Goal: Task Accomplishment & Management: Complete application form

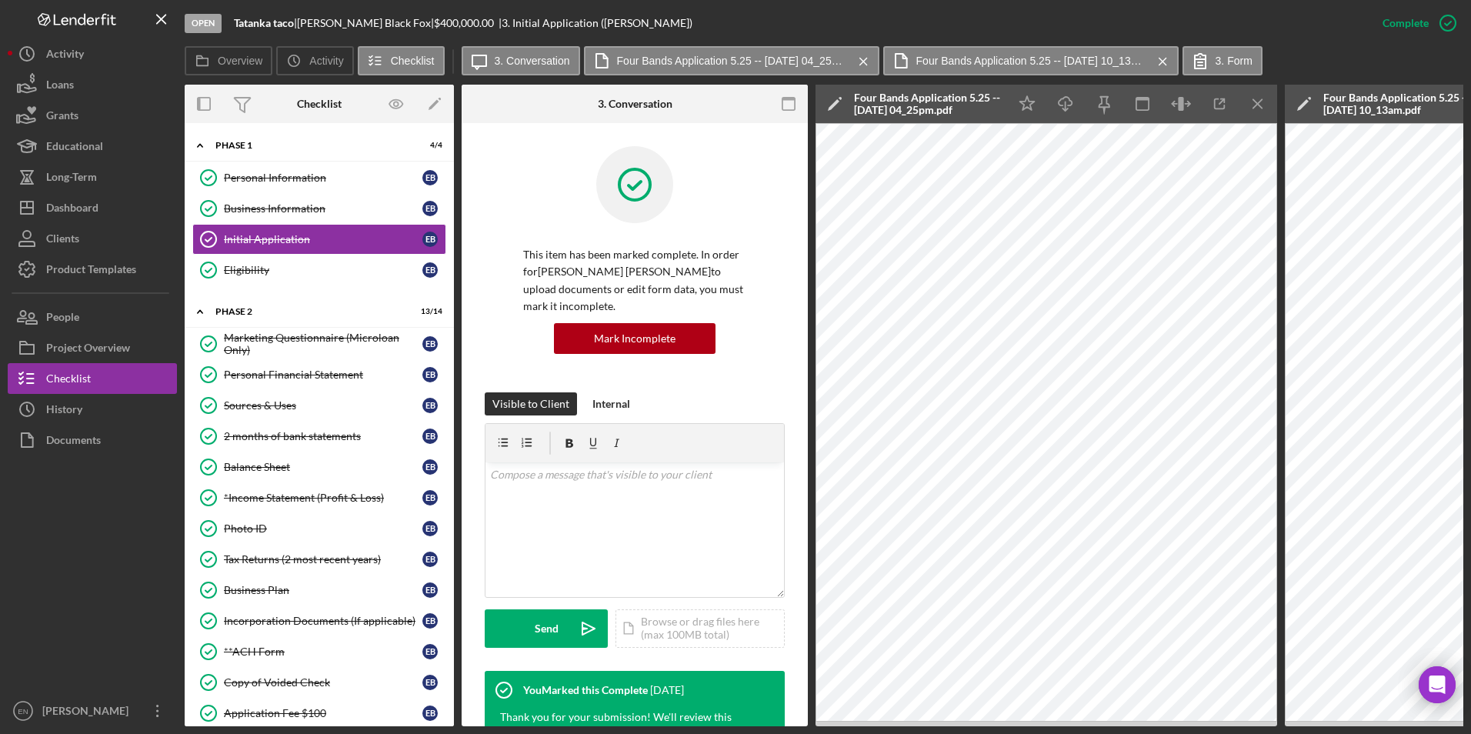
scroll to position [1018, 0]
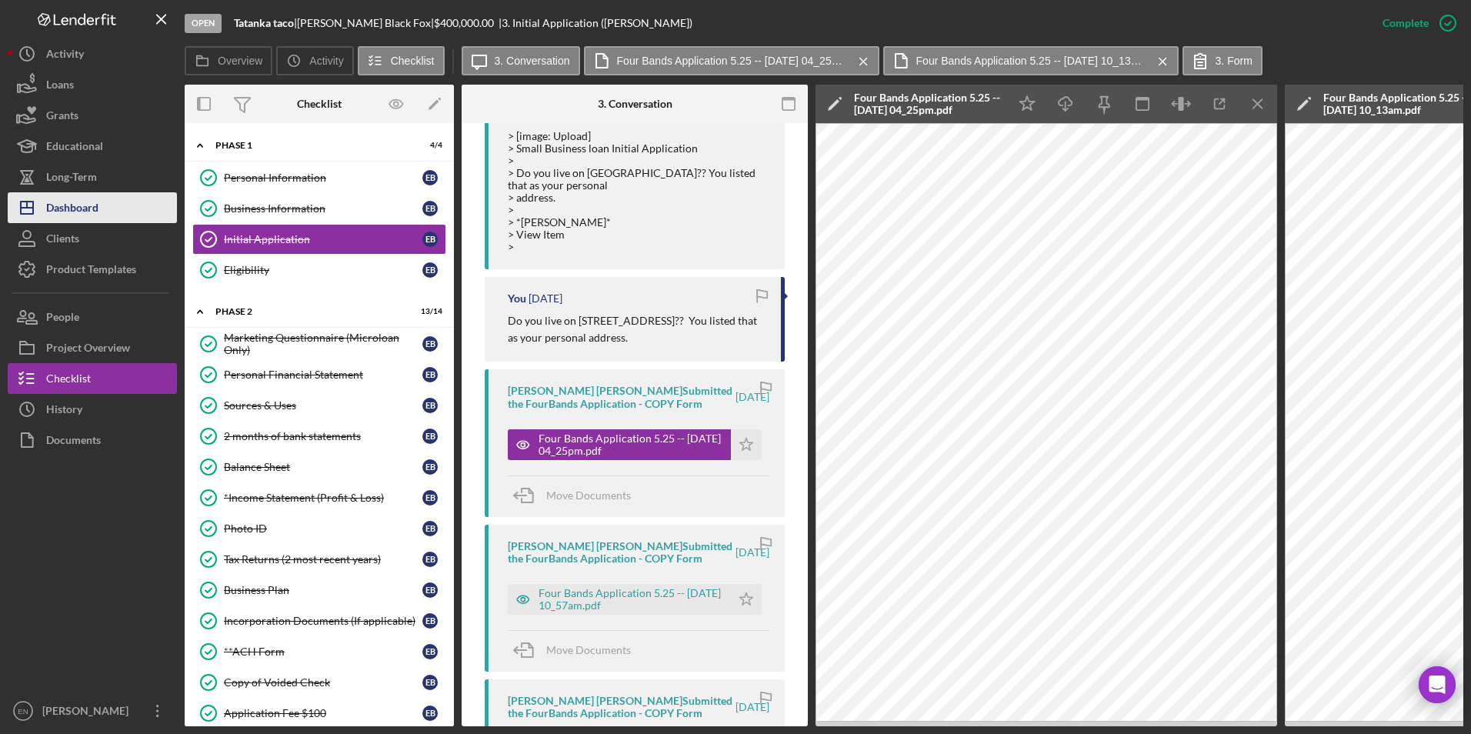
click at [112, 216] on button "Icon/Dashboard Dashboard" at bounding box center [92, 207] width 169 height 31
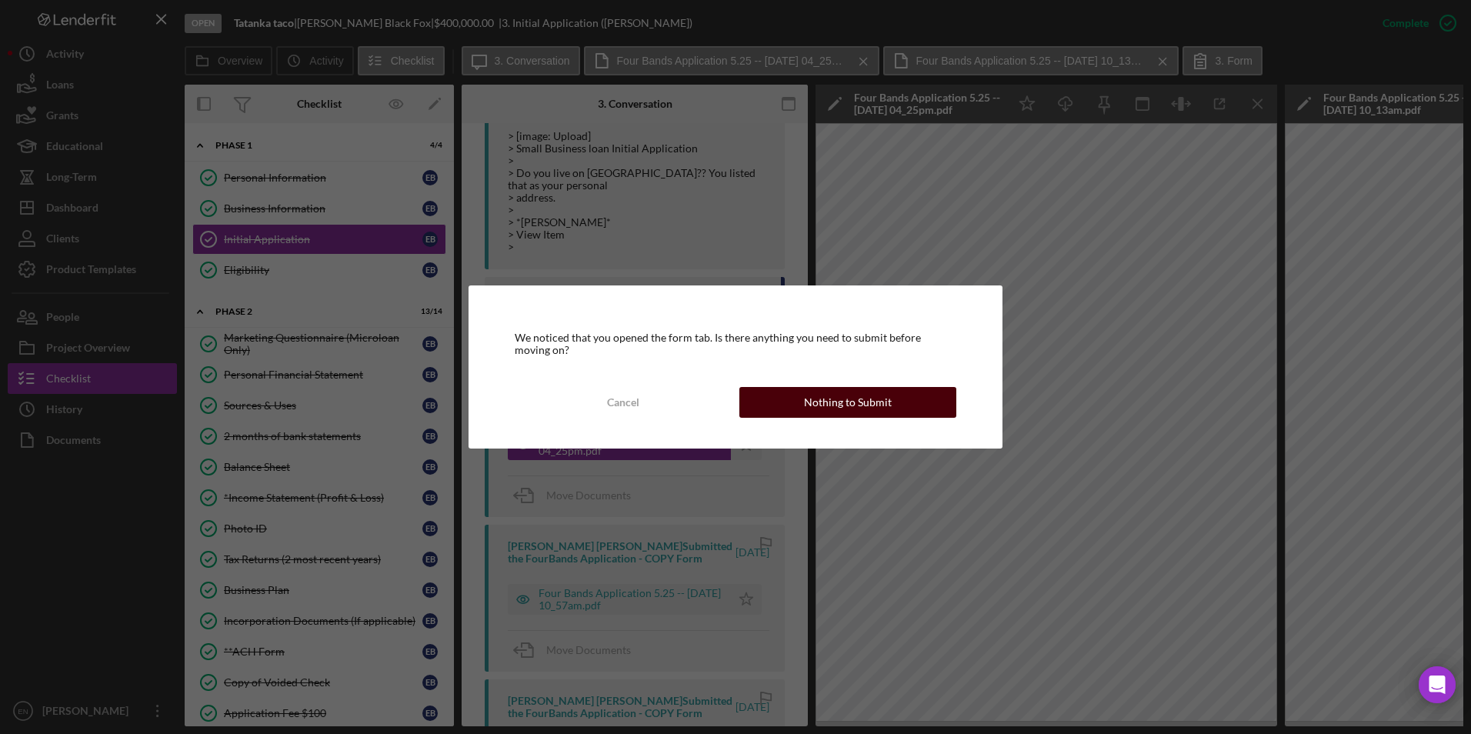
click at [847, 387] on div "Cancel Nothing to Submit" at bounding box center [736, 402] width 442 height 31
click at [845, 403] on div "Nothing to Submit" at bounding box center [848, 402] width 88 height 31
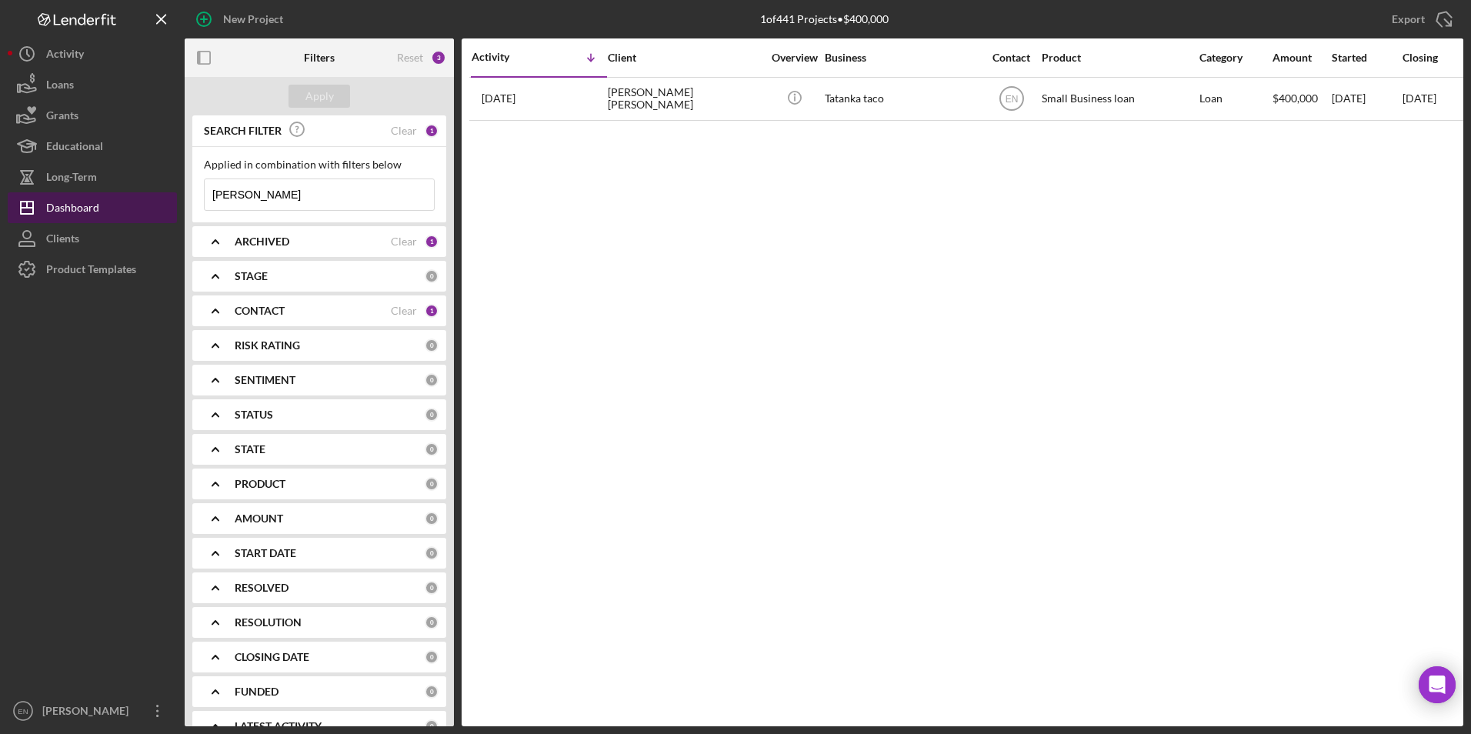
click at [95, 211] on div "Dashboard" at bounding box center [72, 209] width 53 height 35
drag, startPoint x: 257, startPoint y: 196, endPoint x: 198, endPoint y: 193, distance: 58.5
click at [198, 193] on div "Applied in combination with filters below [PERSON_NAME] Icon/Menu Close" at bounding box center [319, 184] width 254 height 75
click at [111, 212] on button "Icon/Dashboard Dashboard" at bounding box center [92, 207] width 169 height 31
click at [320, 95] on div "Apply" at bounding box center [319, 96] width 28 height 23
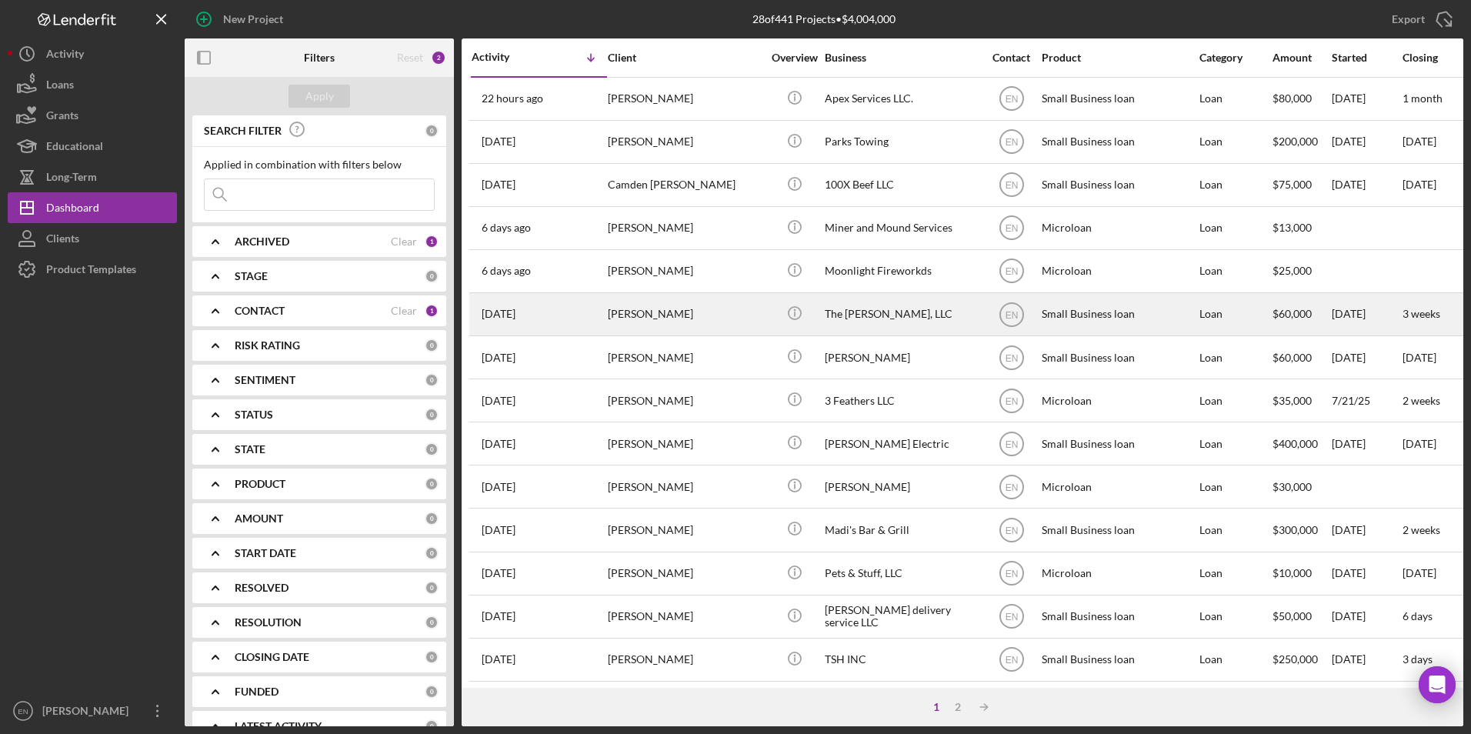
click at [644, 306] on div "[PERSON_NAME]" at bounding box center [685, 314] width 154 height 41
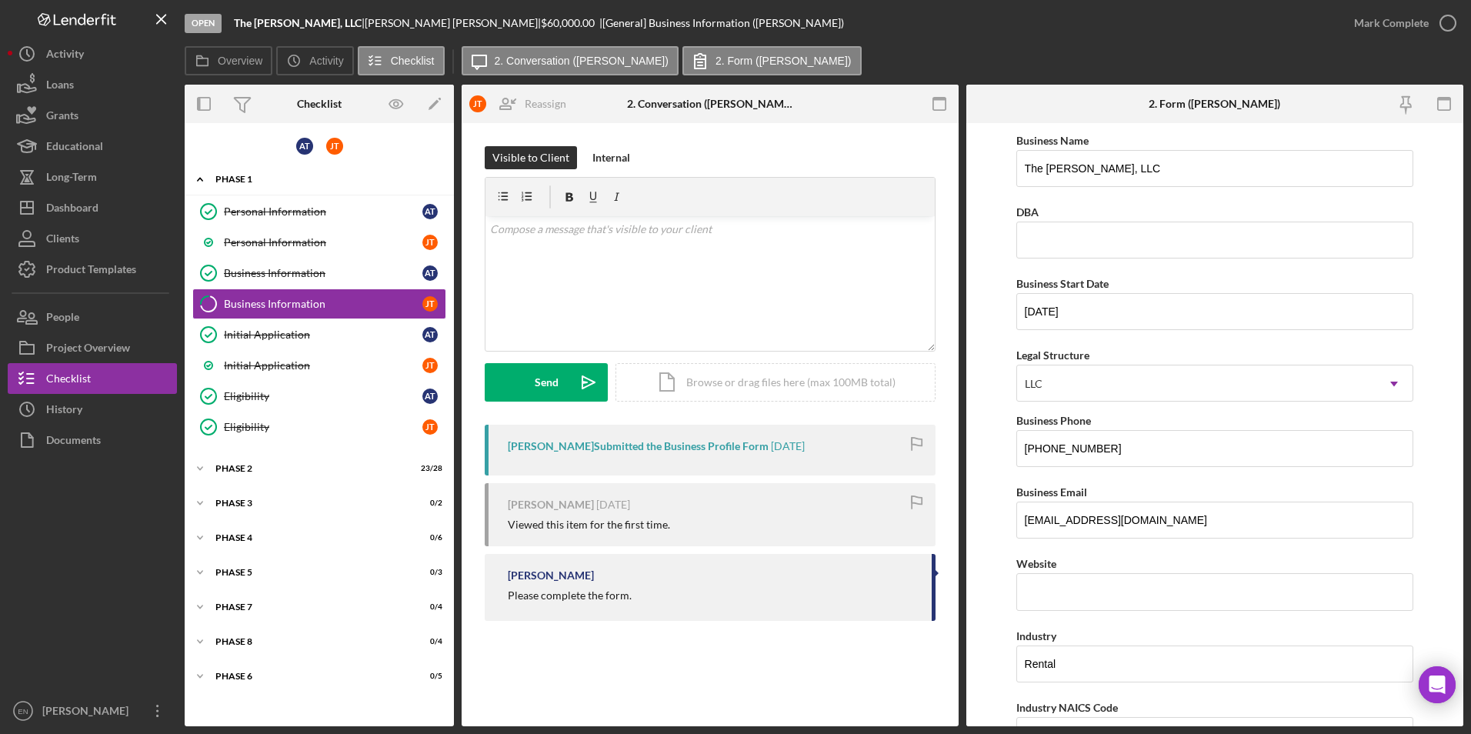
click at [245, 173] on div "Icon/Expander Phase 1 7 / 8" at bounding box center [319, 180] width 269 height 32
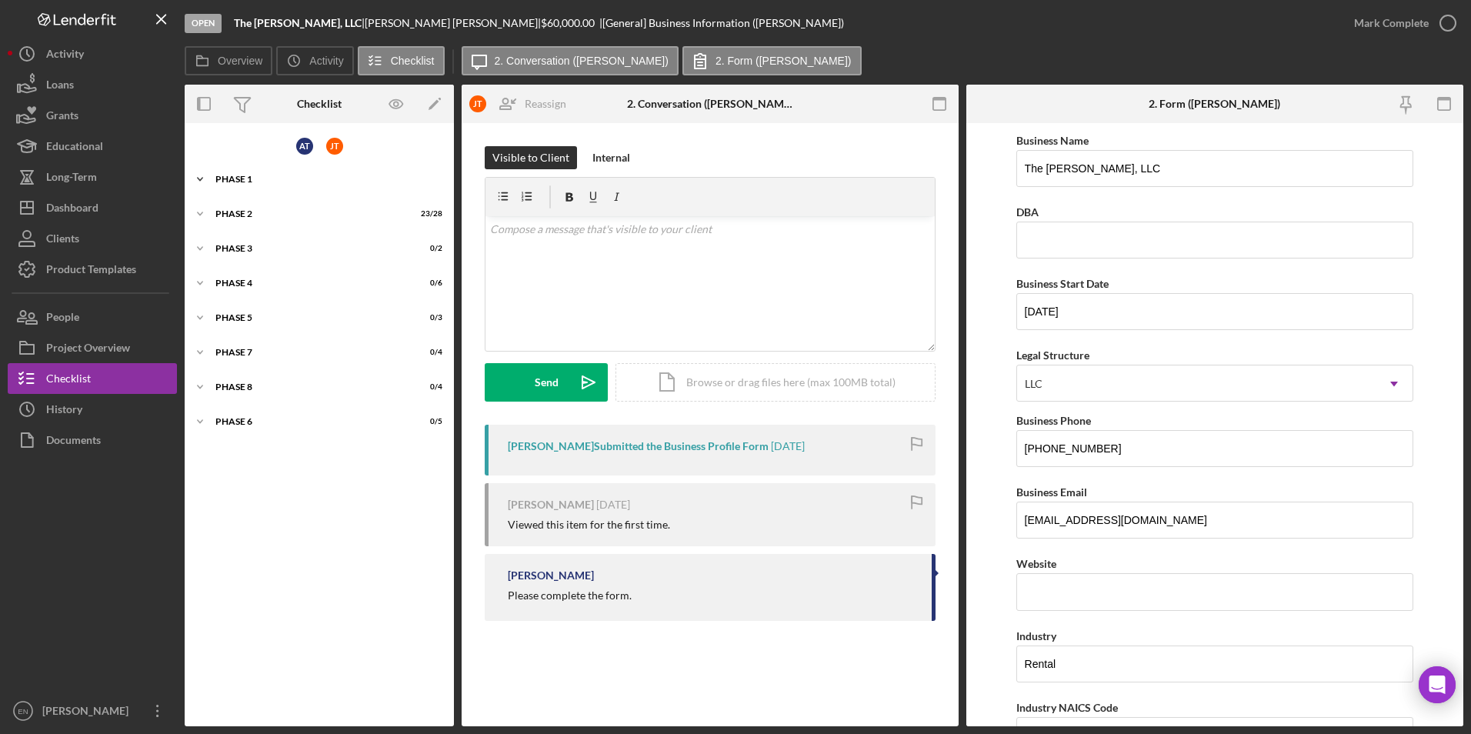
click at [249, 172] on div "Icon/Expander Phase 1 7 / 8" at bounding box center [319, 179] width 269 height 31
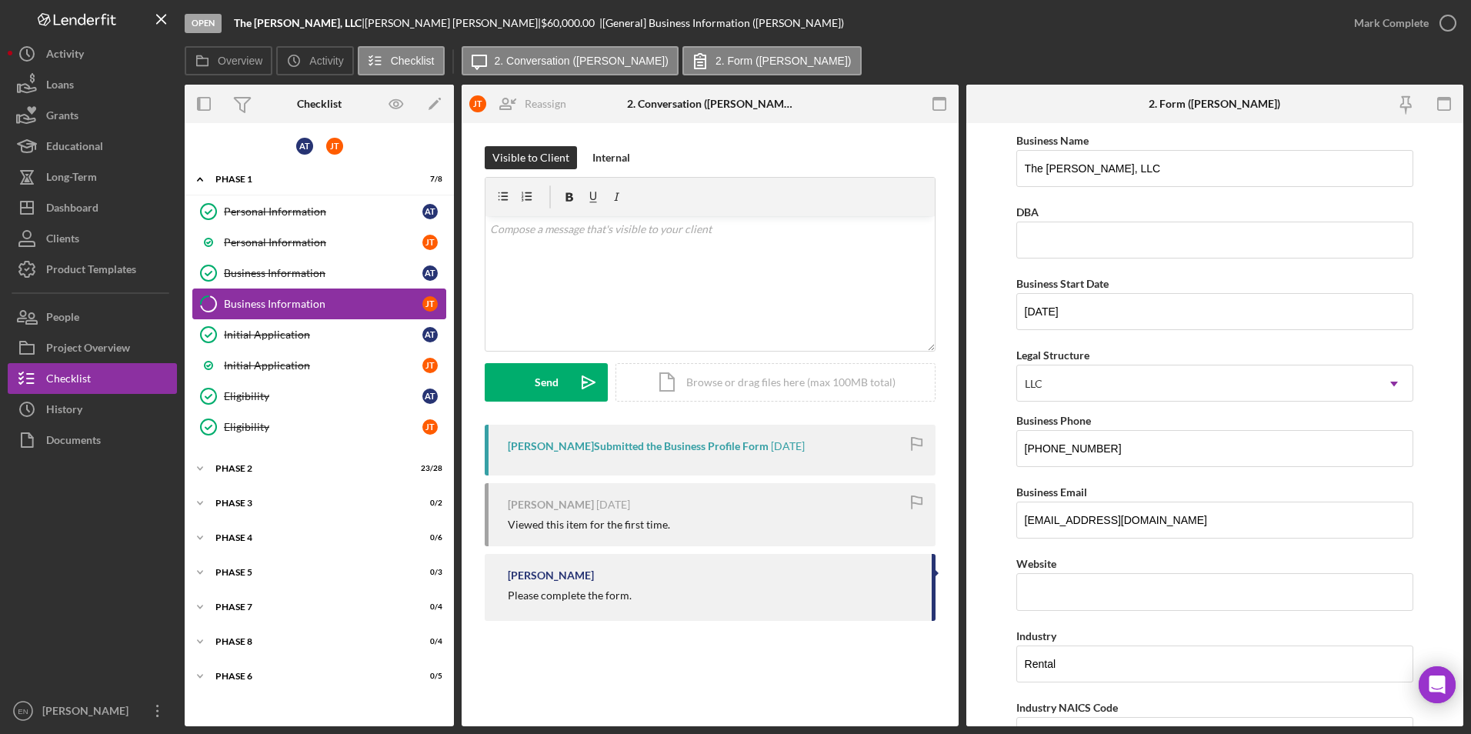
click at [303, 299] on div "Business Information" at bounding box center [323, 304] width 198 height 12
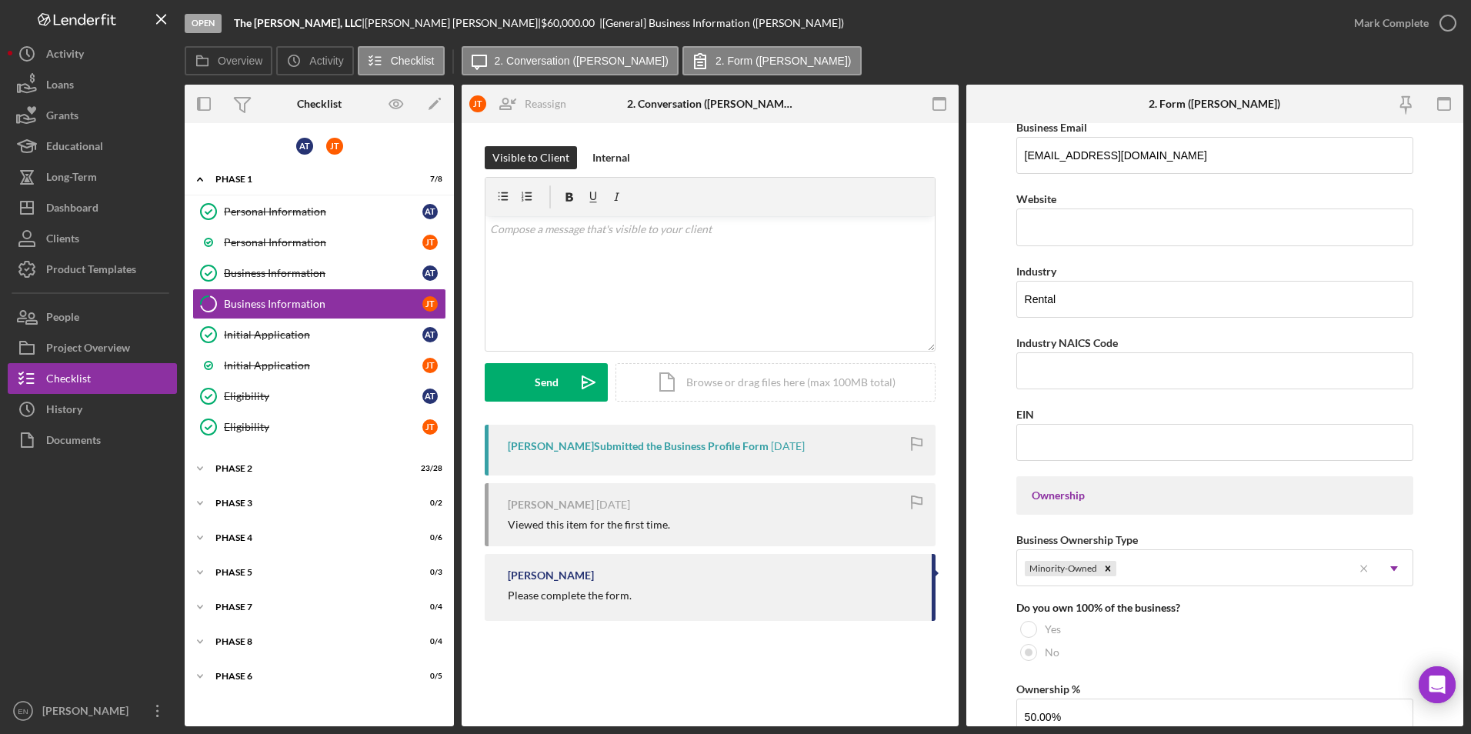
scroll to position [365, 0]
click at [1447, 25] on icon "button" at bounding box center [1448, 23] width 38 height 38
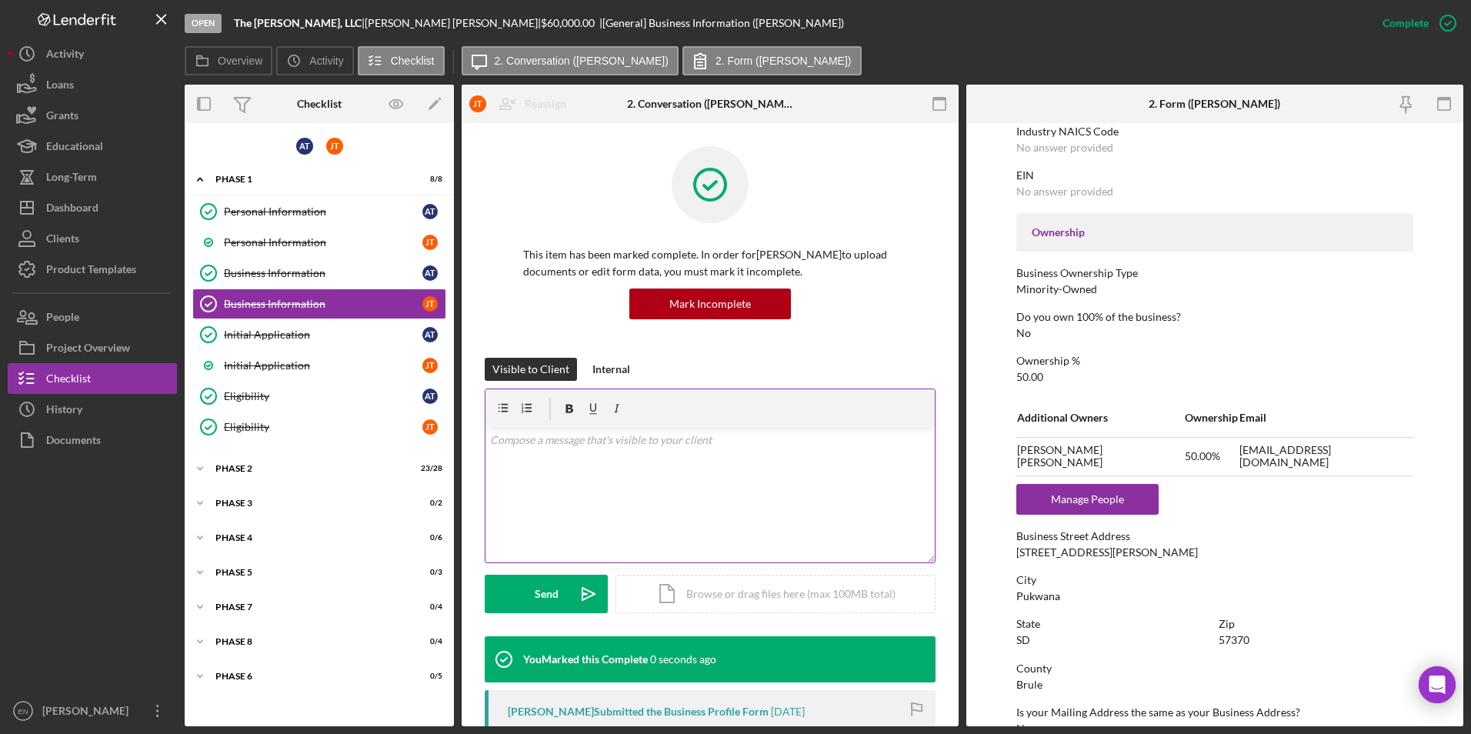
scroll to position [165, 0]
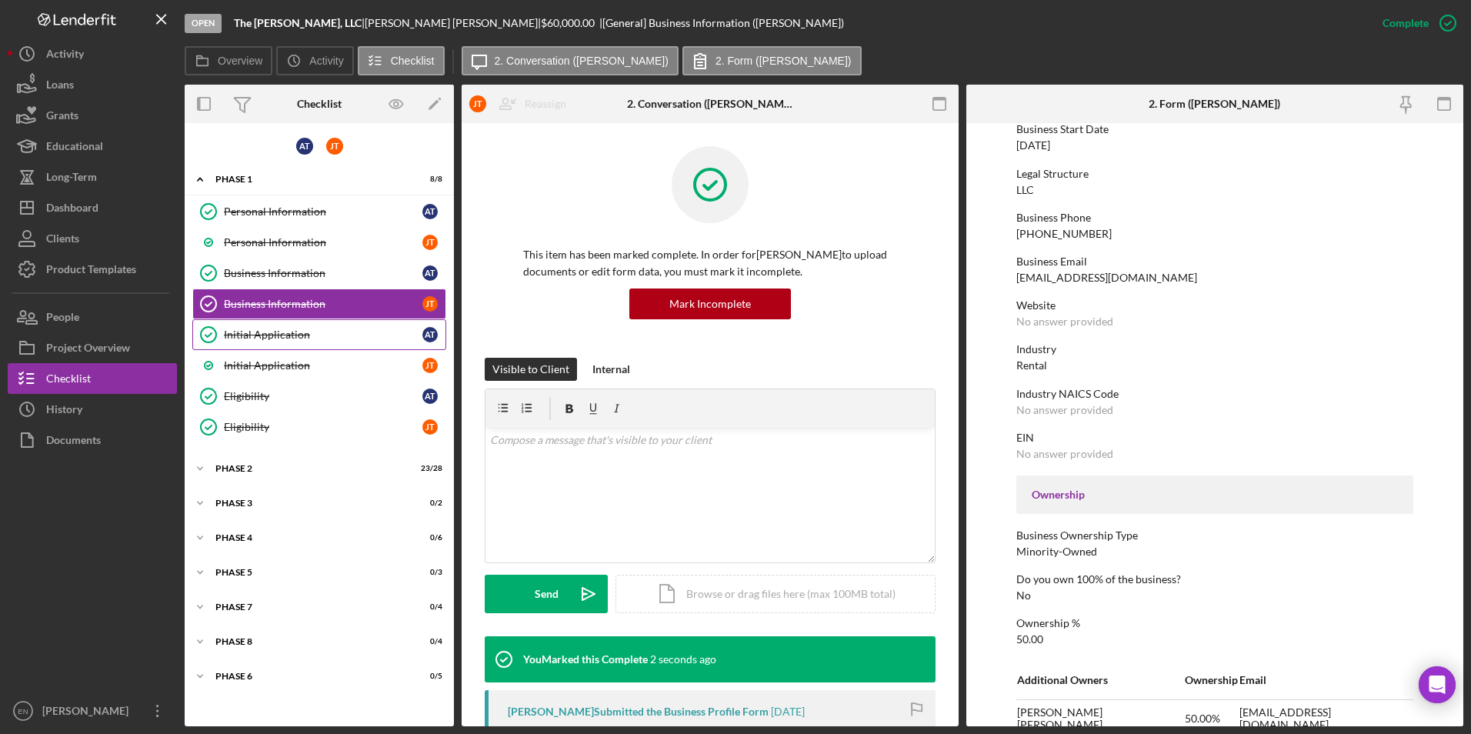
click at [291, 334] on div "Initial Application" at bounding box center [323, 334] width 198 height 12
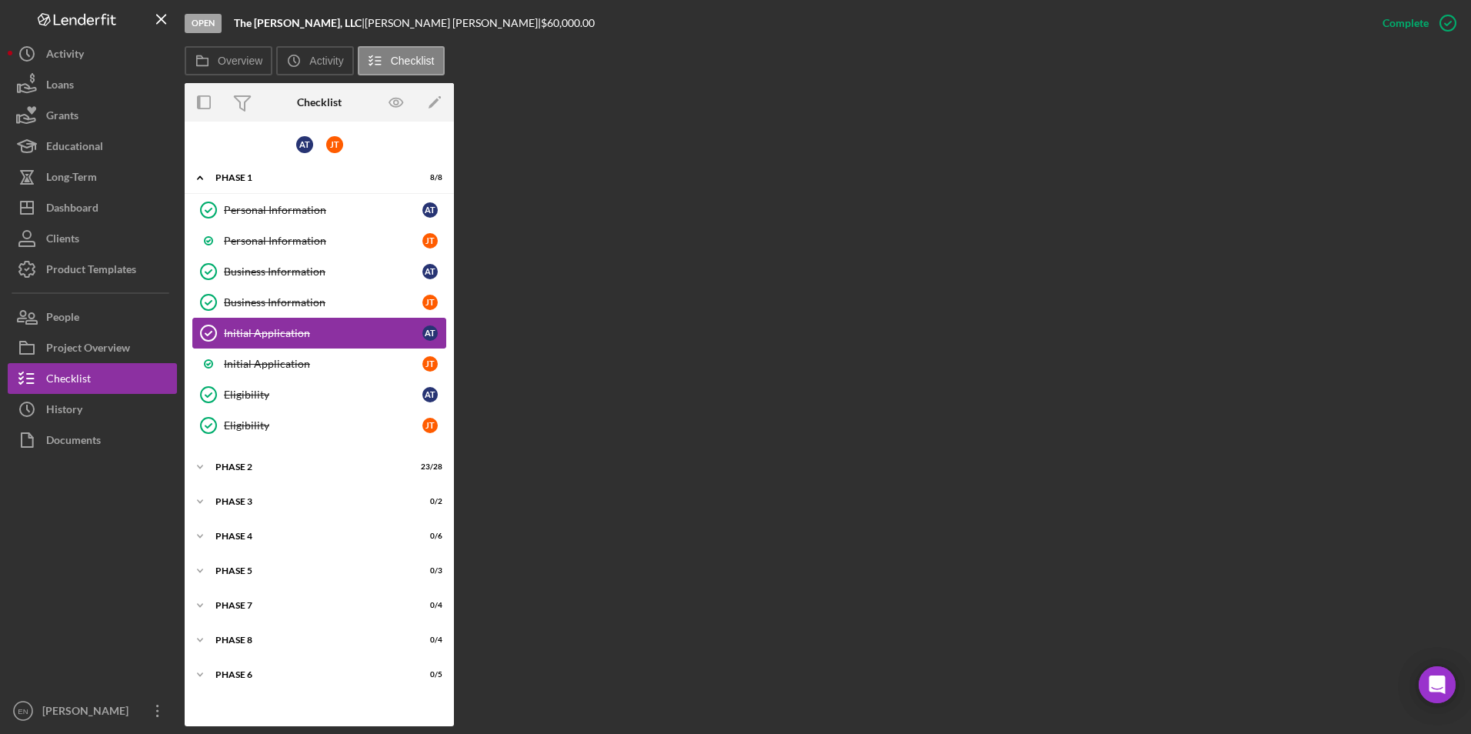
click at [388, 323] on link "Initial Application Initial Application A T" at bounding box center [319, 333] width 254 height 31
click at [395, 332] on div "Initial Application" at bounding box center [323, 333] width 198 height 12
drag, startPoint x: 384, startPoint y: 331, endPoint x: 721, endPoint y: 393, distance: 342.7
click at [721, 393] on div "Overview Internal Workflow Stage Open Icon/Dropdown Arrow Archive (can unarchiv…" at bounding box center [824, 404] width 1279 height 643
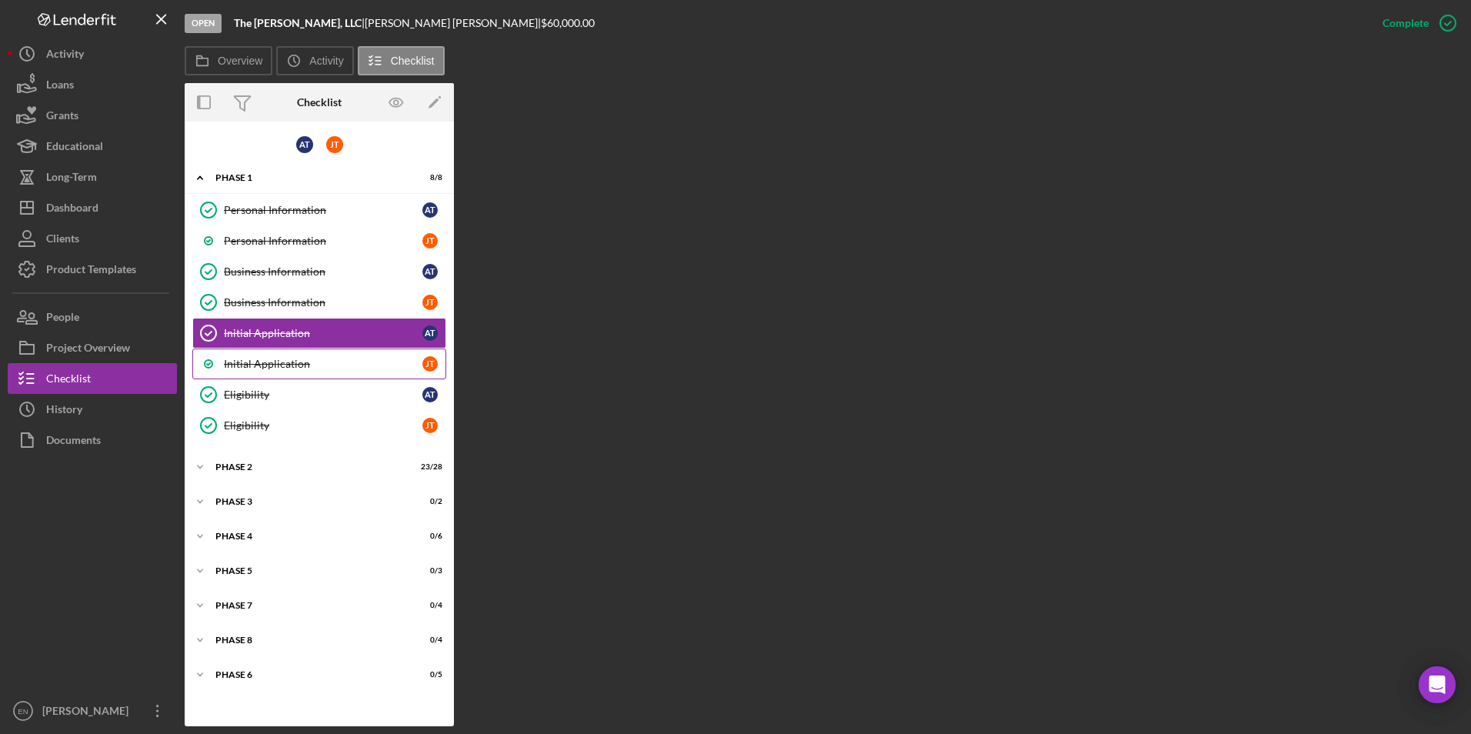
click at [254, 362] on div "Initial Application" at bounding box center [323, 364] width 198 height 12
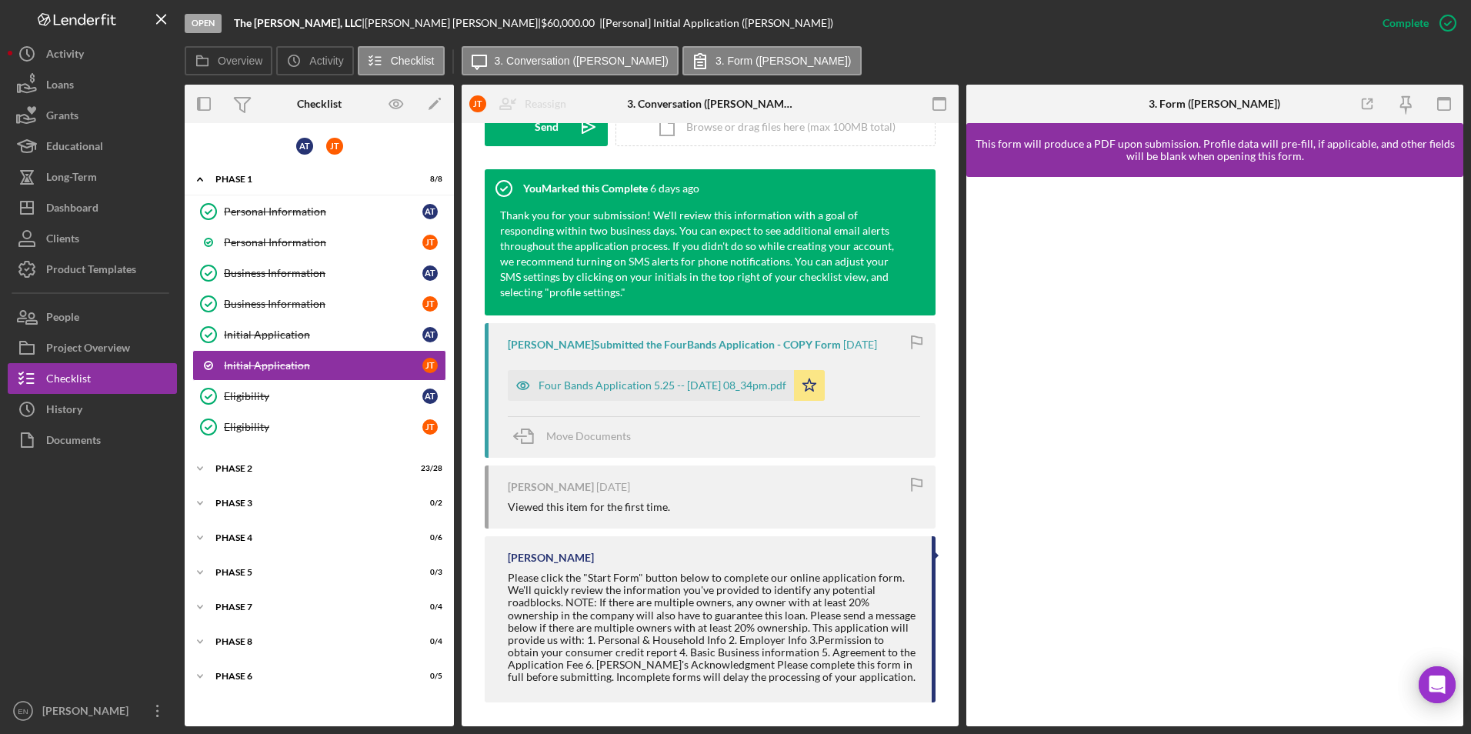
scroll to position [474, 0]
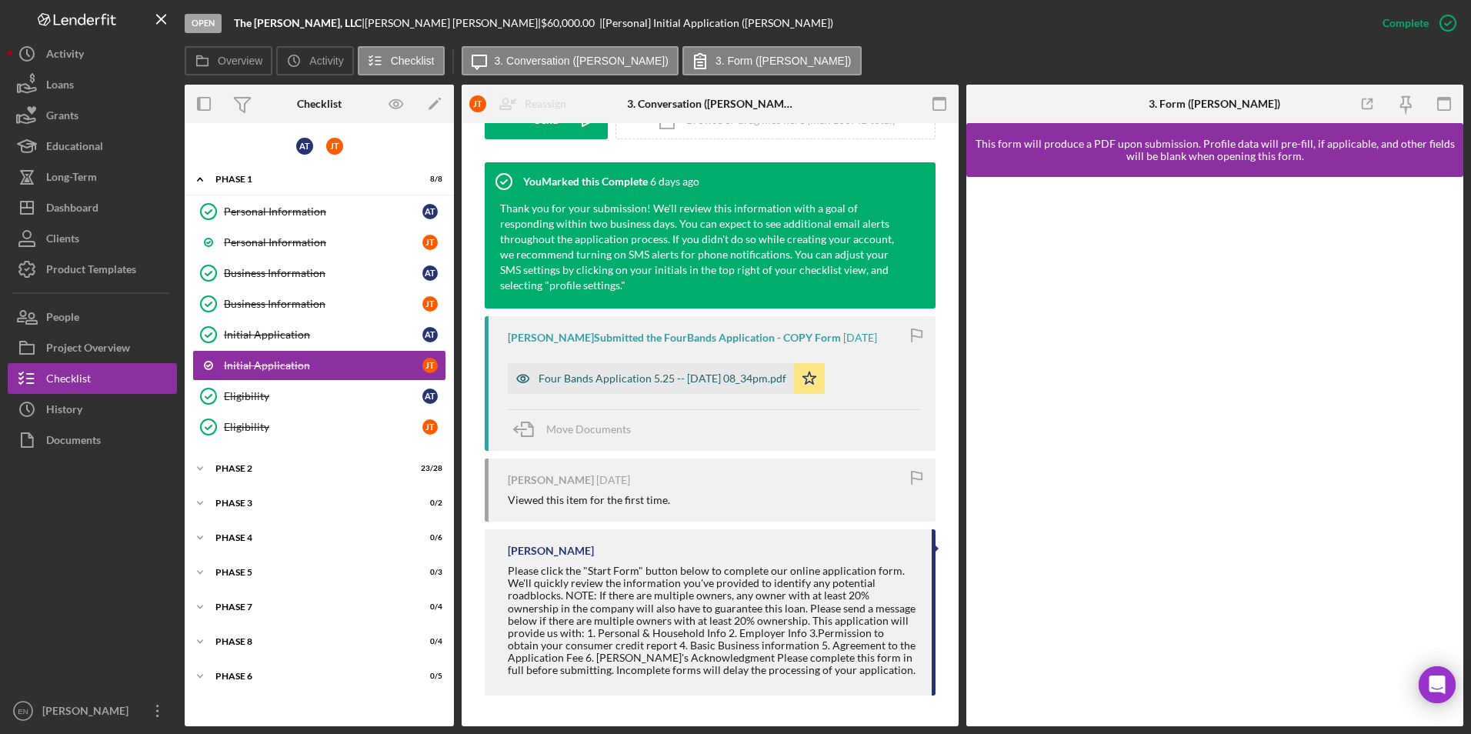
click at [674, 371] on div "Four Bands Application 5.25 -- [DATE] 08_34pm.pdf" at bounding box center [651, 378] width 286 height 31
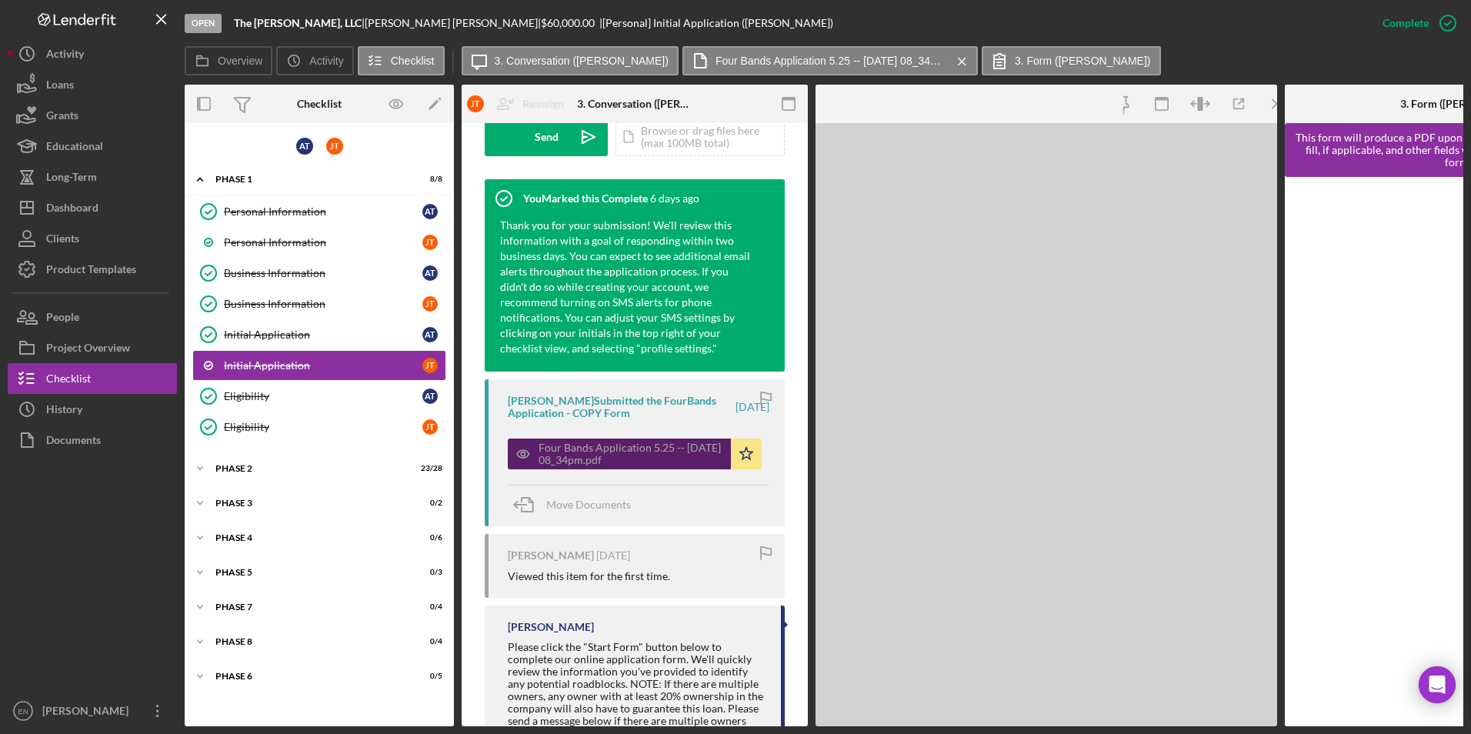
scroll to position [491, 0]
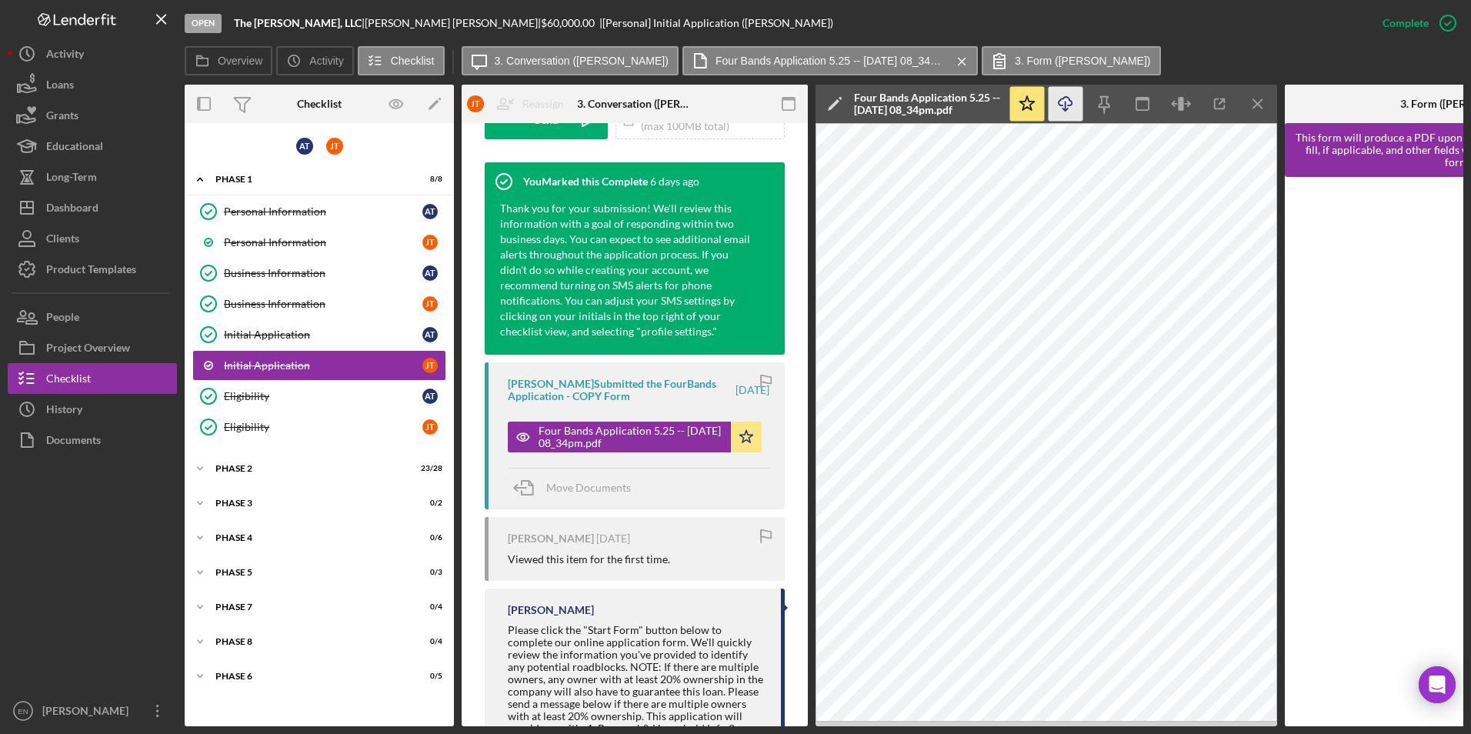
click at [1069, 100] on icon "Icon/Download" at bounding box center [1066, 104] width 35 height 35
click at [258, 335] on div "Initial Application" at bounding box center [323, 334] width 198 height 12
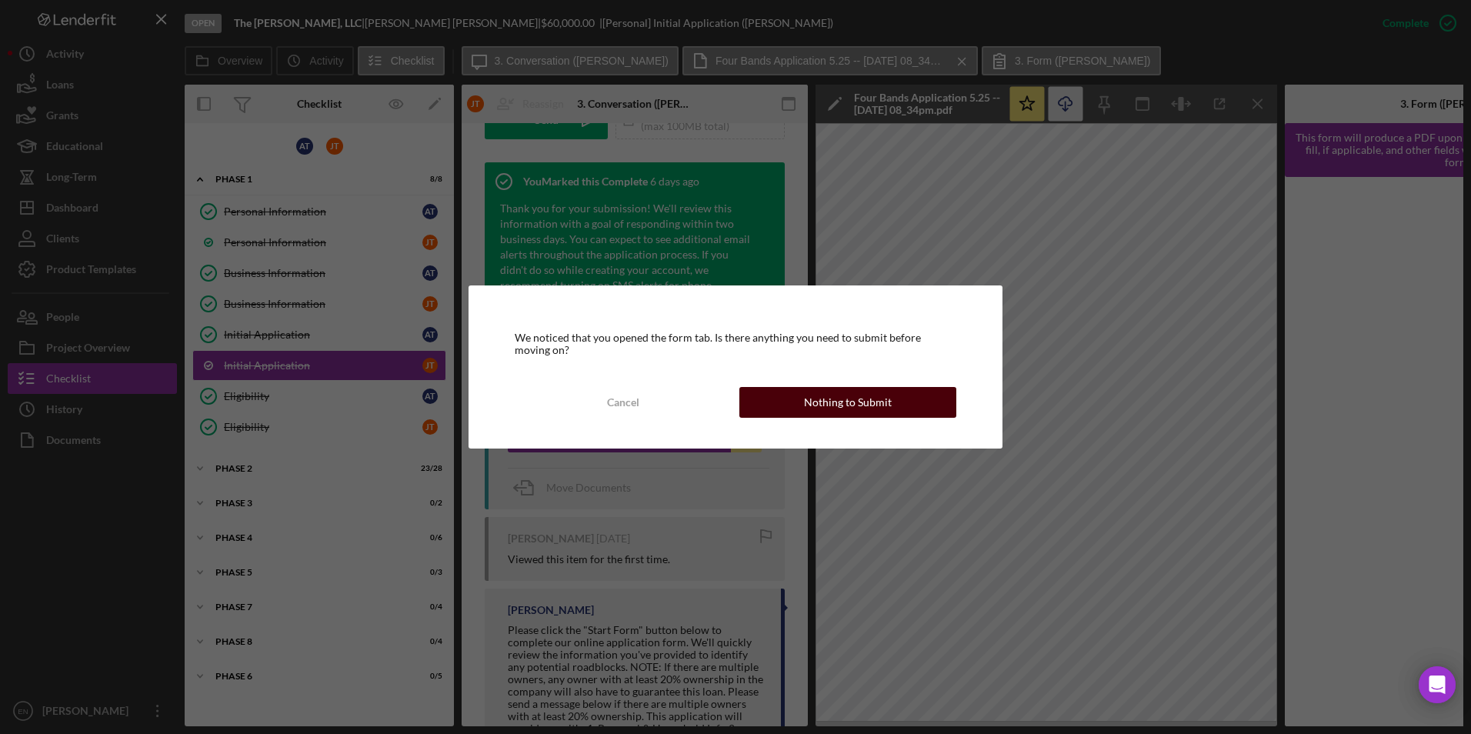
click at [886, 402] on div "Nothing to Submit" at bounding box center [848, 402] width 88 height 31
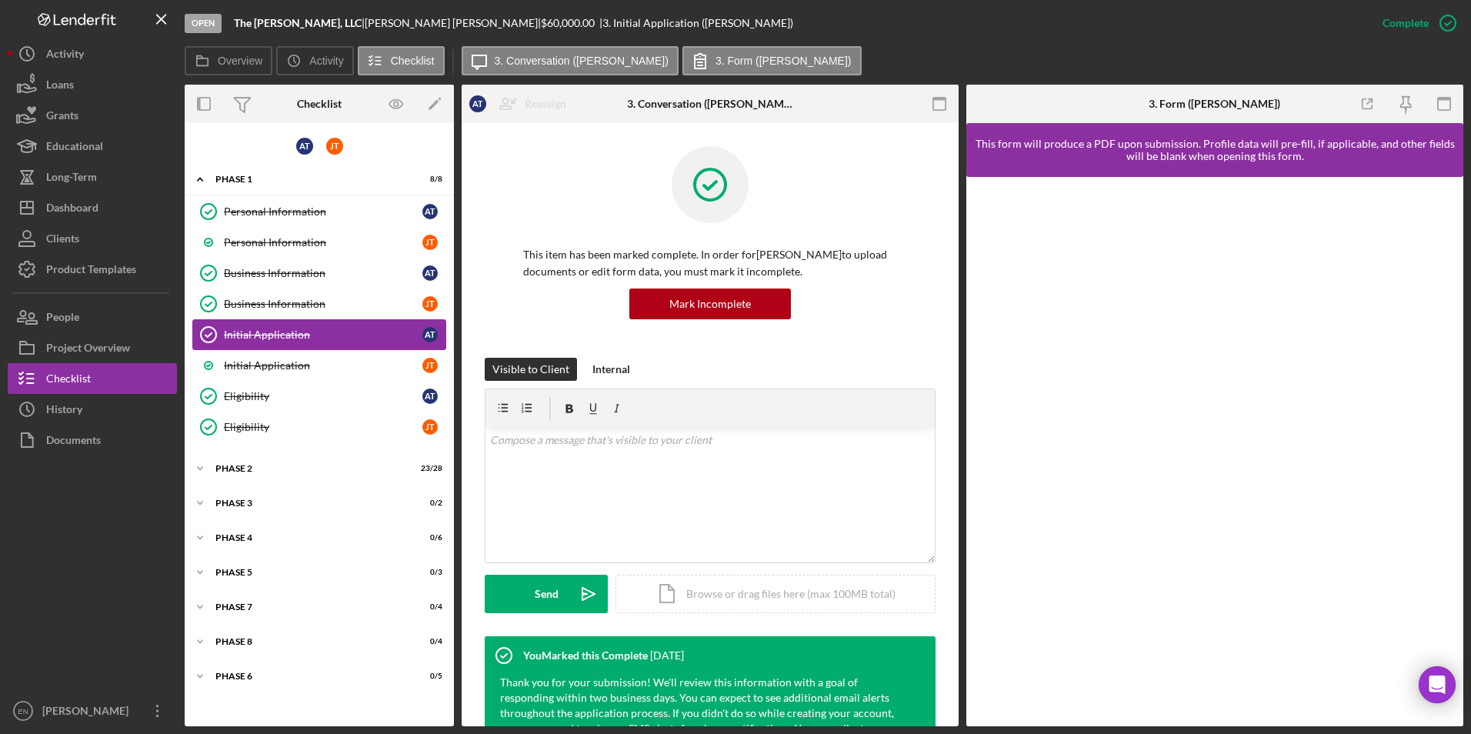
click at [282, 332] on div "Initial Application" at bounding box center [323, 334] width 198 height 12
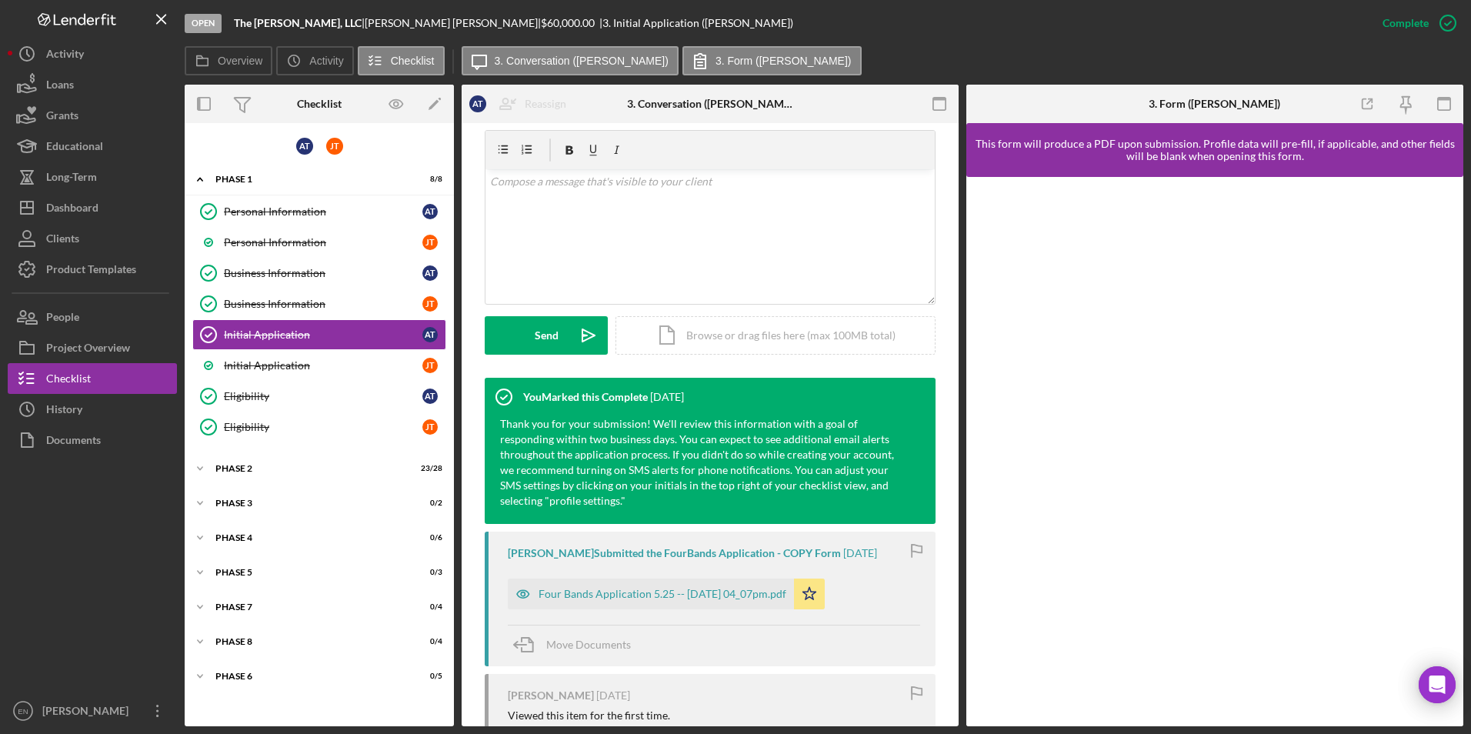
scroll to position [327, 0]
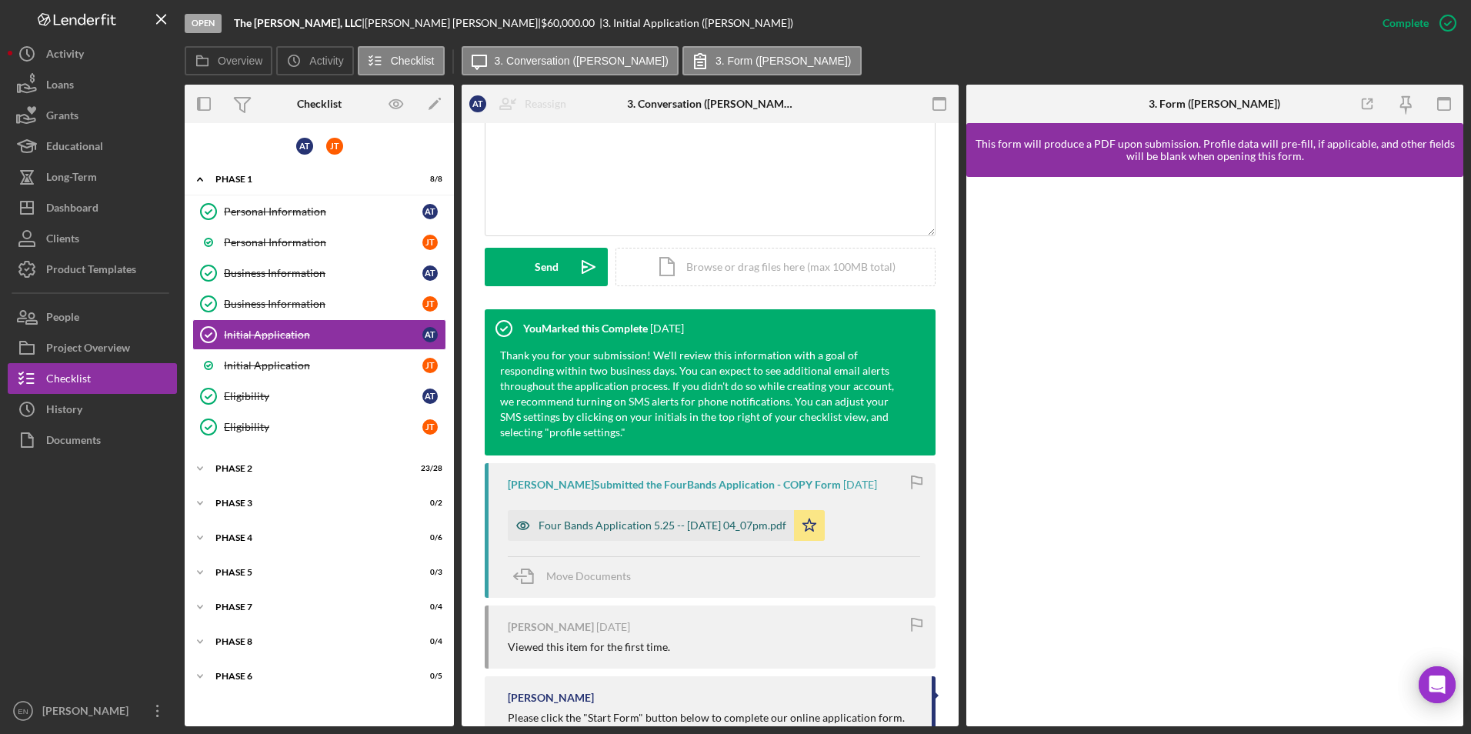
click at [639, 518] on div "Four Bands Application 5.25 -- [DATE] 04_07pm.pdf" at bounding box center [651, 525] width 286 height 31
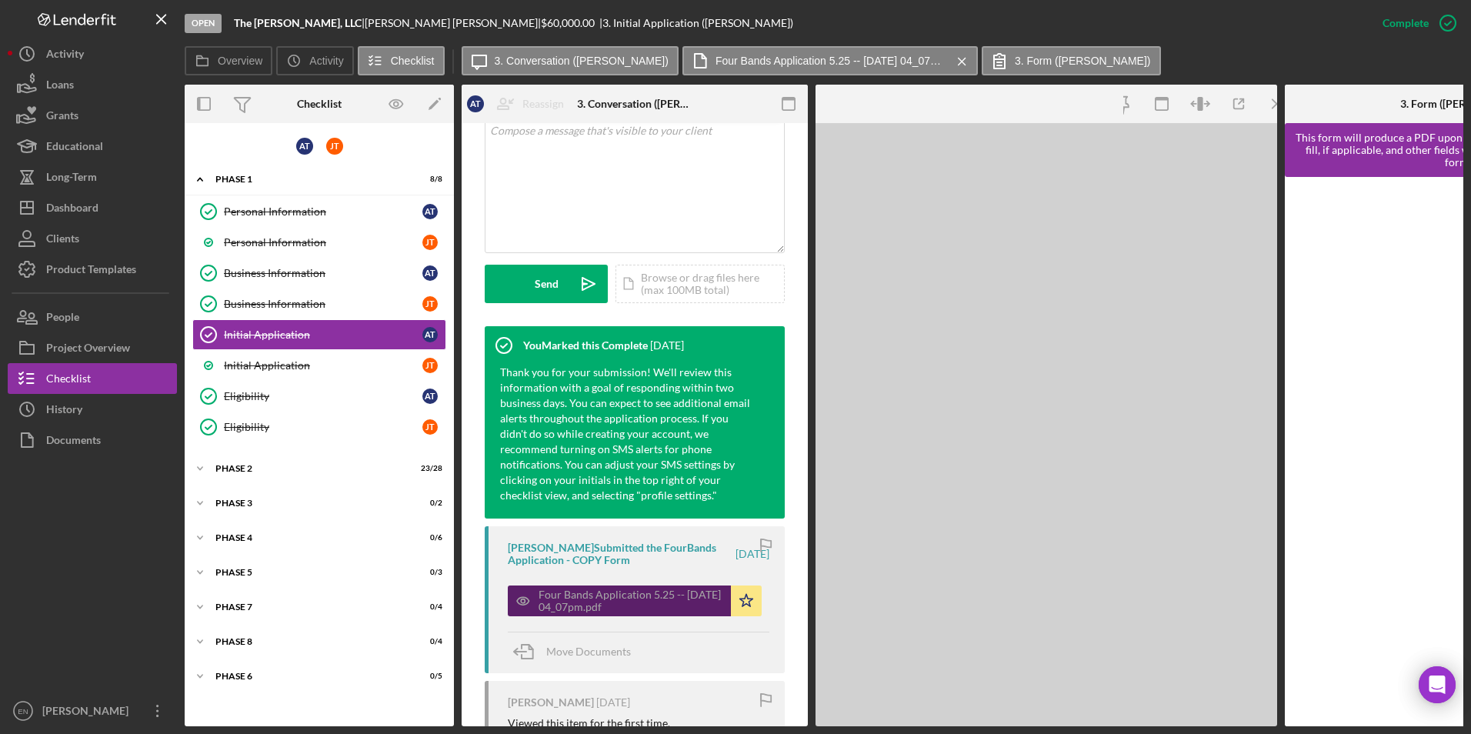
scroll to position [344, 0]
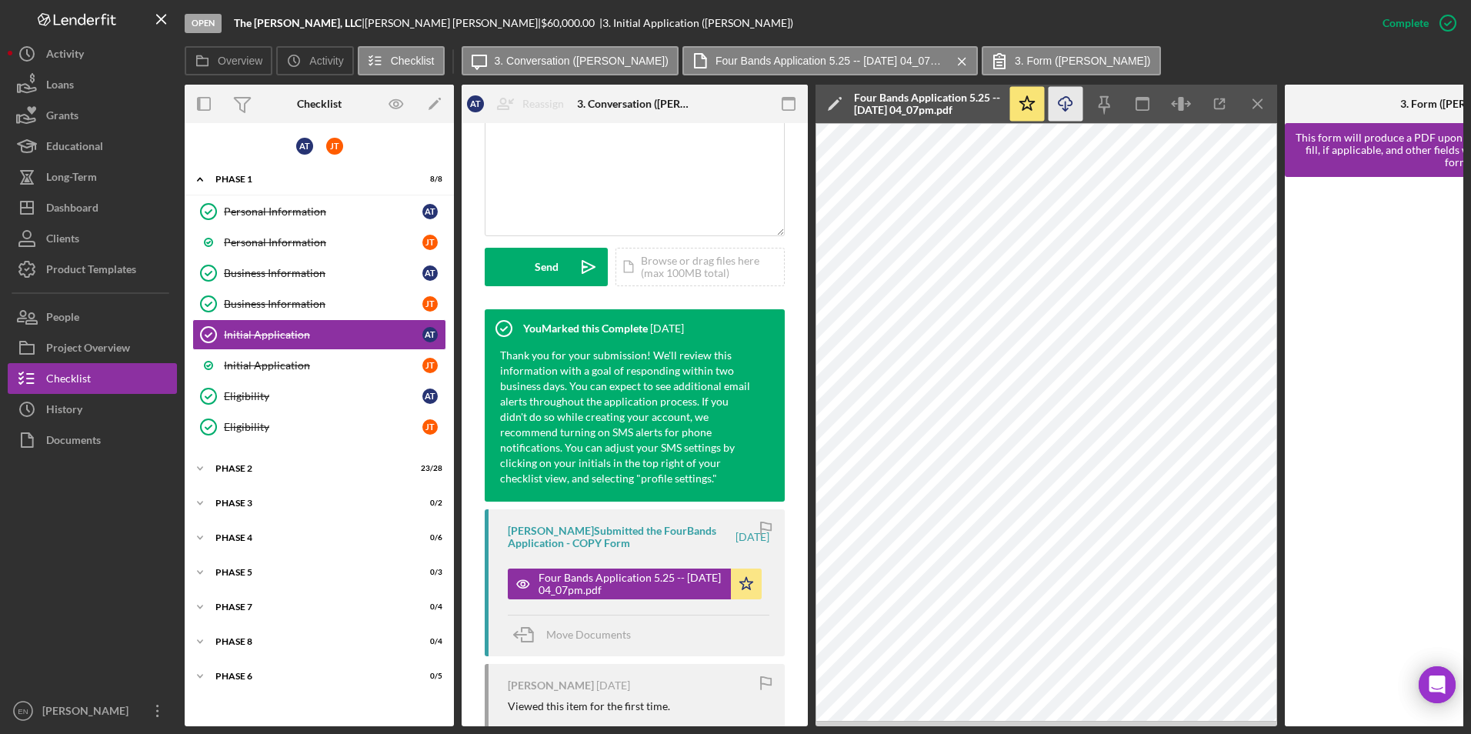
click at [1062, 102] on icon "Icon/Download" at bounding box center [1066, 104] width 35 height 35
click at [248, 476] on div "Icon/Expander Phase 2 23 / 28" at bounding box center [319, 468] width 269 height 31
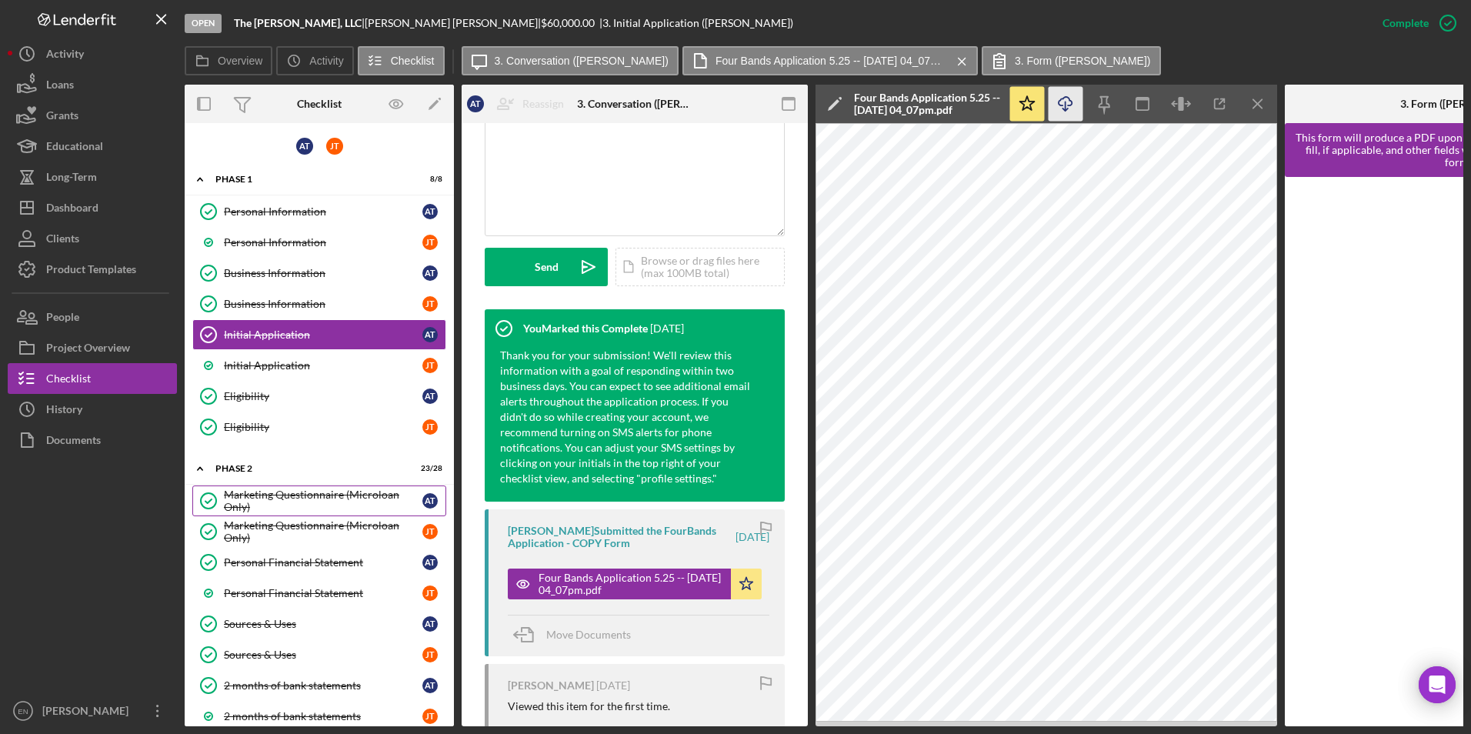
click at [271, 497] on div "Marketing Questionnaire (Microloan Only)" at bounding box center [323, 501] width 198 height 25
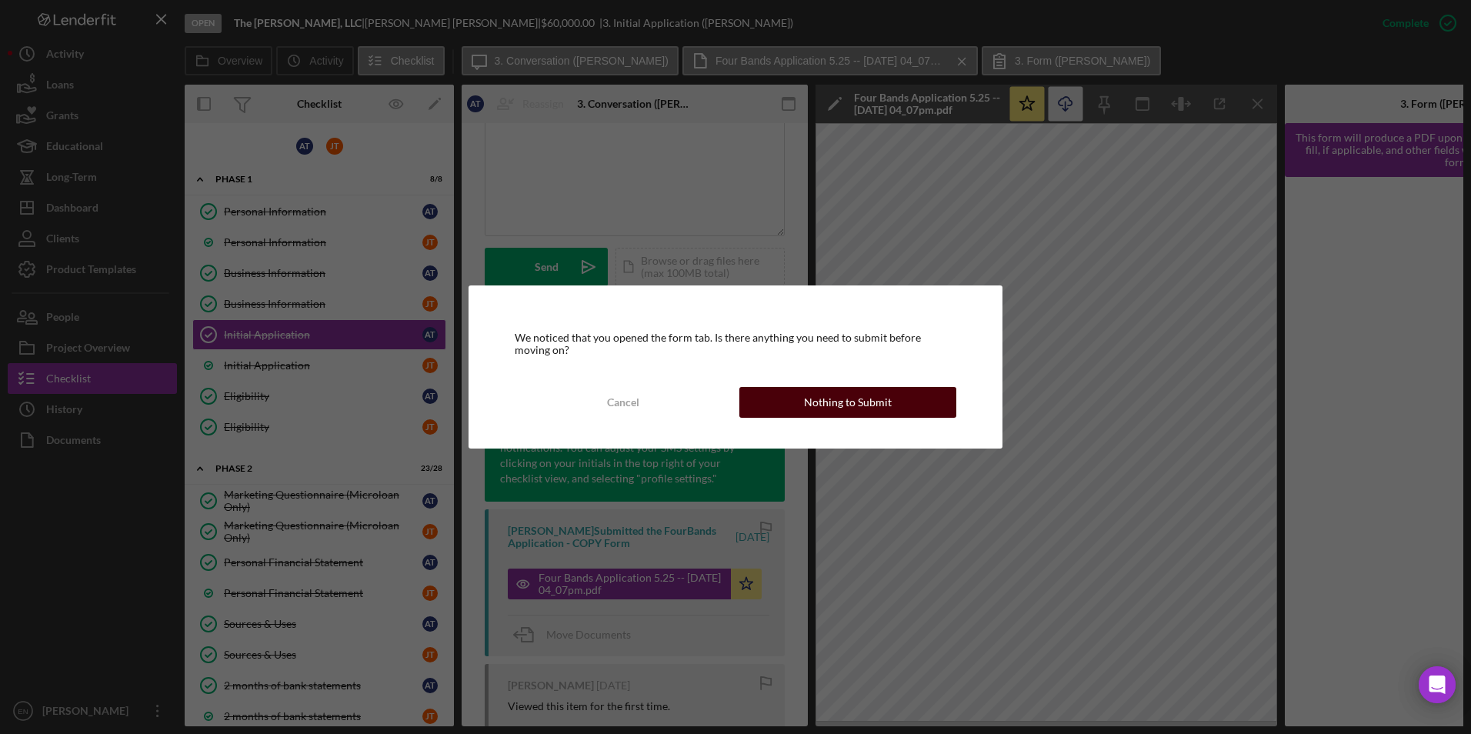
click at [872, 399] on div "Nothing to Submit" at bounding box center [848, 402] width 88 height 31
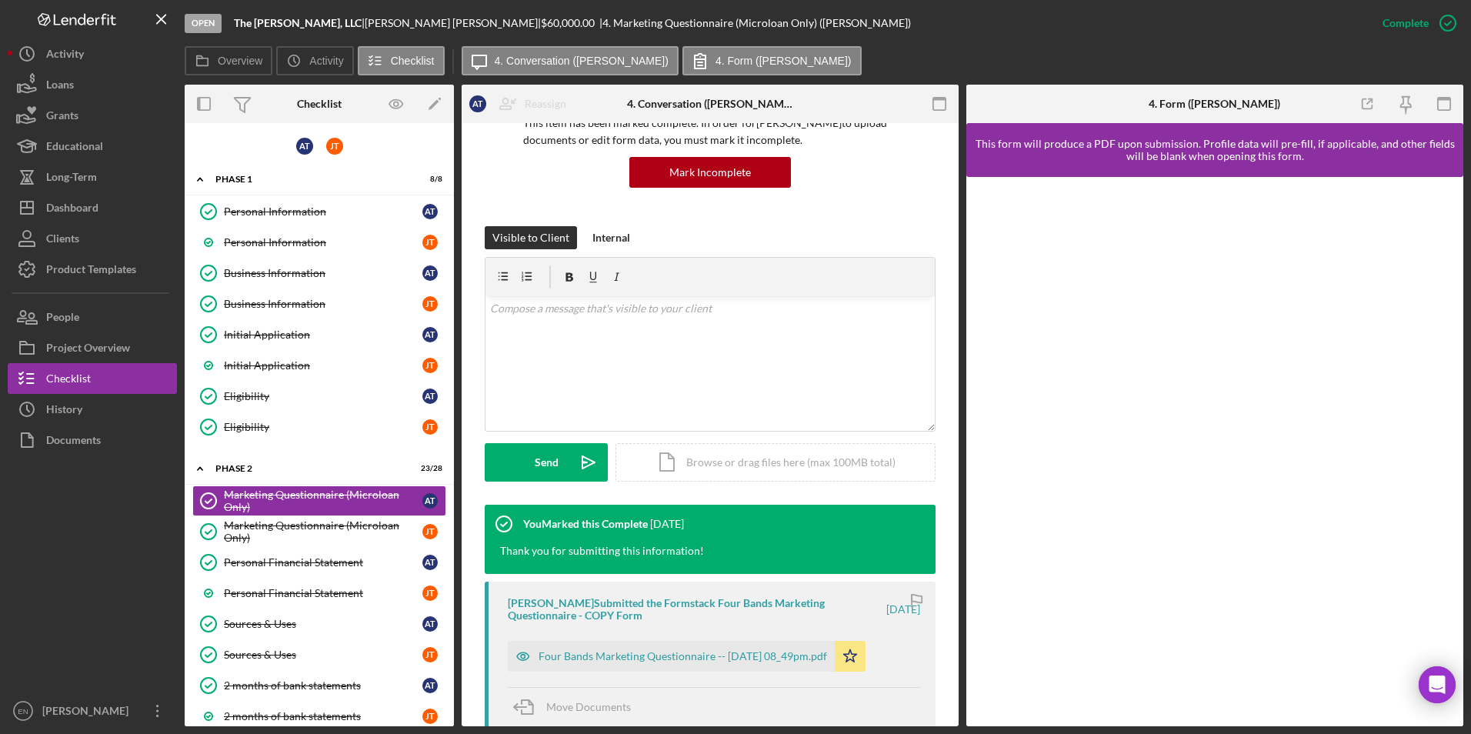
scroll to position [250, 0]
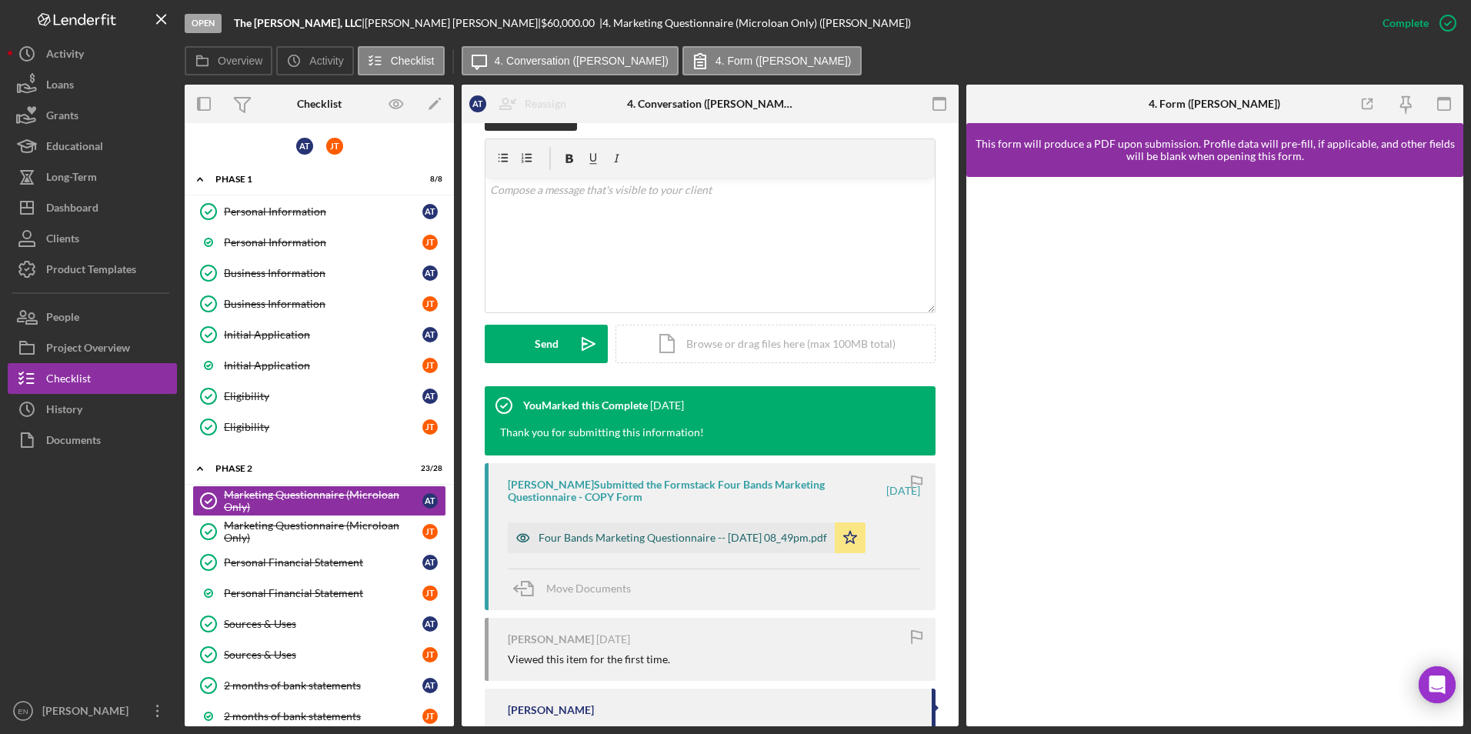
click at [639, 538] on div "Four Bands Marketing Questionnaire -- [DATE] 08_49pm.pdf" at bounding box center [683, 538] width 288 height 12
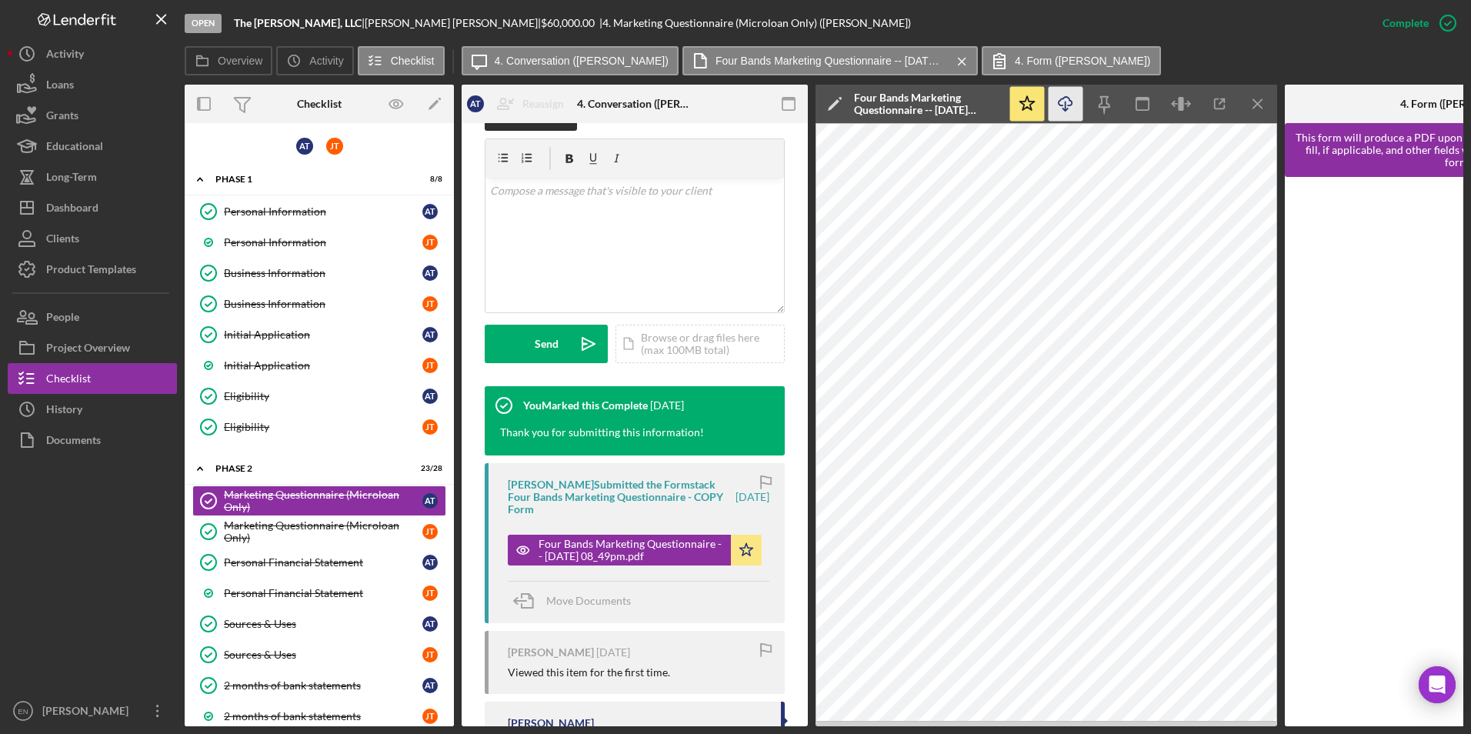
click at [1061, 106] on icon "Icon/Download" at bounding box center [1066, 104] width 35 height 35
click at [290, 523] on div "Marketing Questionnaire (Microloan Only)" at bounding box center [323, 531] width 198 height 25
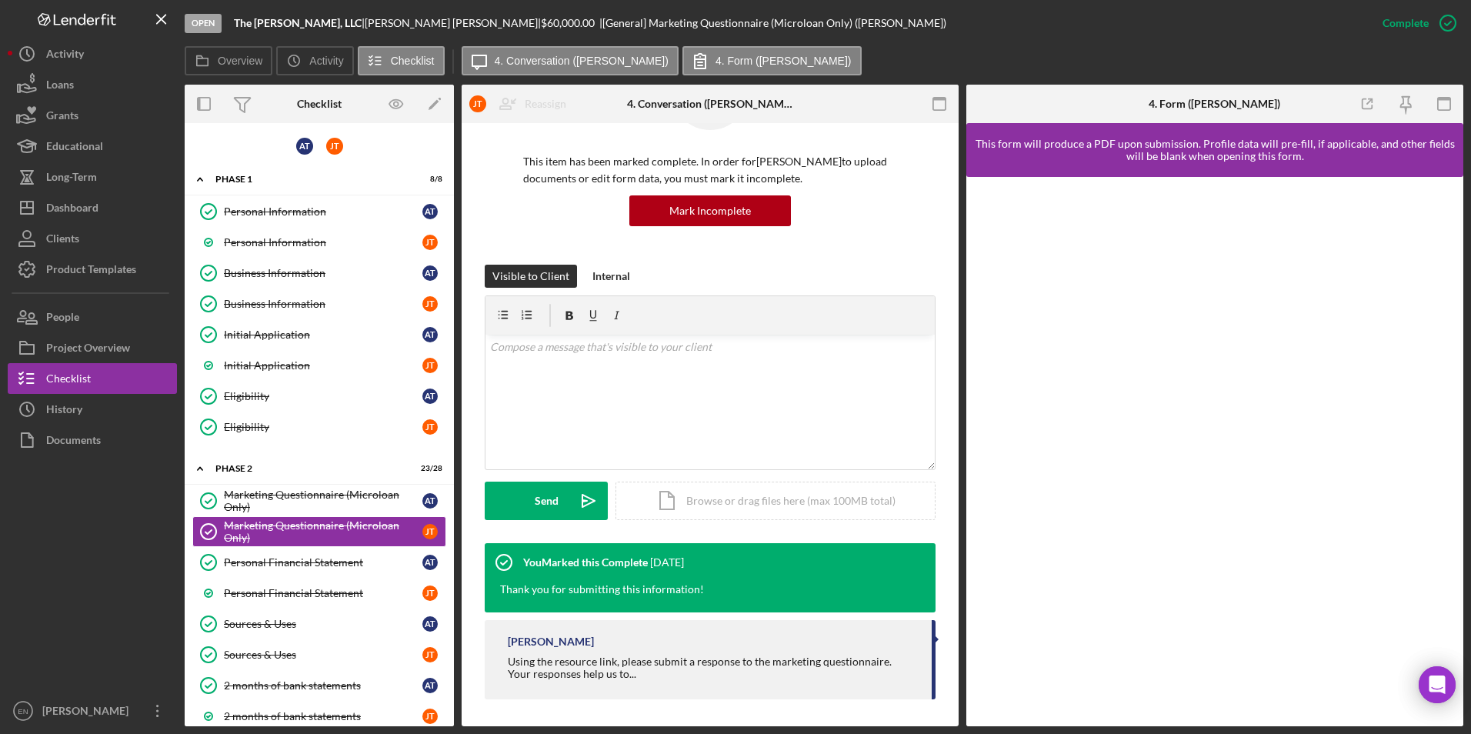
scroll to position [97, 0]
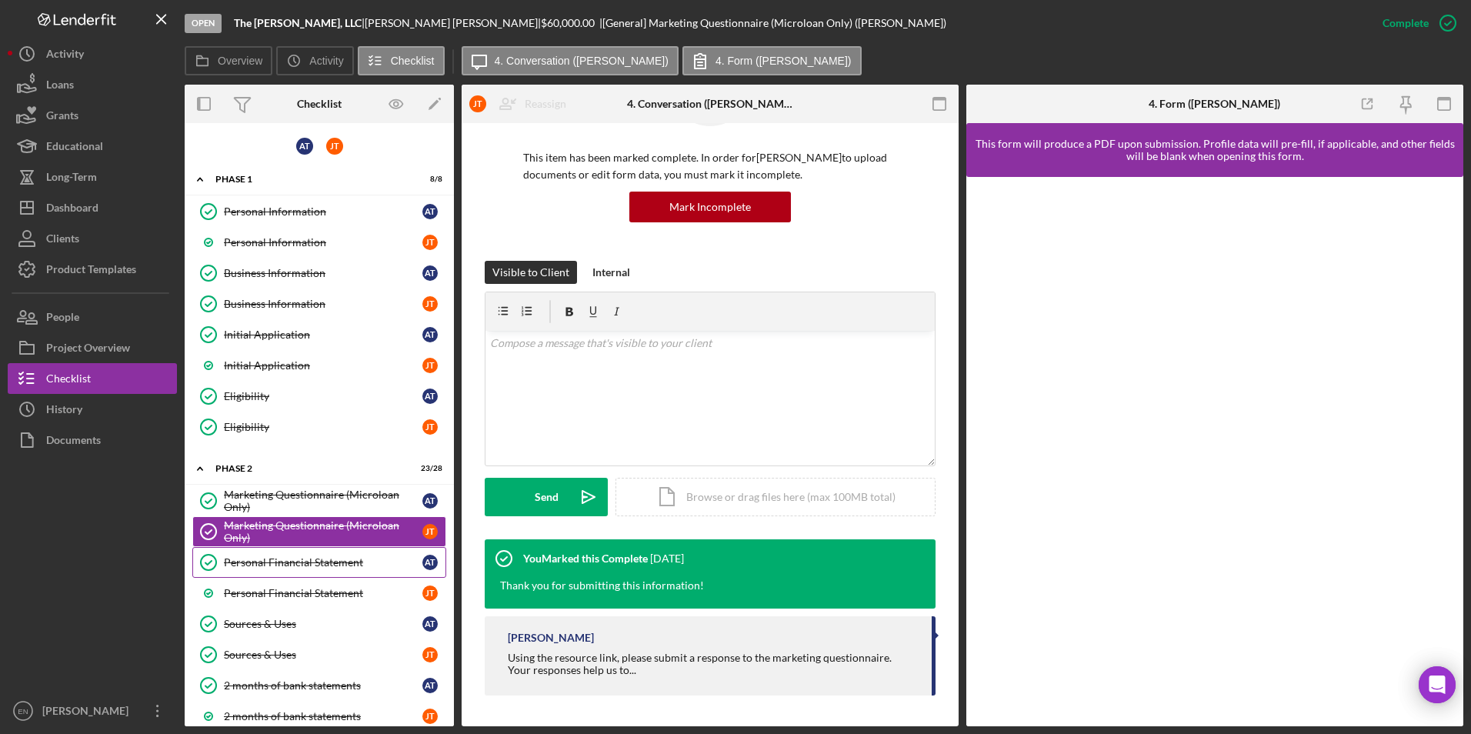
click at [311, 559] on div "Personal Financial Statement" at bounding box center [323, 562] width 198 height 12
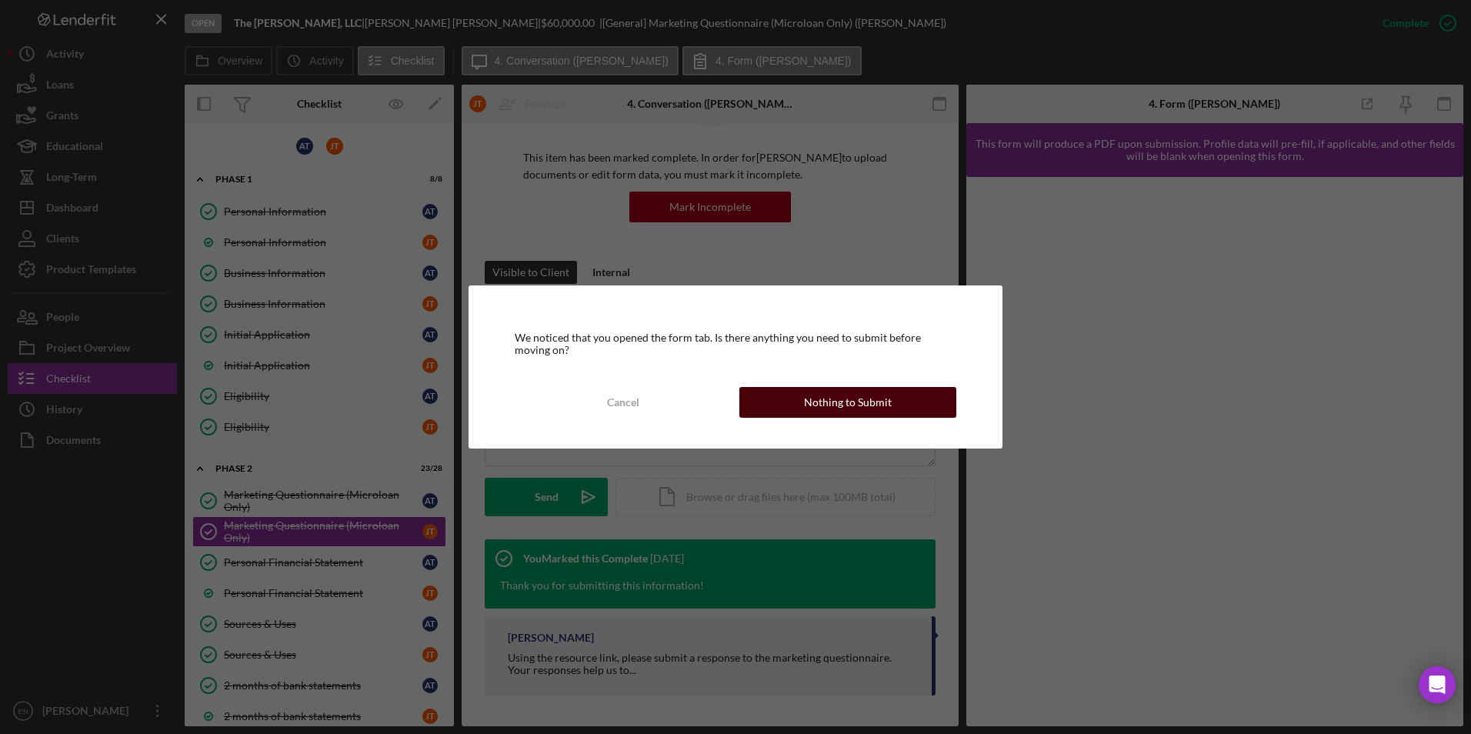
click at [888, 395] on div "Nothing to Submit" at bounding box center [848, 402] width 88 height 31
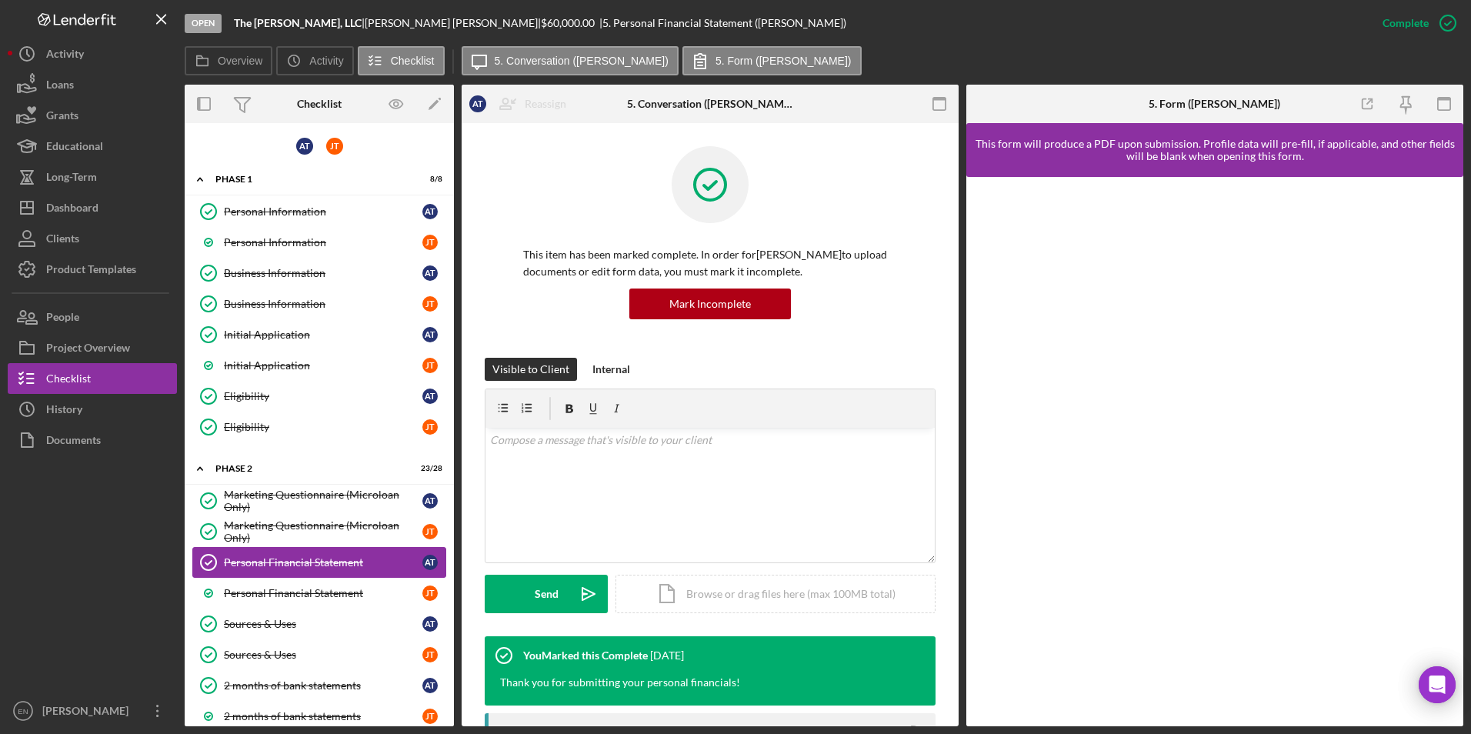
click at [348, 566] on div "Personal Financial Statement" at bounding box center [323, 562] width 198 height 12
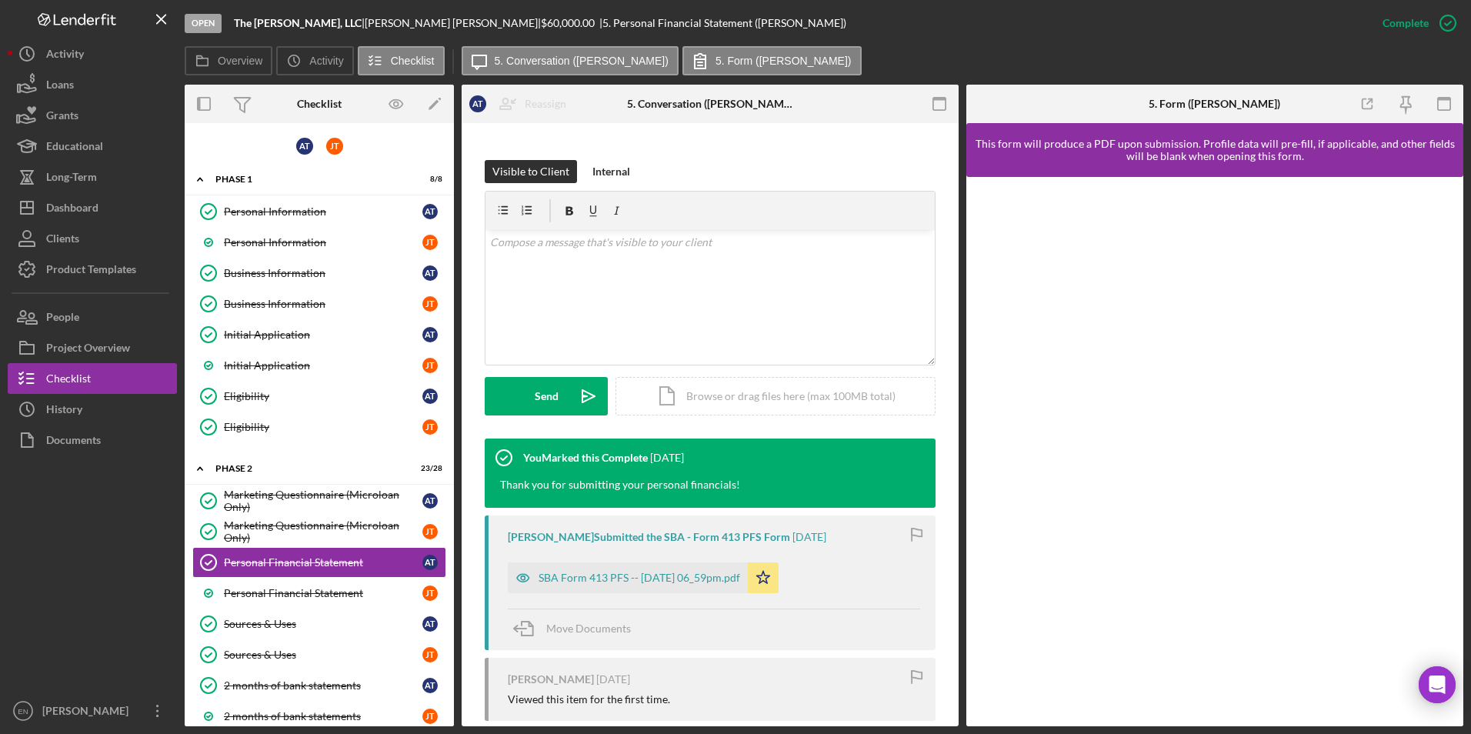
scroll to position [288, 0]
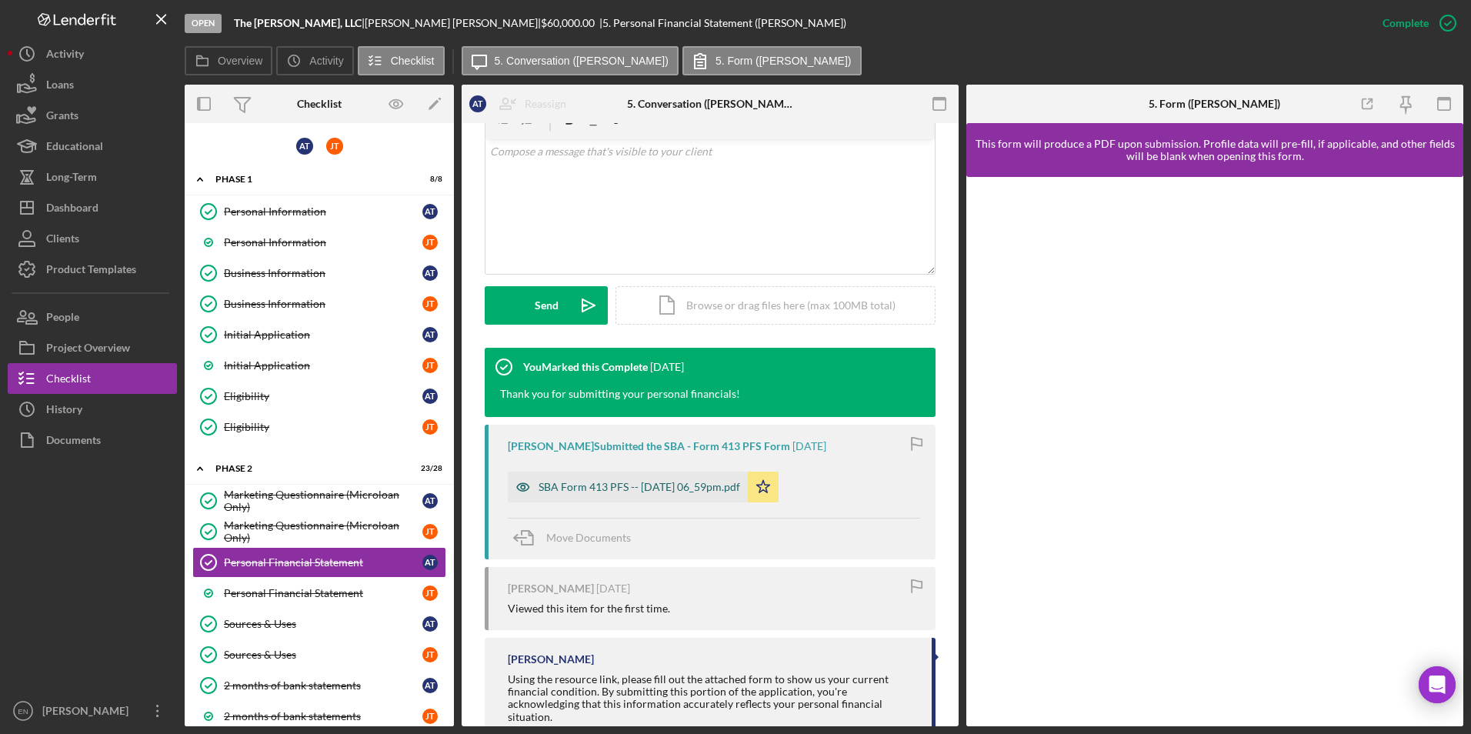
click at [620, 487] on div "SBA Form 413 PFS -- [DATE] 06_59pm.pdf" at bounding box center [640, 487] width 202 height 12
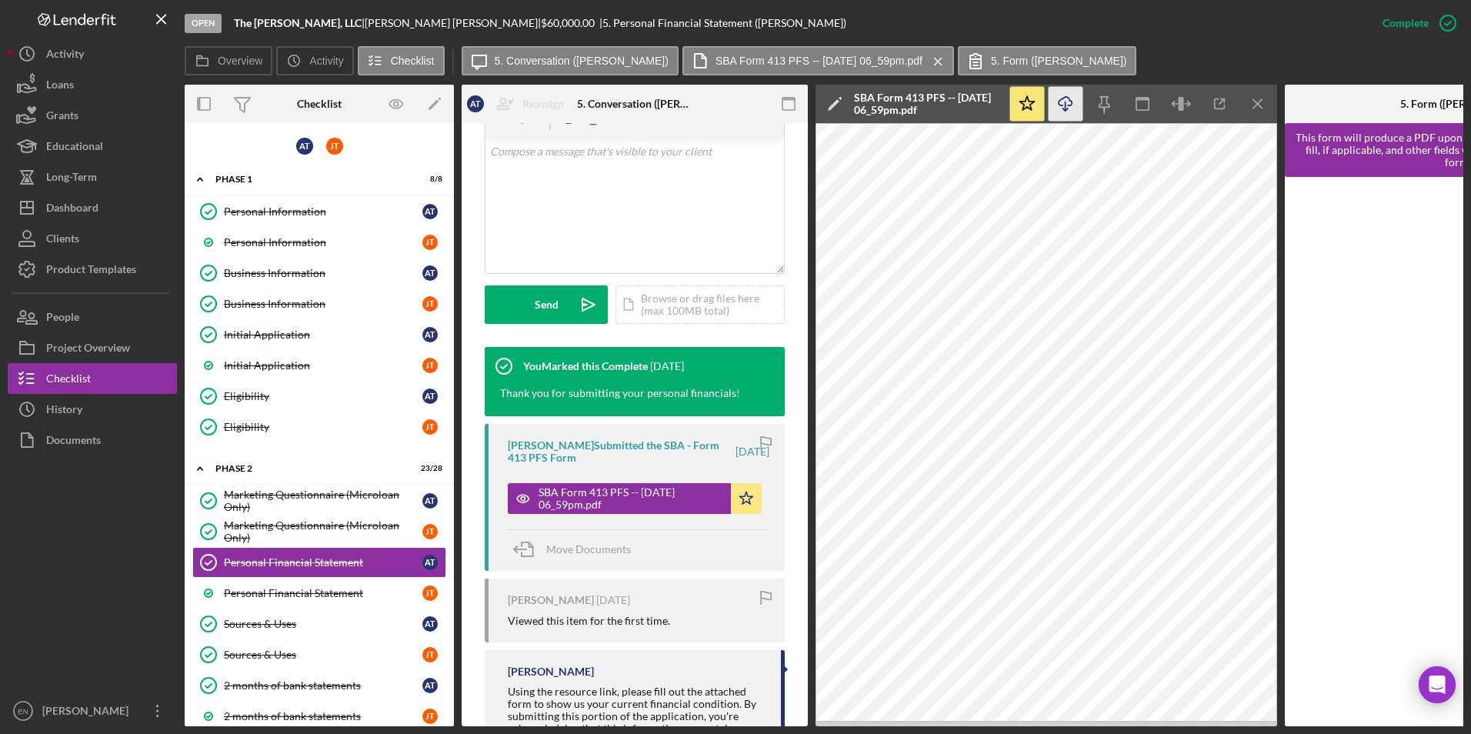
click at [1068, 101] on icon "Icon/Download" at bounding box center [1066, 104] width 35 height 35
click at [305, 593] on div "Personal Financial Statement" at bounding box center [323, 593] width 198 height 12
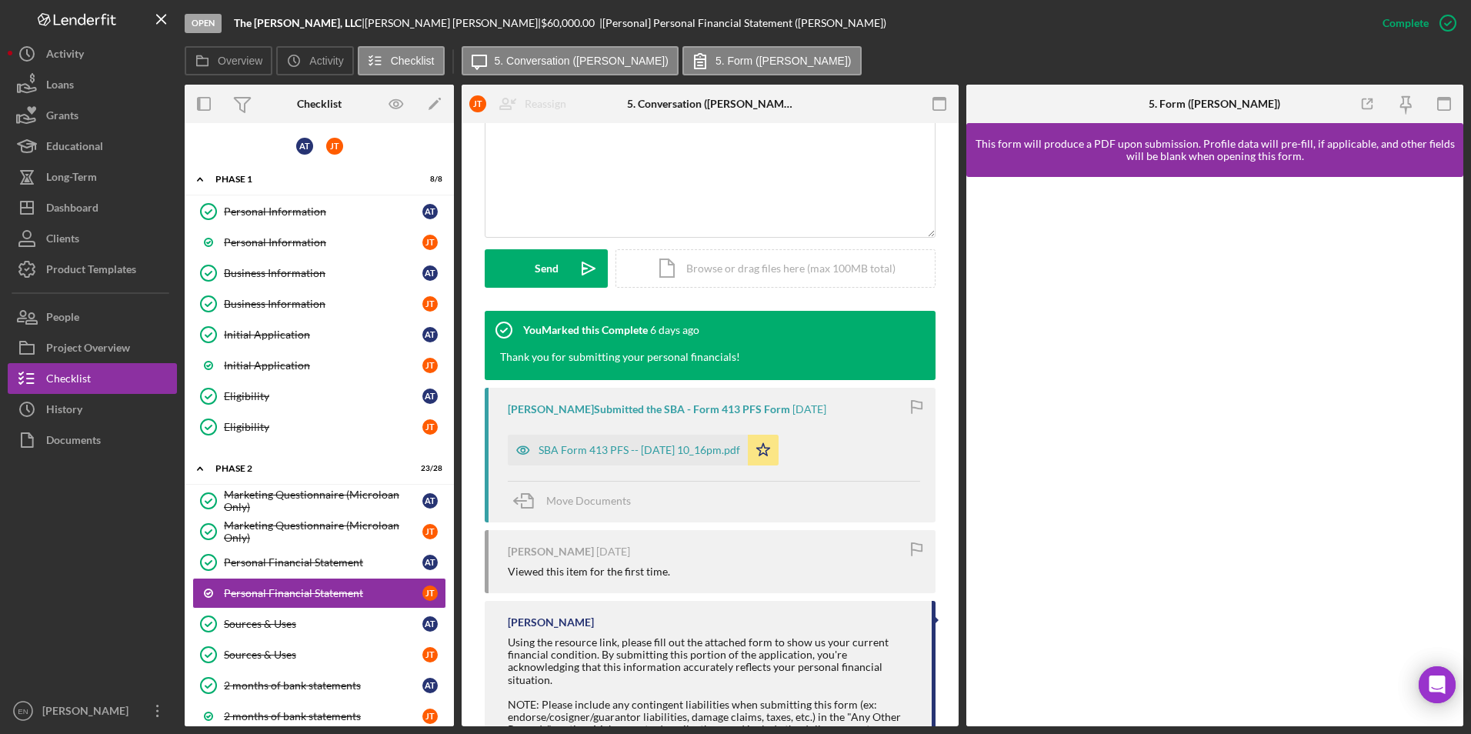
scroll to position [327, 0]
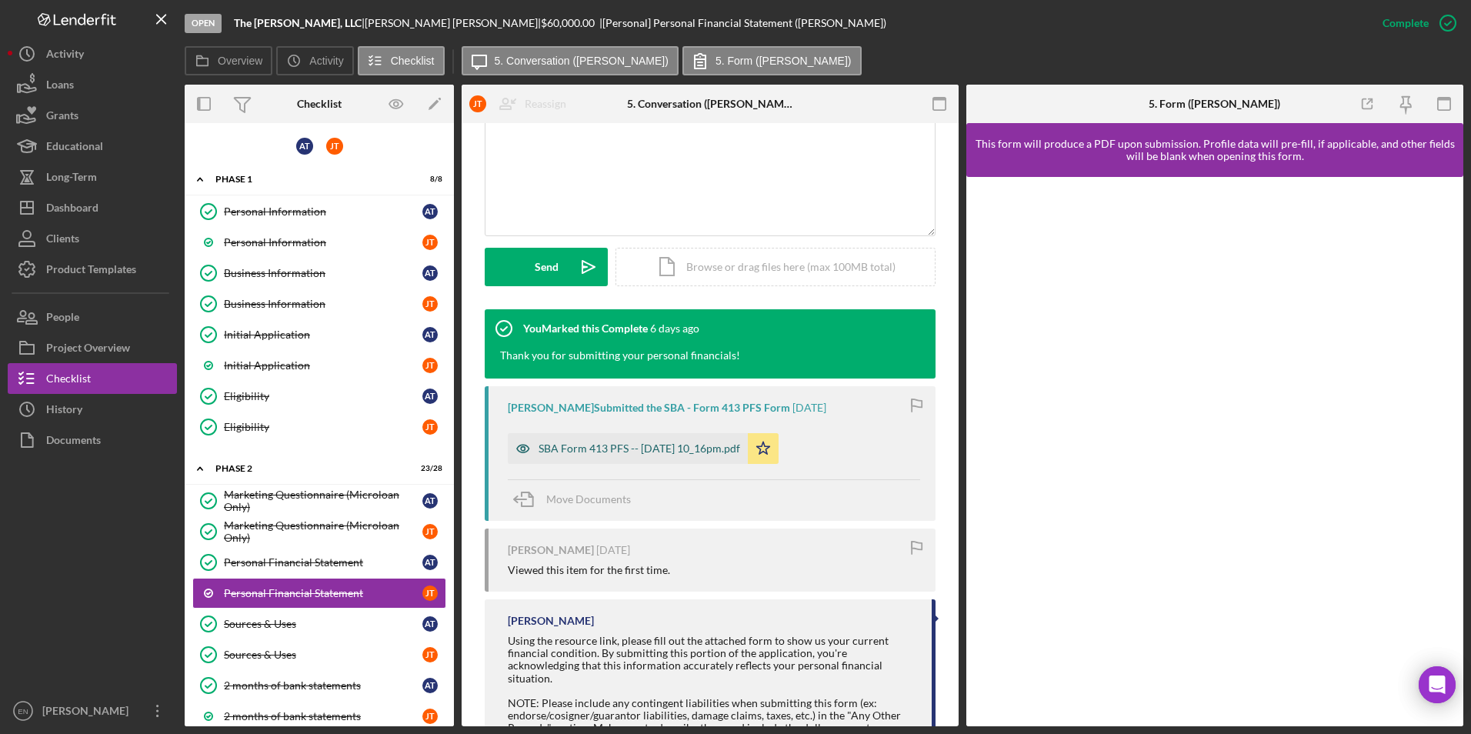
click at [672, 447] on div "SBA Form 413 PFS -- [DATE] 10_16pm.pdf" at bounding box center [640, 448] width 202 height 12
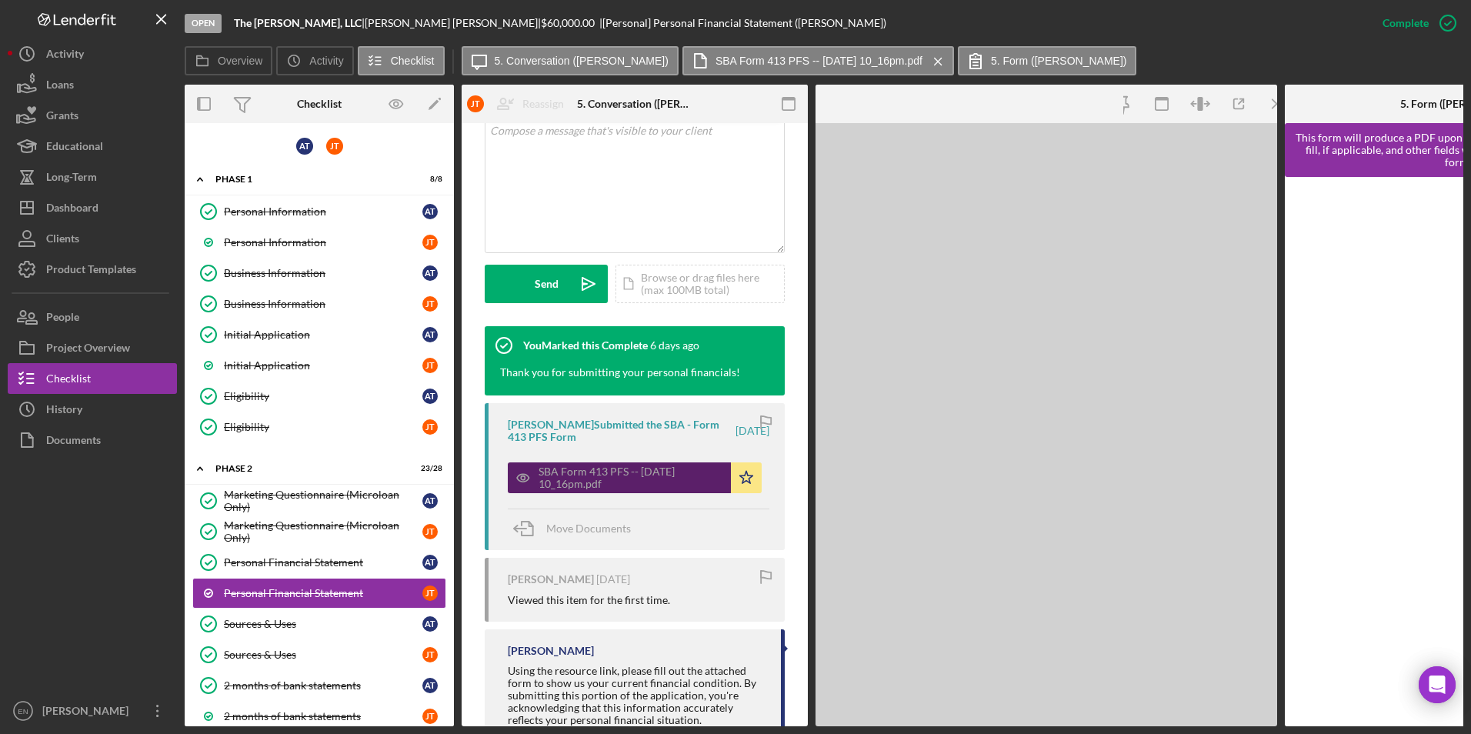
scroll to position [344, 0]
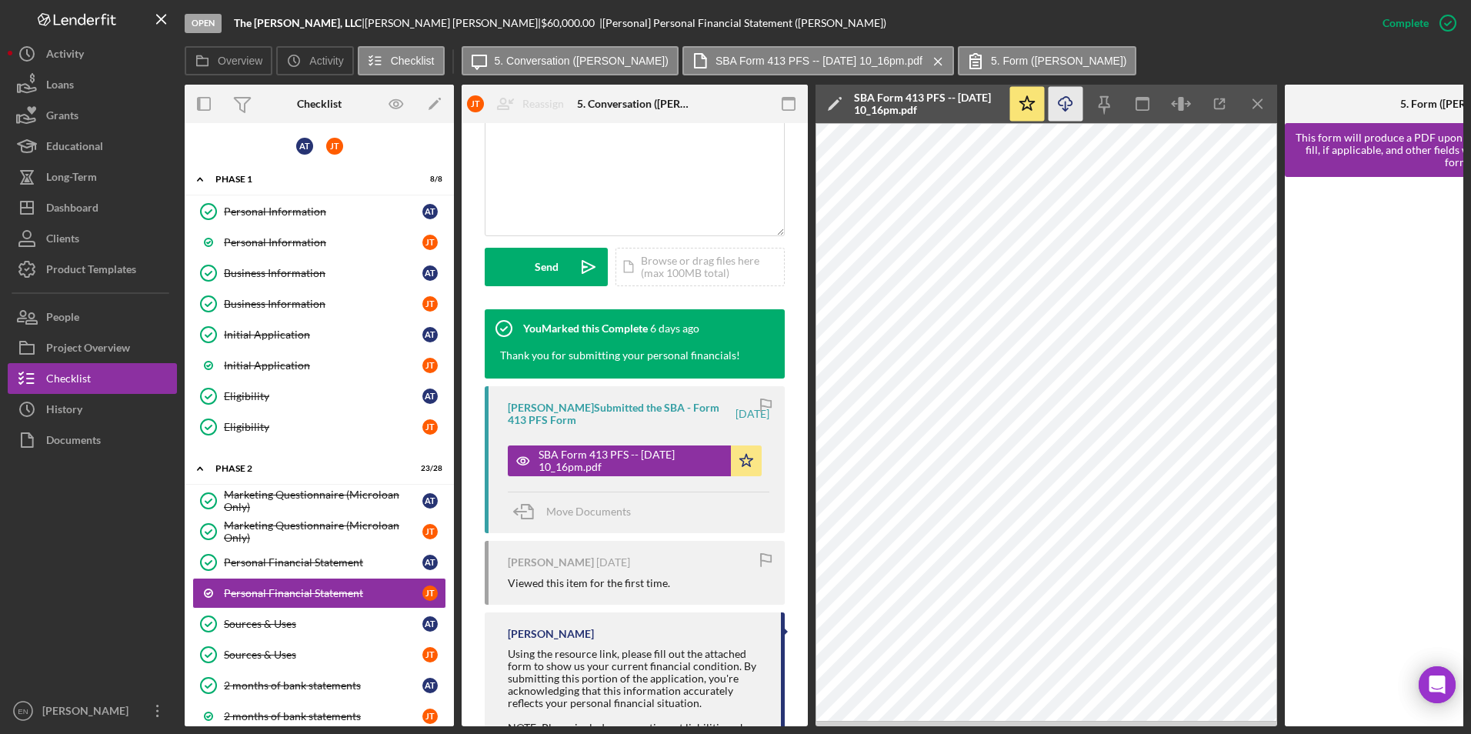
click at [1063, 103] on icon "Icon/Download" at bounding box center [1066, 104] width 35 height 35
click at [308, 558] on div "Personal Financial Statement" at bounding box center [323, 562] width 198 height 12
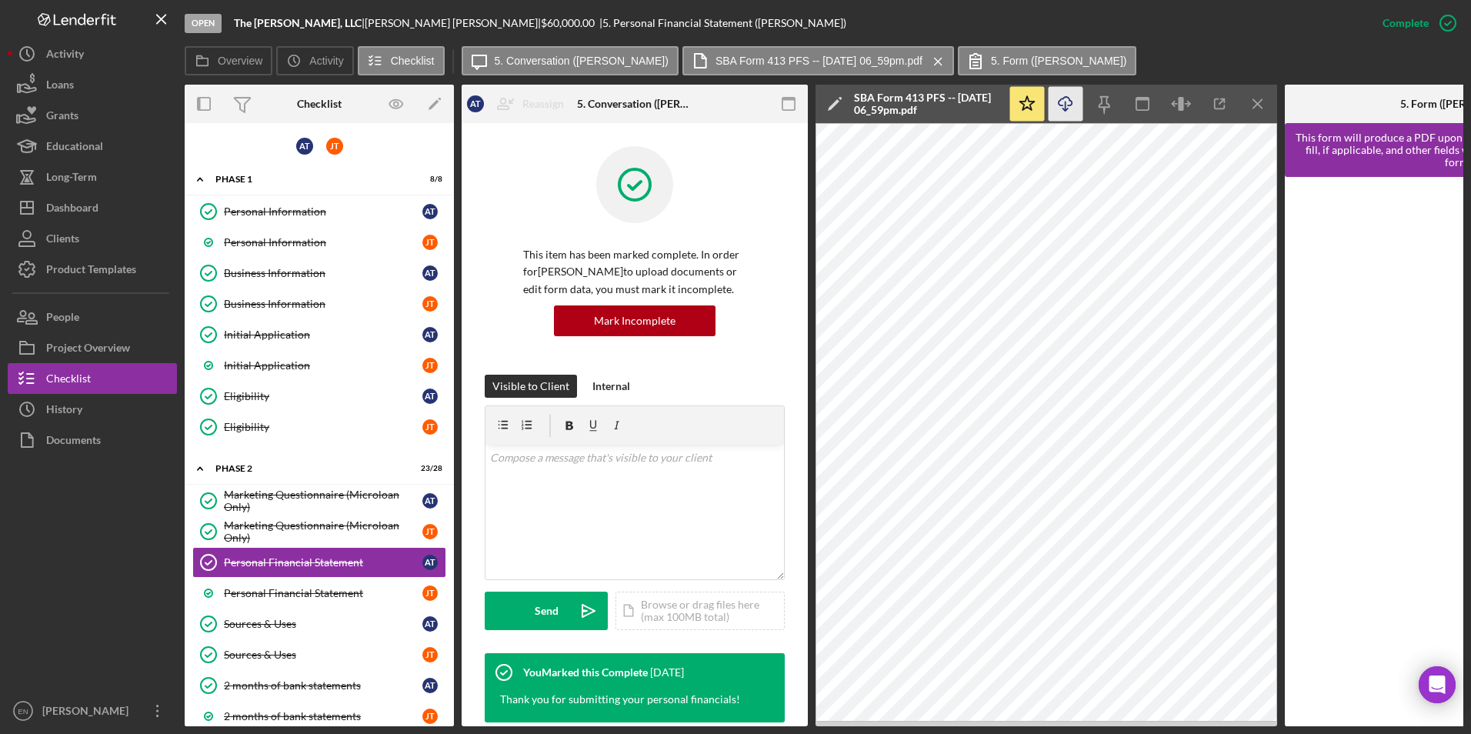
click at [1064, 107] on icon "Icon/Download" at bounding box center [1066, 104] width 35 height 35
click at [324, 592] on div "Personal Financial Statement" at bounding box center [323, 593] width 198 height 12
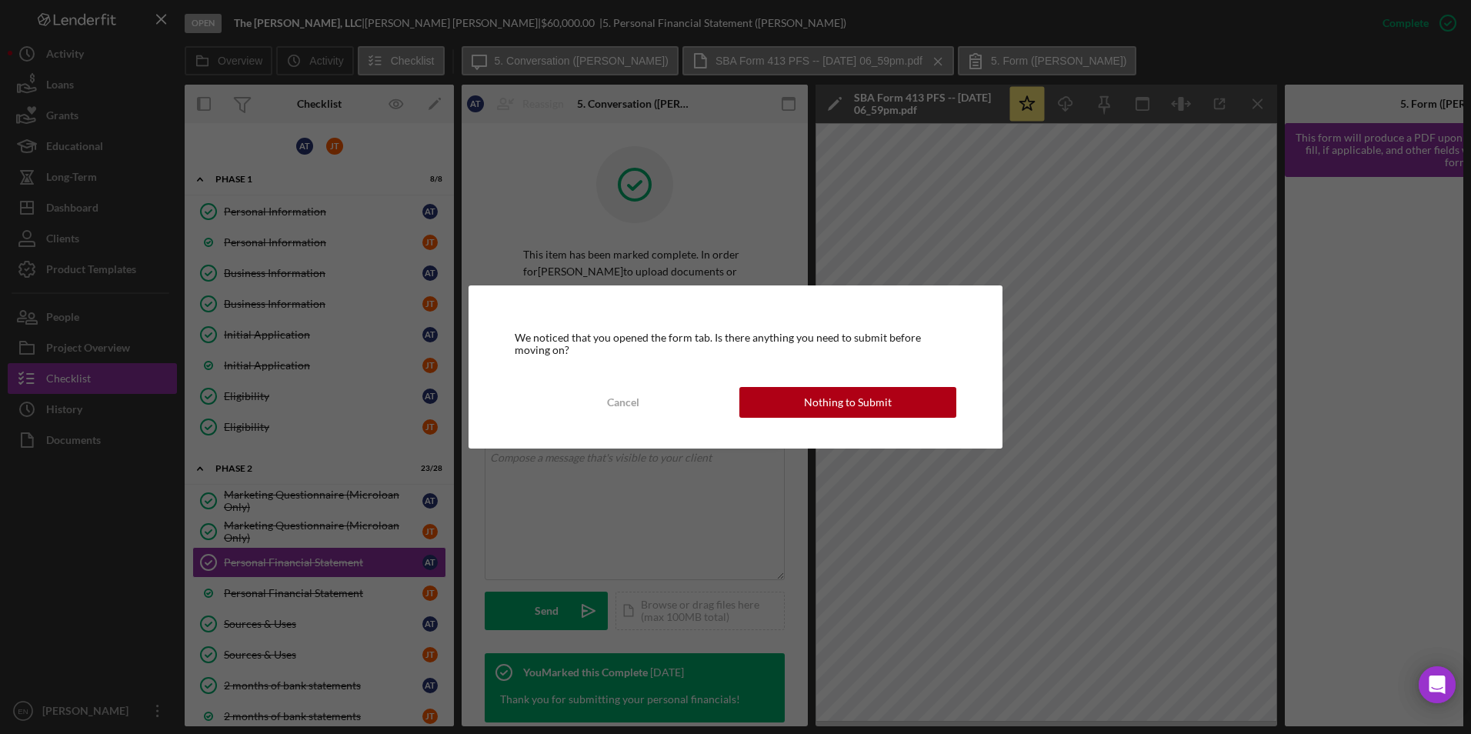
click at [255, 625] on div "We noticed that you opened the form tab. Is there anything you need to submit b…" at bounding box center [735, 367] width 1471 height 734
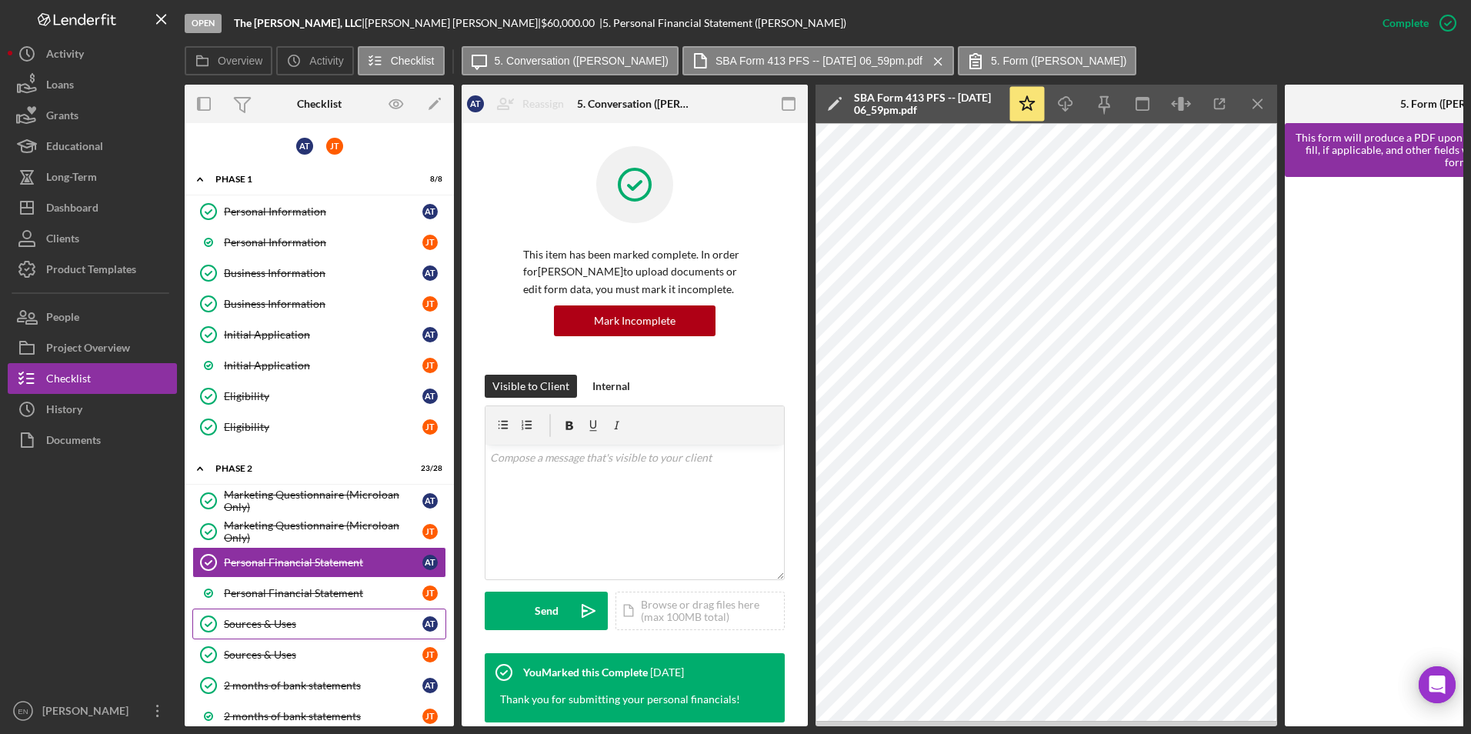
click at [235, 619] on div "Sources & Uses" at bounding box center [323, 624] width 198 height 12
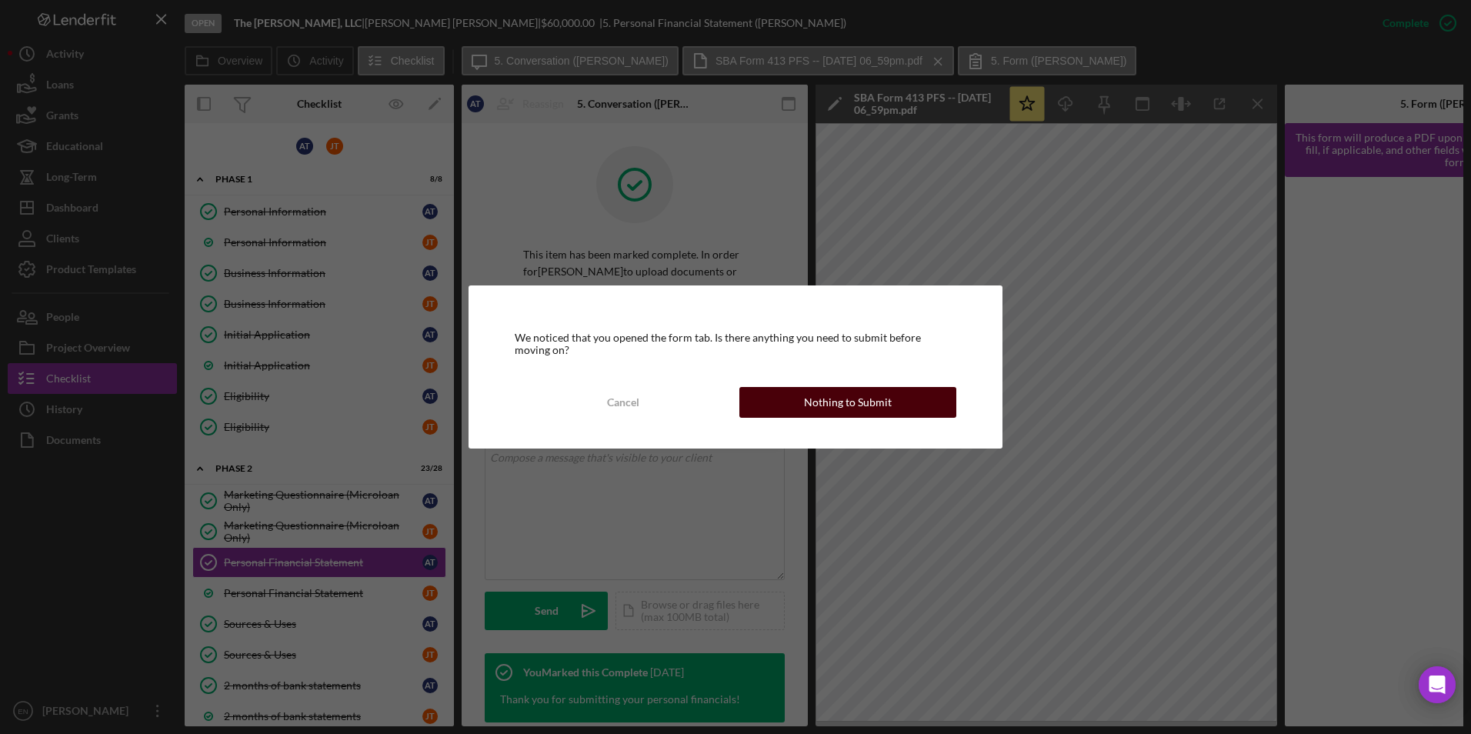
click at [864, 402] on div "Nothing to Submit" at bounding box center [848, 402] width 88 height 31
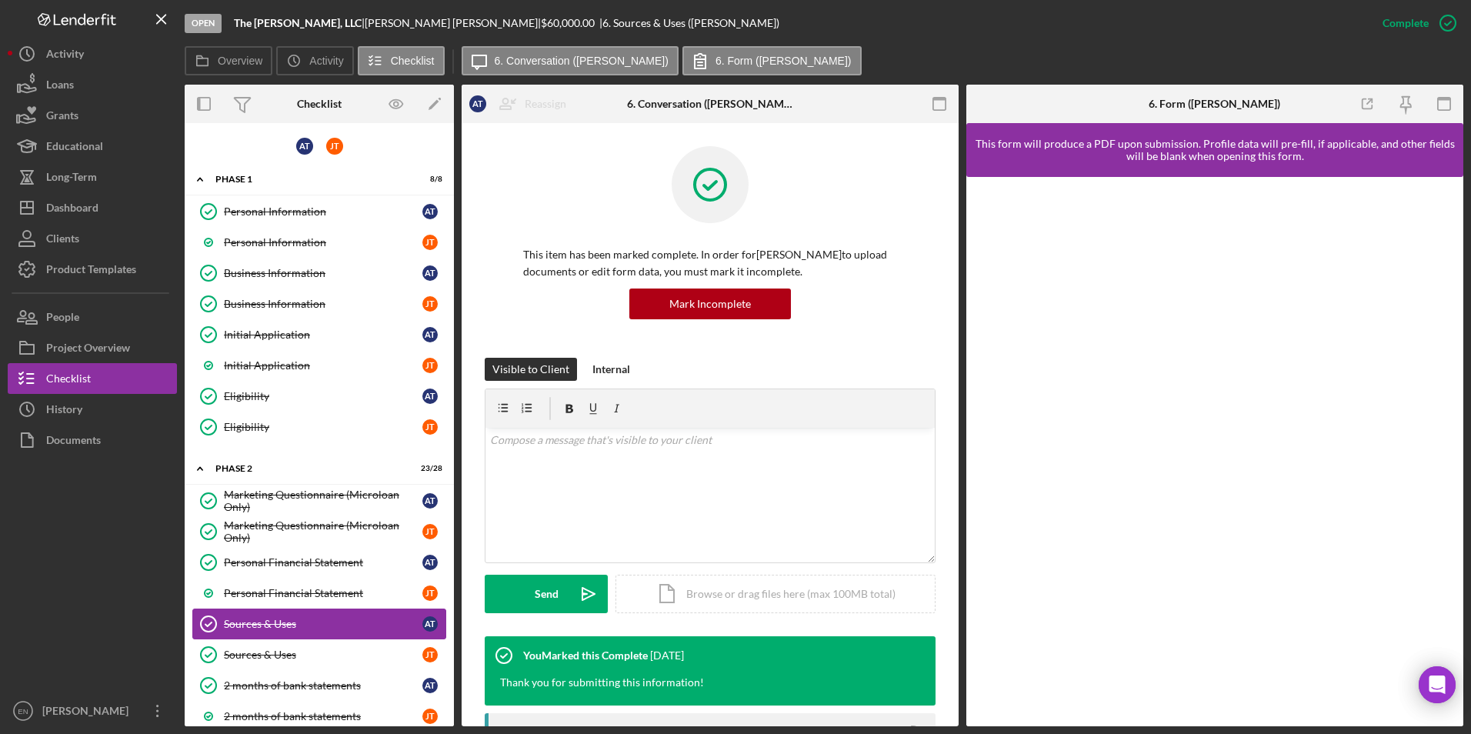
click at [265, 627] on div "Sources & Uses" at bounding box center [323, 624] width 198 height 12
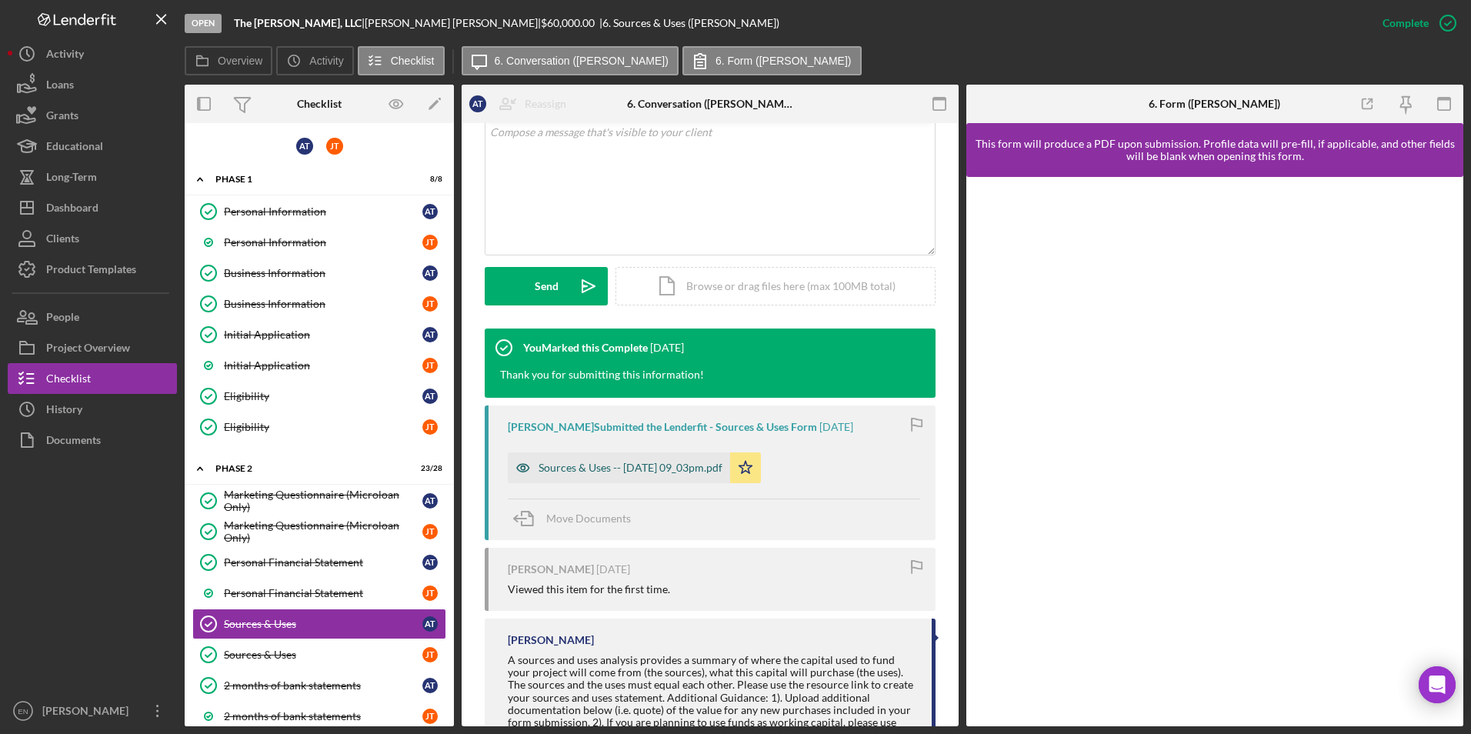
click at [664, 465] on div "Sources & Uses -- [DATE] 09_03pm.pdf" at bounding box center [631, 468] width 184 height 12
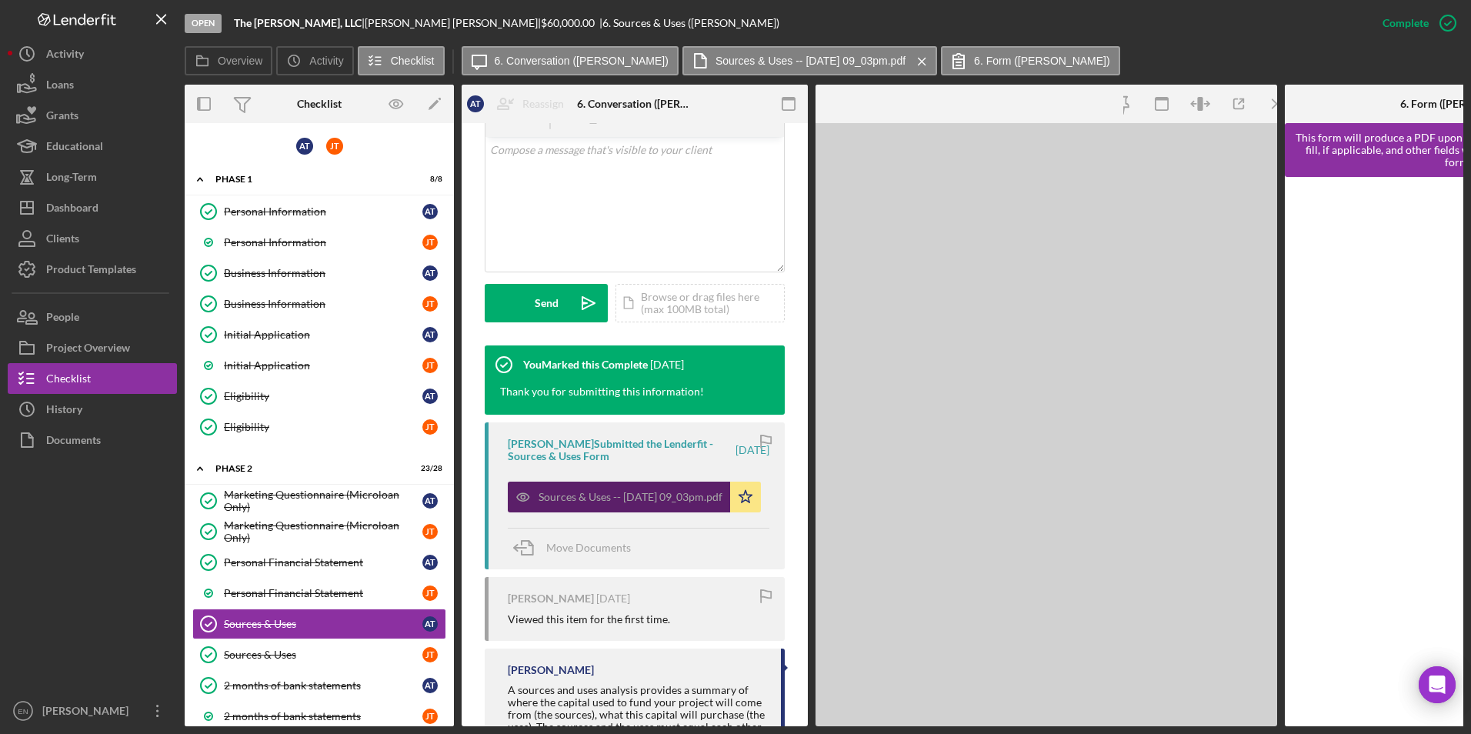
scroll to position [325, 0]
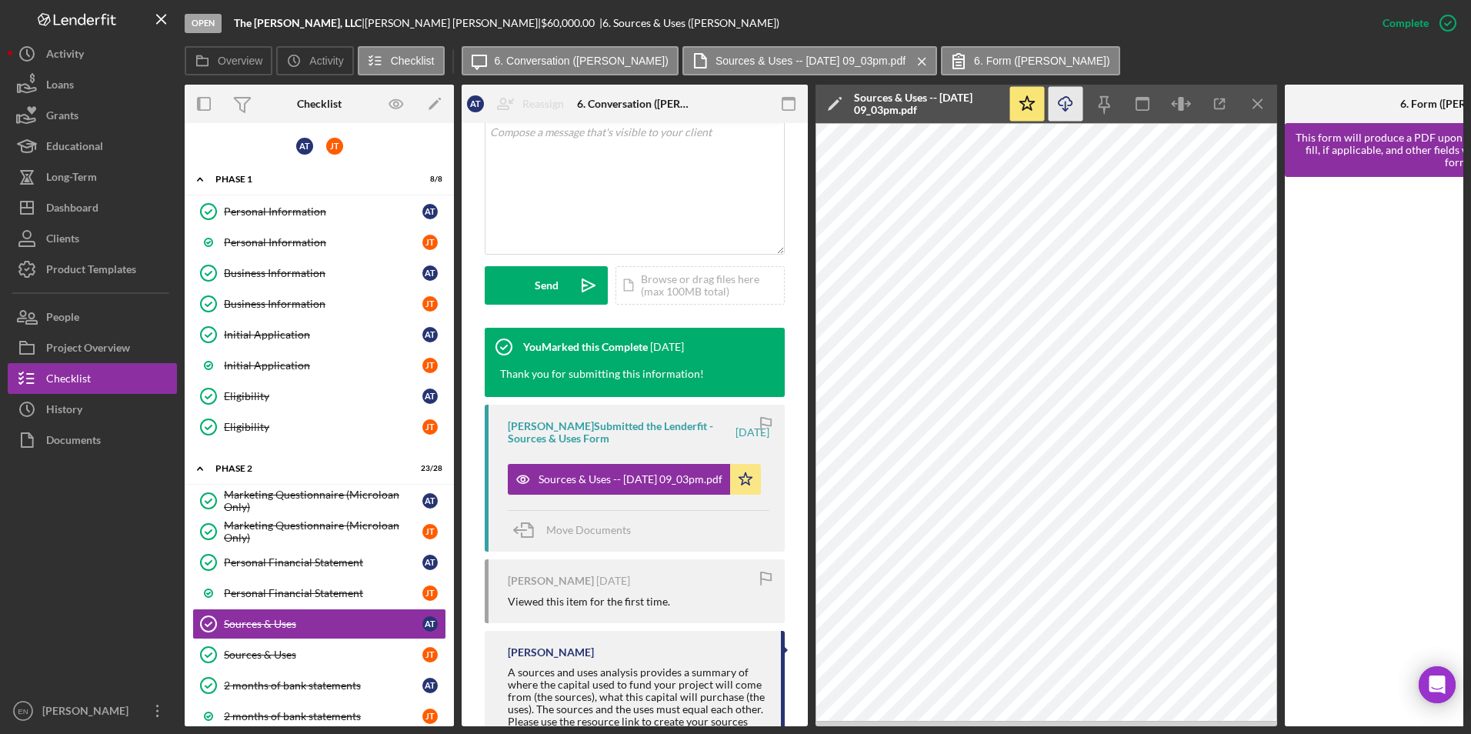
click at [1066, 109] on line "button" at bounding box center [1066, 106] width 0 height 8
click at [298, 658] on div "Sources & Uses" at bounding box center [323, 655] width 198 height 12
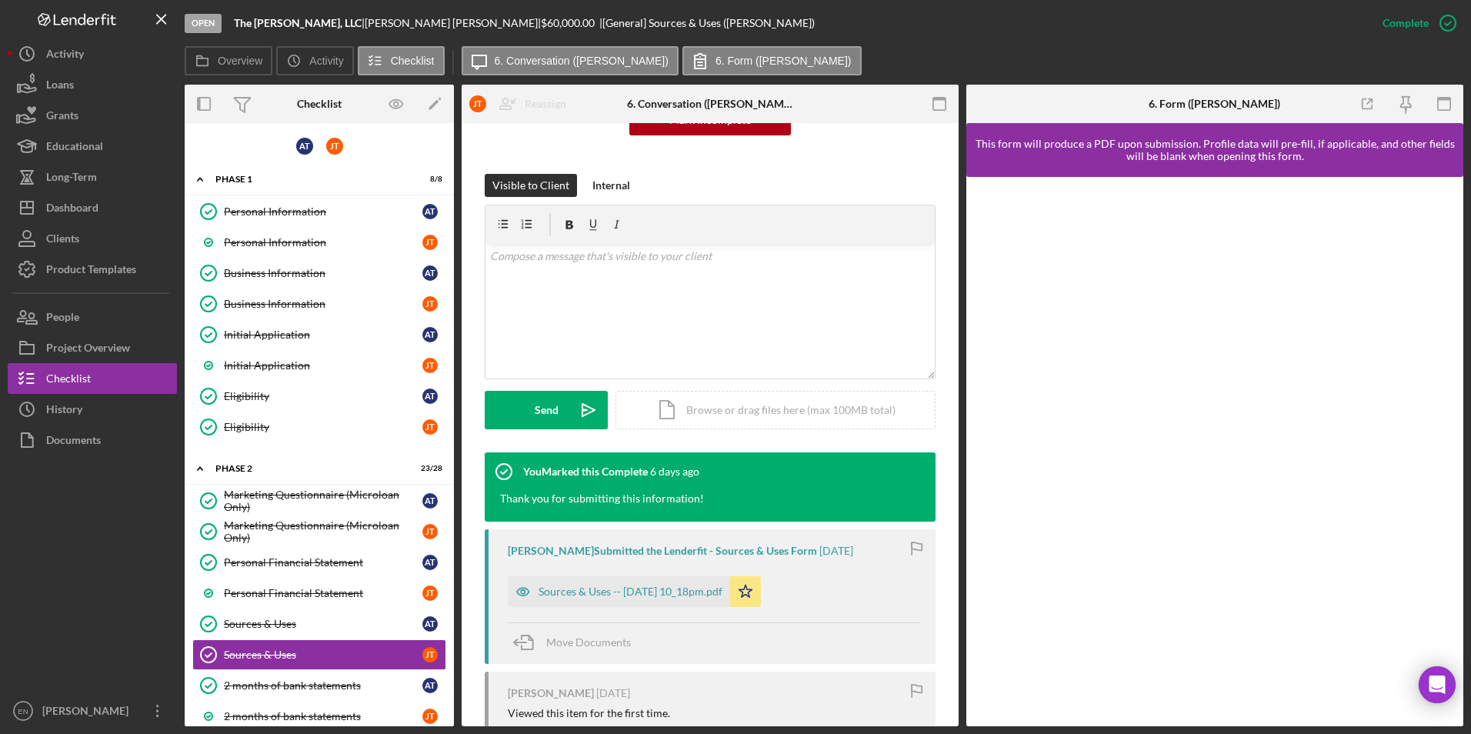
scroll to position [327, 0]
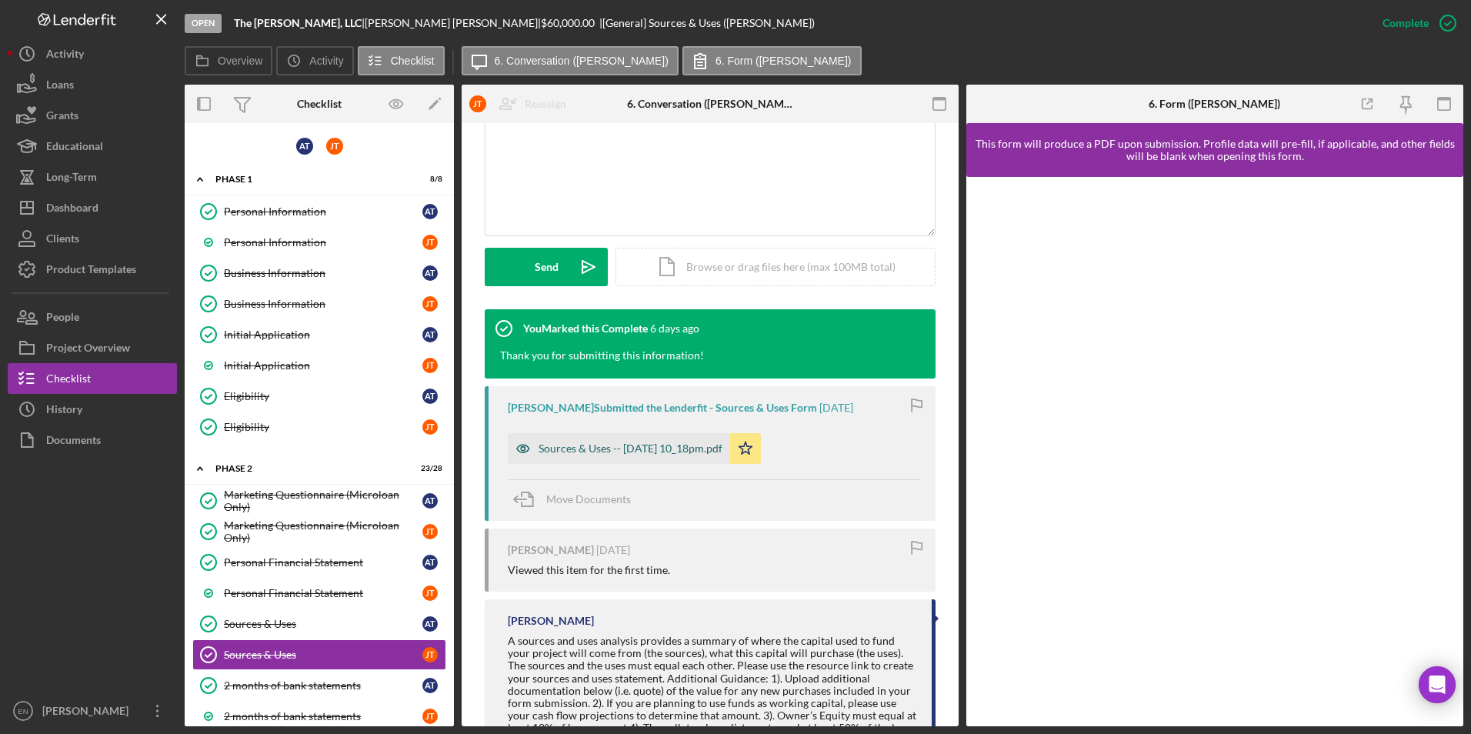
click at [640, 447] on div "Sources & Uses -- [DATE] 10_18pm.pdf" at bounding box center [631, 448] width 184 height 12
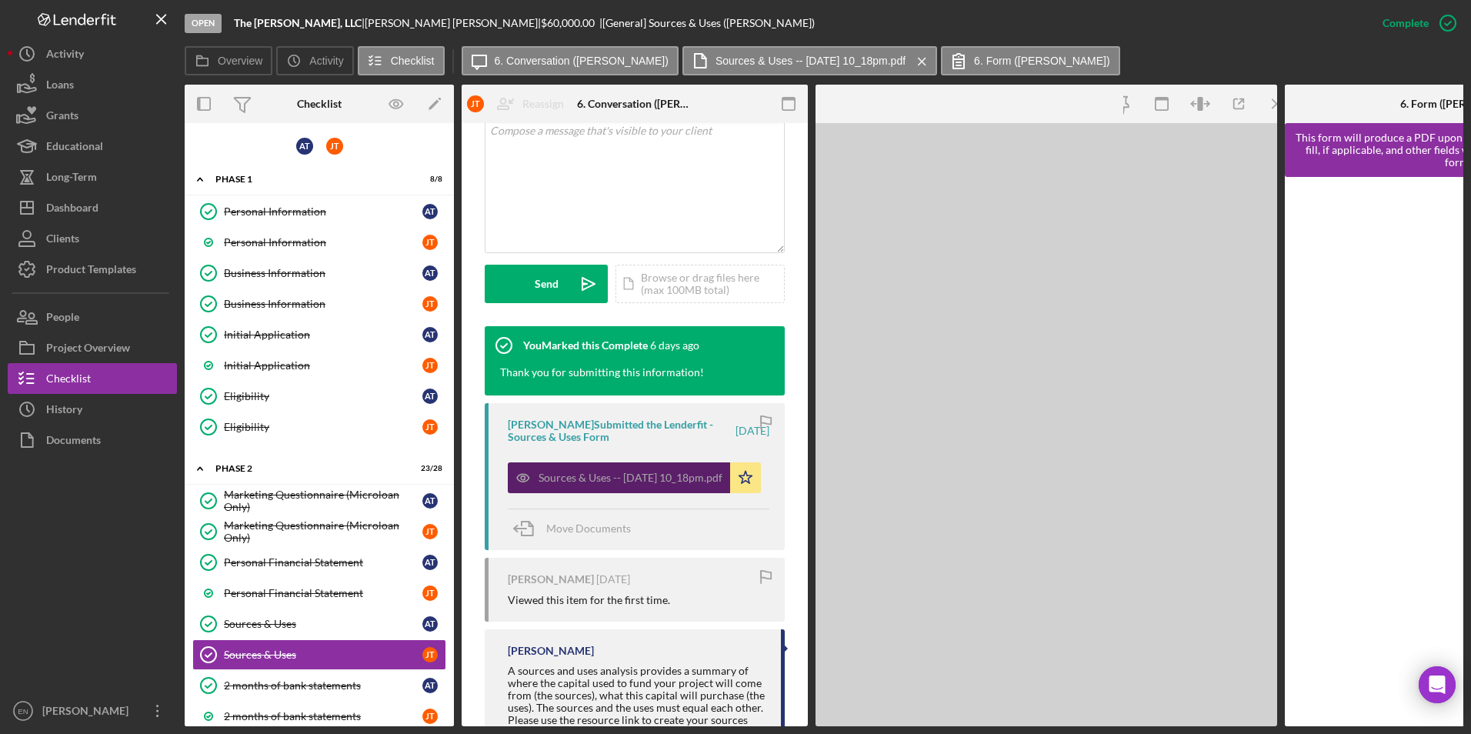
scroll to position [344, 0]
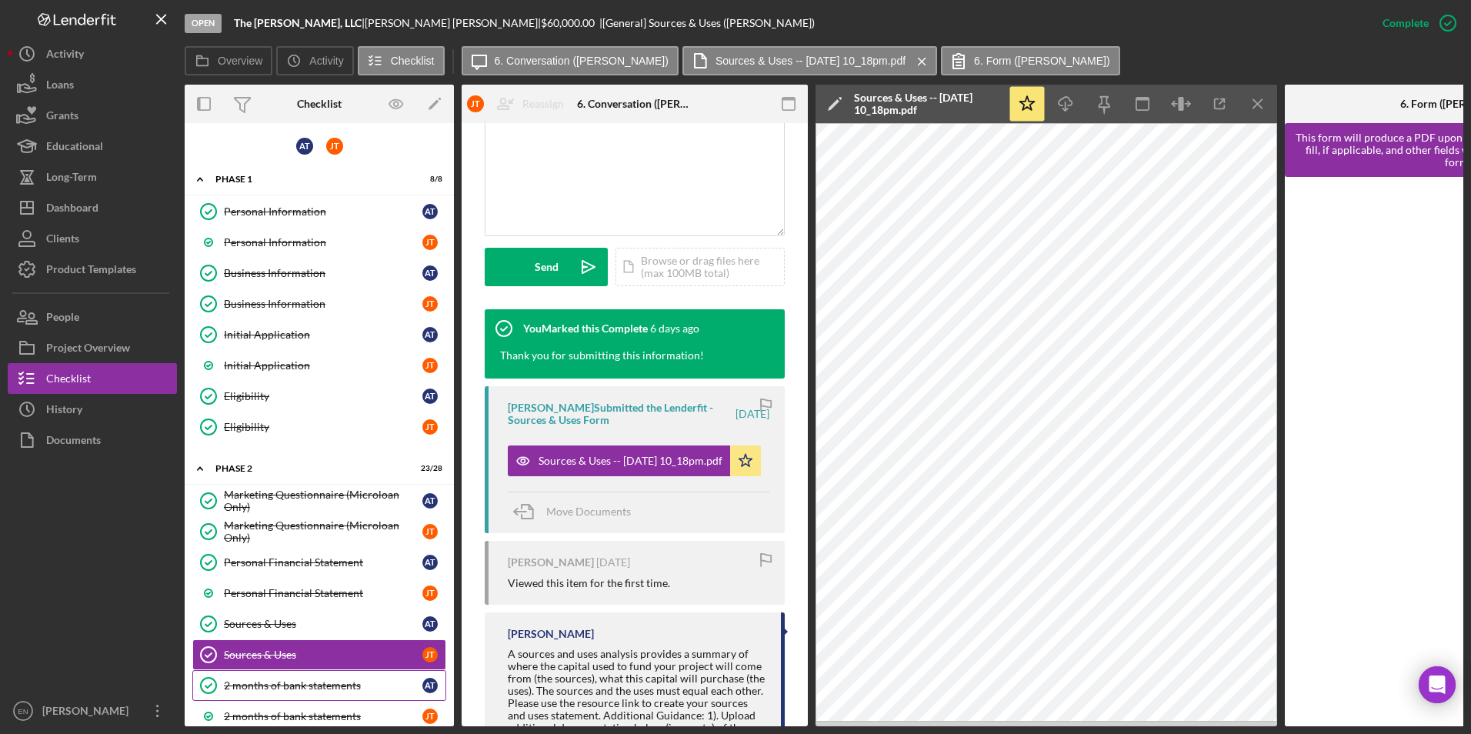
click at [309, 685] on div "2 months of bank statements" at bounding box center [323, 685] width 198 height 12
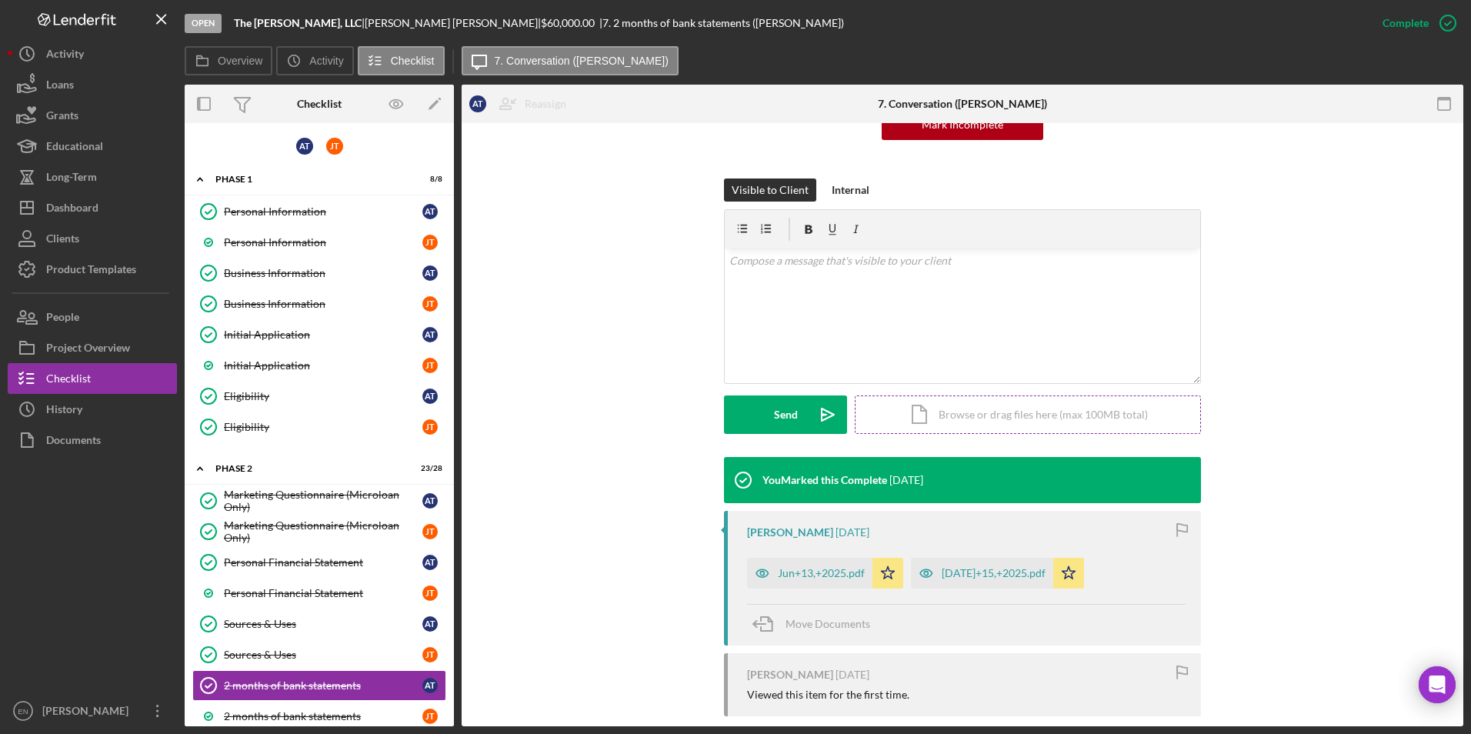
scroll to position [200, 0]
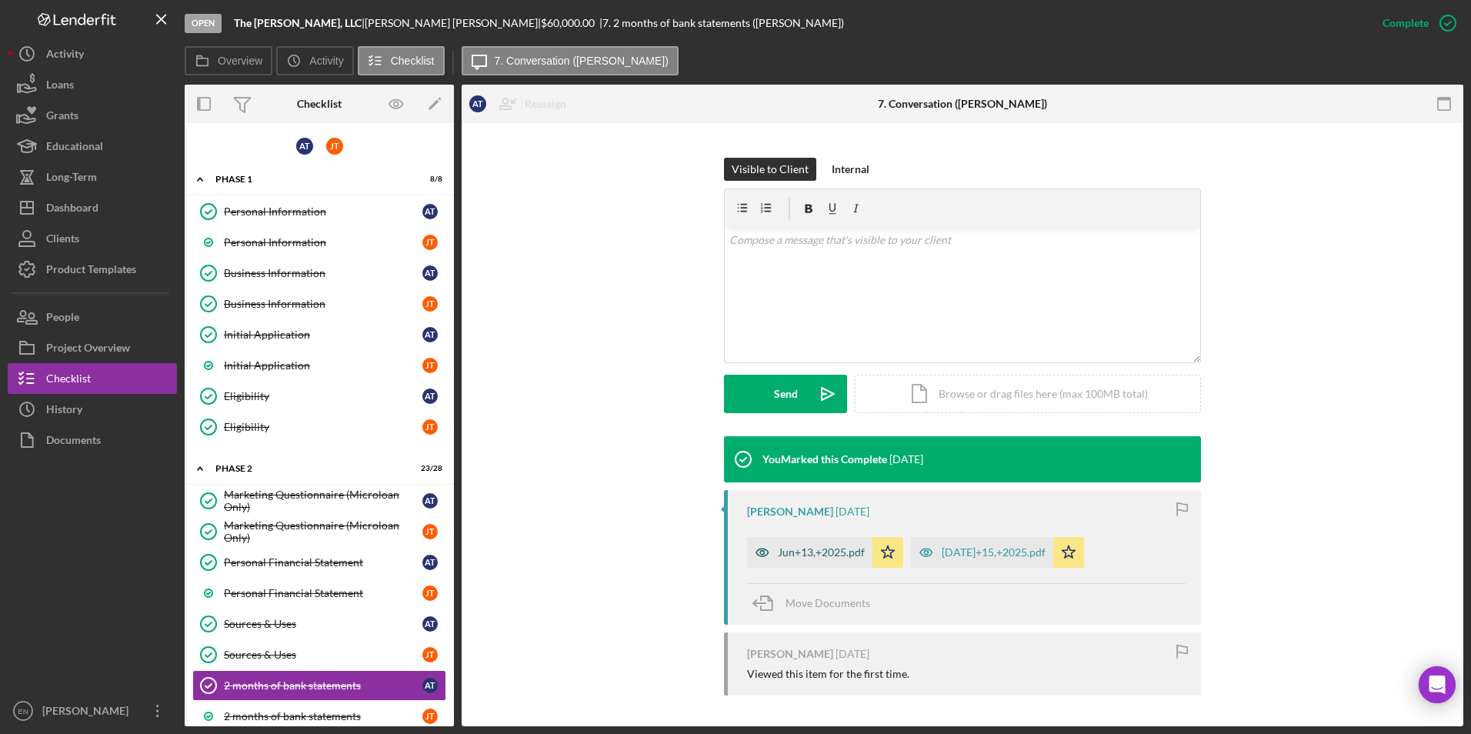
click at [819, 555] on div "Jun+13,+2025.pdf" at bounding box center [821, 552] width 87 height 12
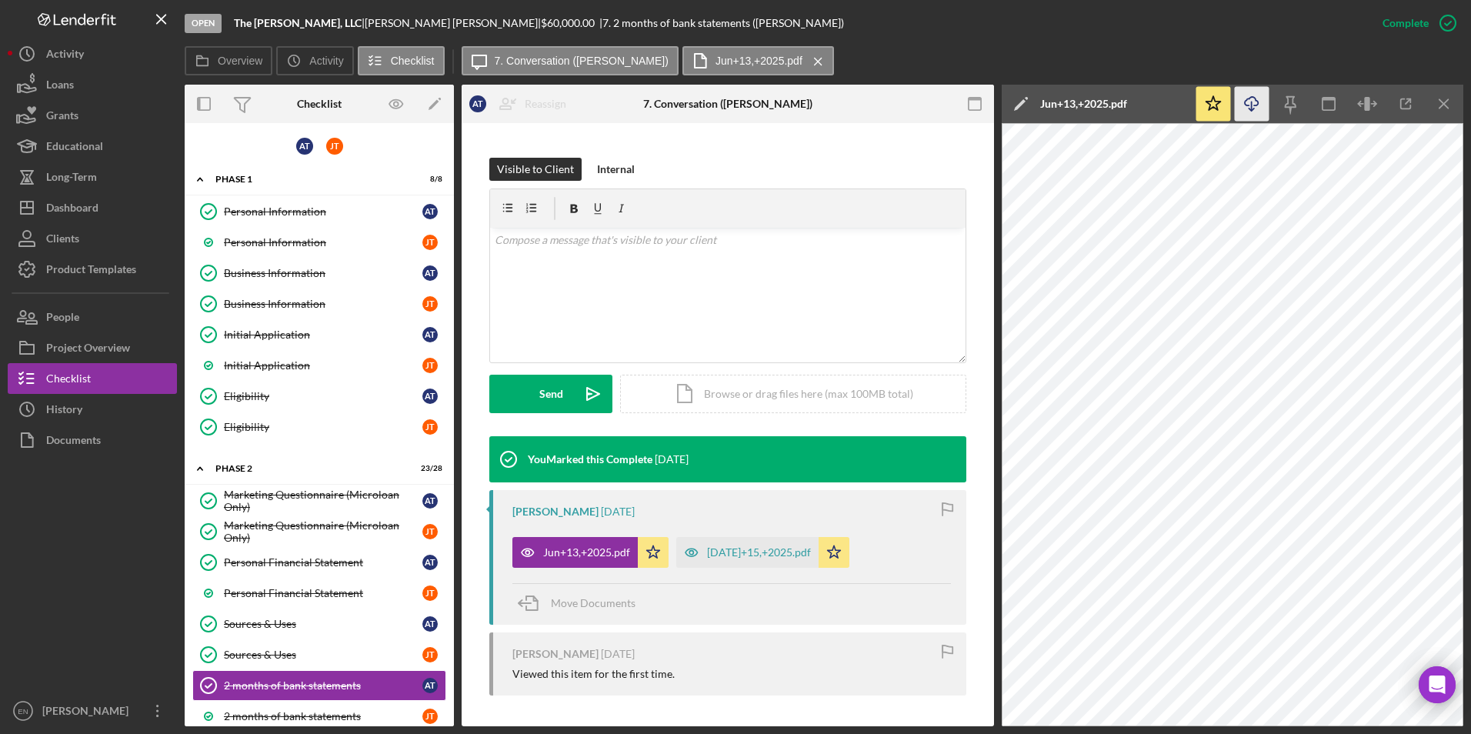
click at [1248, 103] on icon "Icon/Download" at bounding box center [1252, 104] width 35 height 35
click at [728, 556] on div "[DATE]+15,+2025.pdf" at bounding box center [759, 552] width 104 height 12
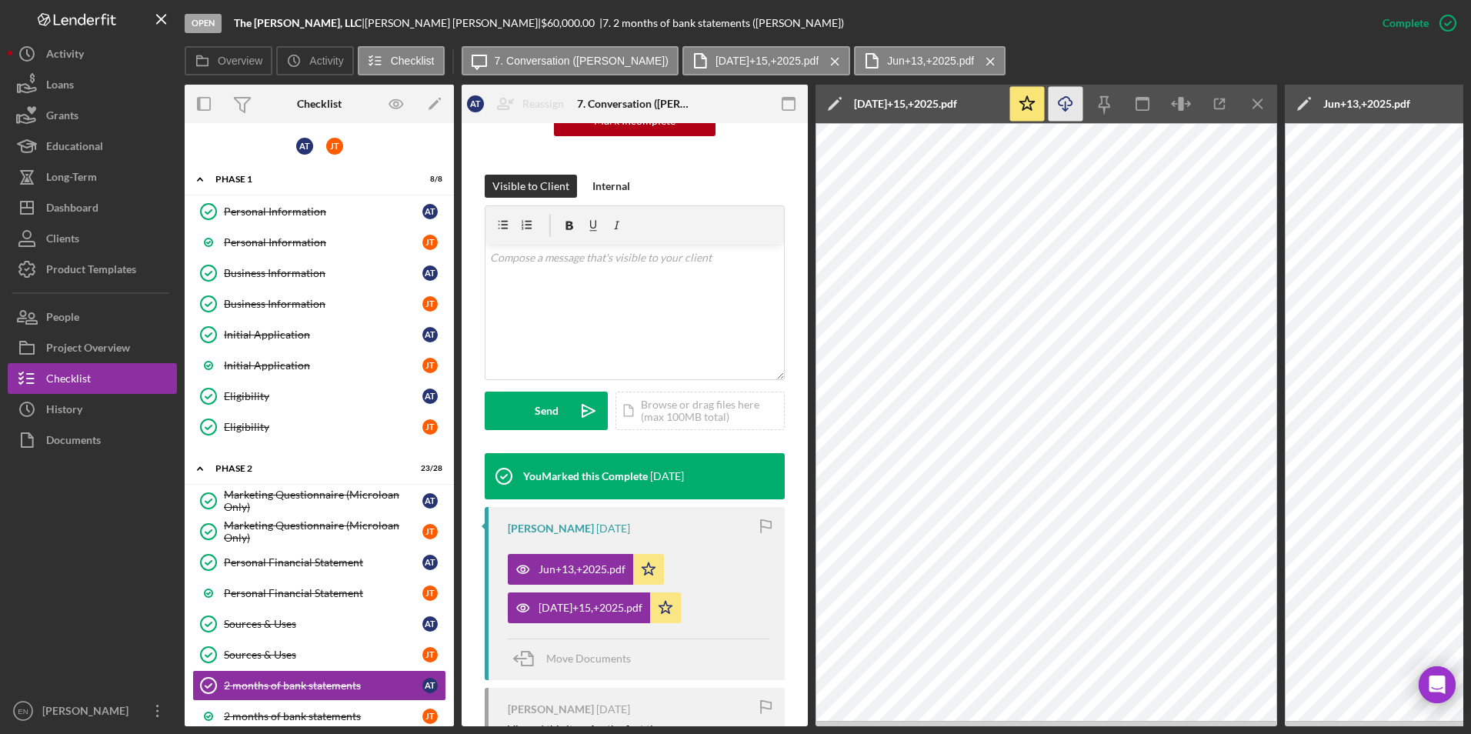
click at [1066, 108] on icon "Icon/Download" at bounding box center [1066, 104] width 35 height 35
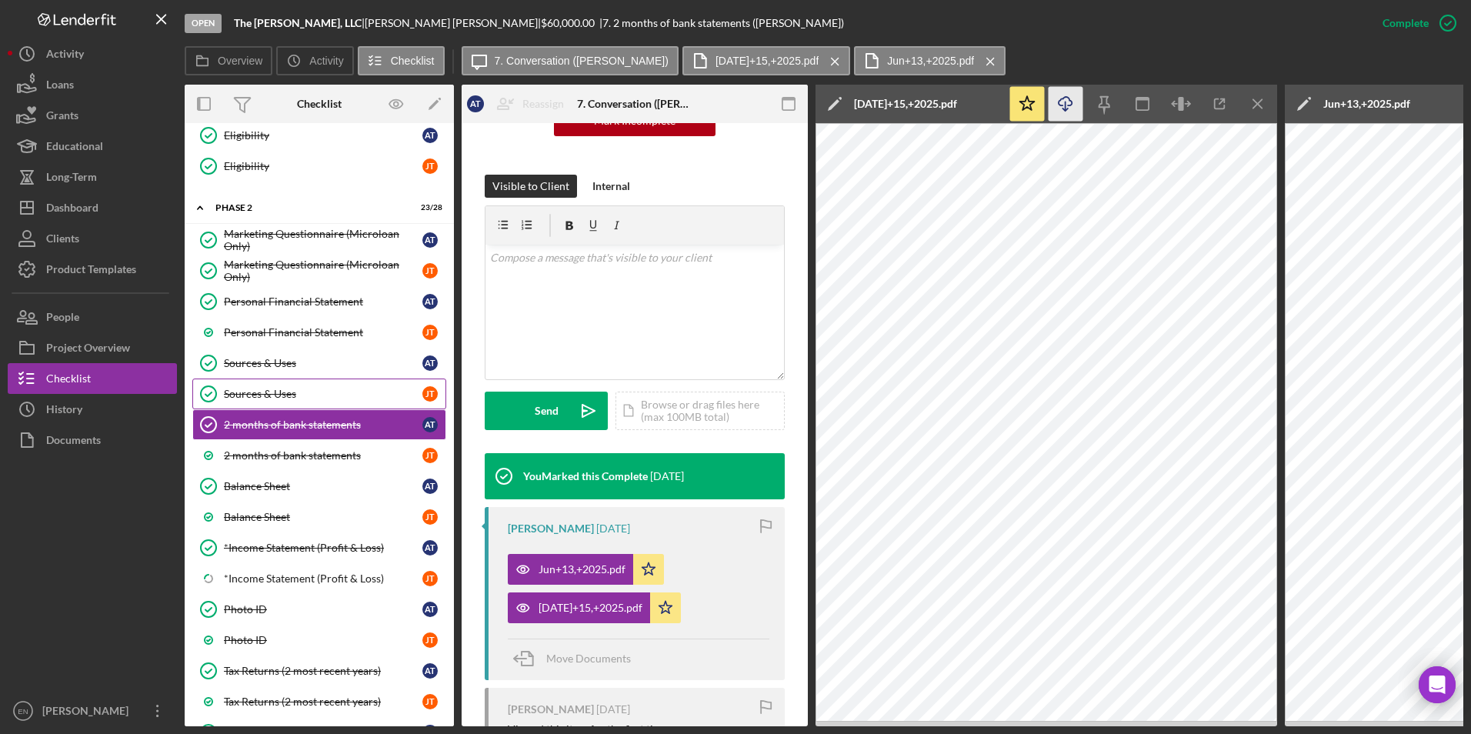
scroll to position [269, 0]
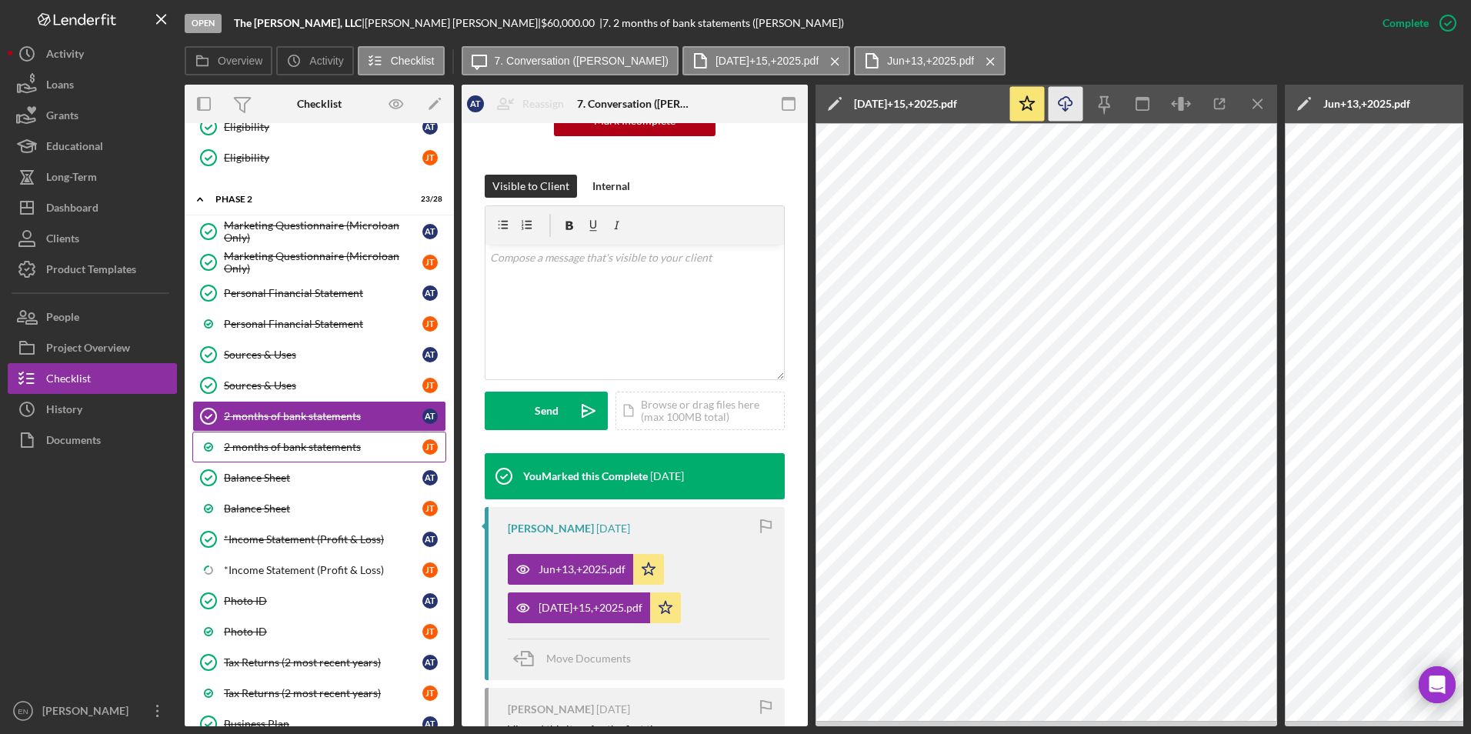
click at [244, 442] on div "2 months of bank statements" at bounding box center [323, 447] width 198 height 12
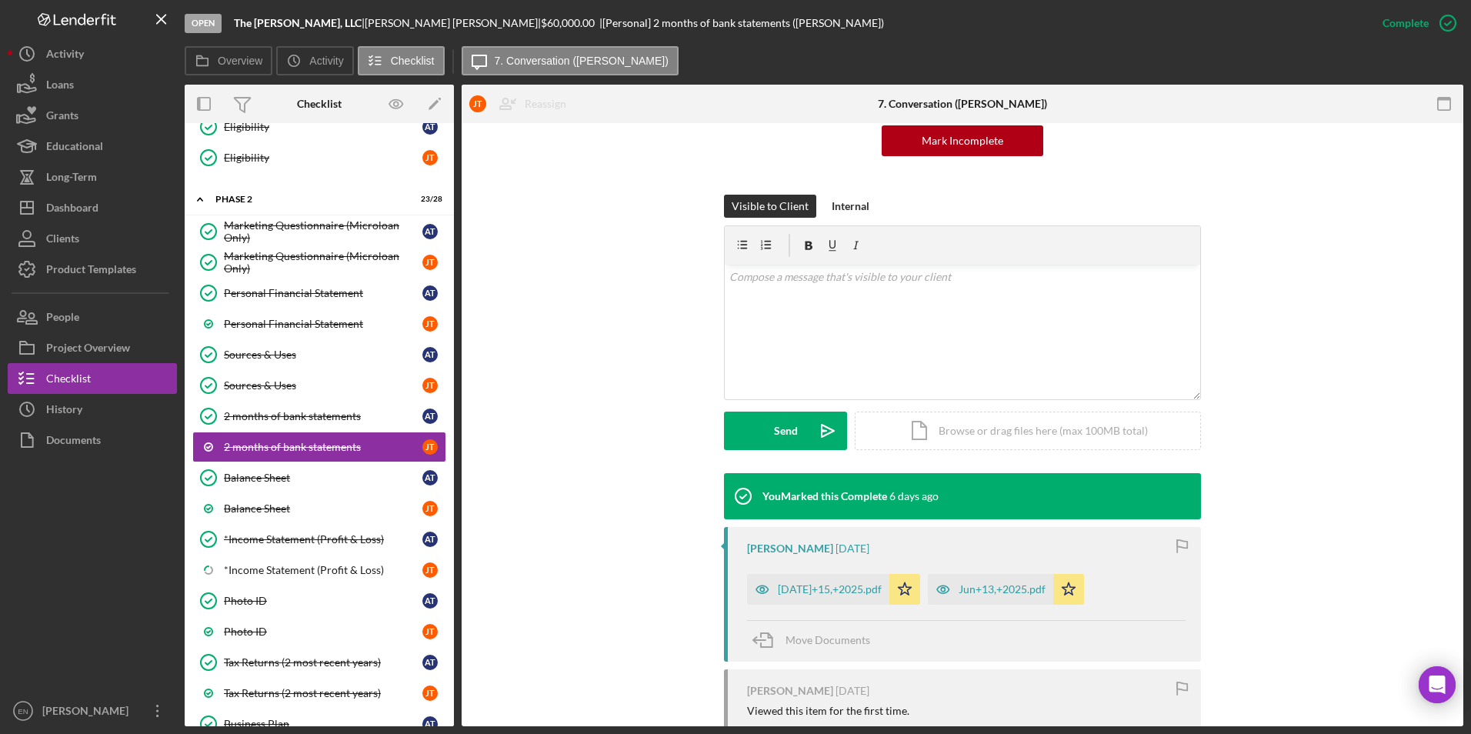
scroll to position [200, 0]
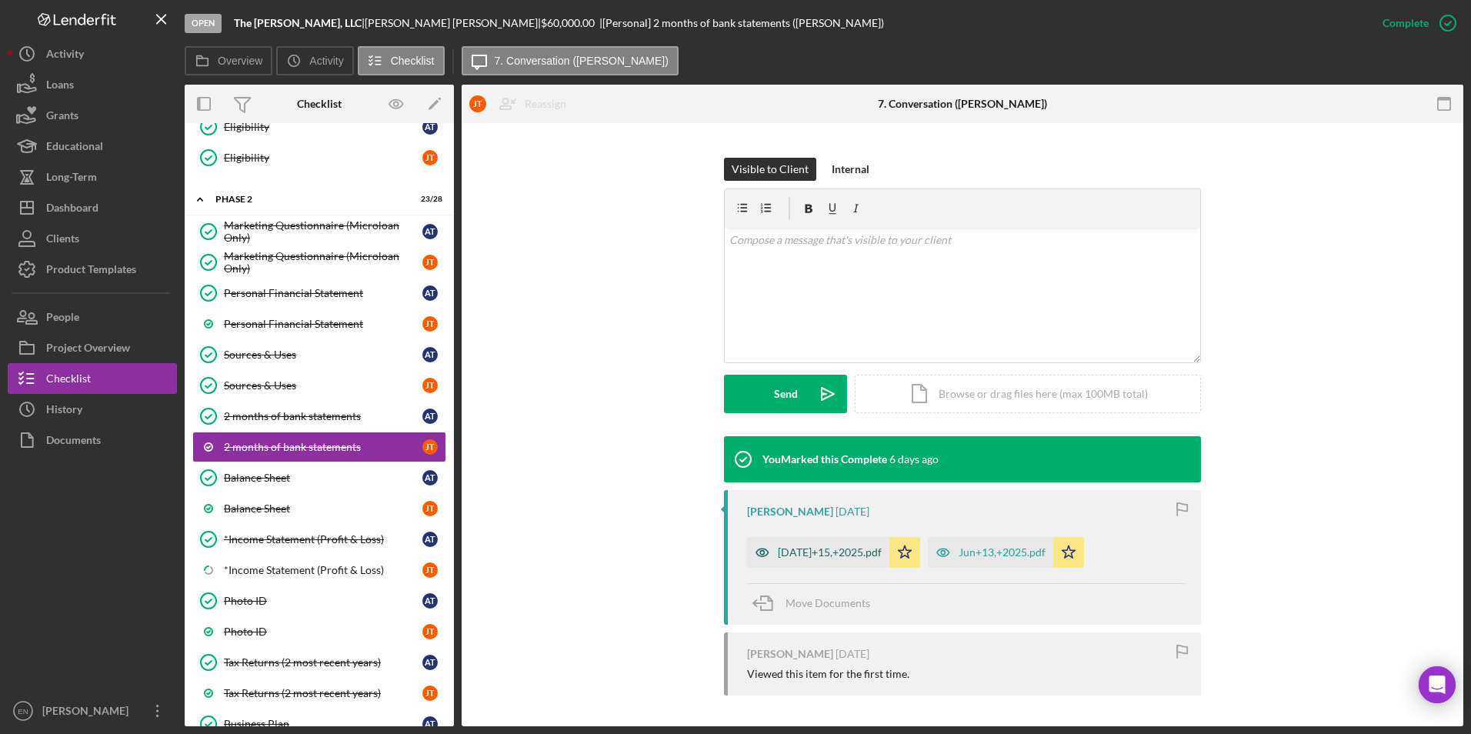
click at [819, 553] on div "[DATE]+15,+2025.pdf" at bounding box center [830, 552] width 104 height 12
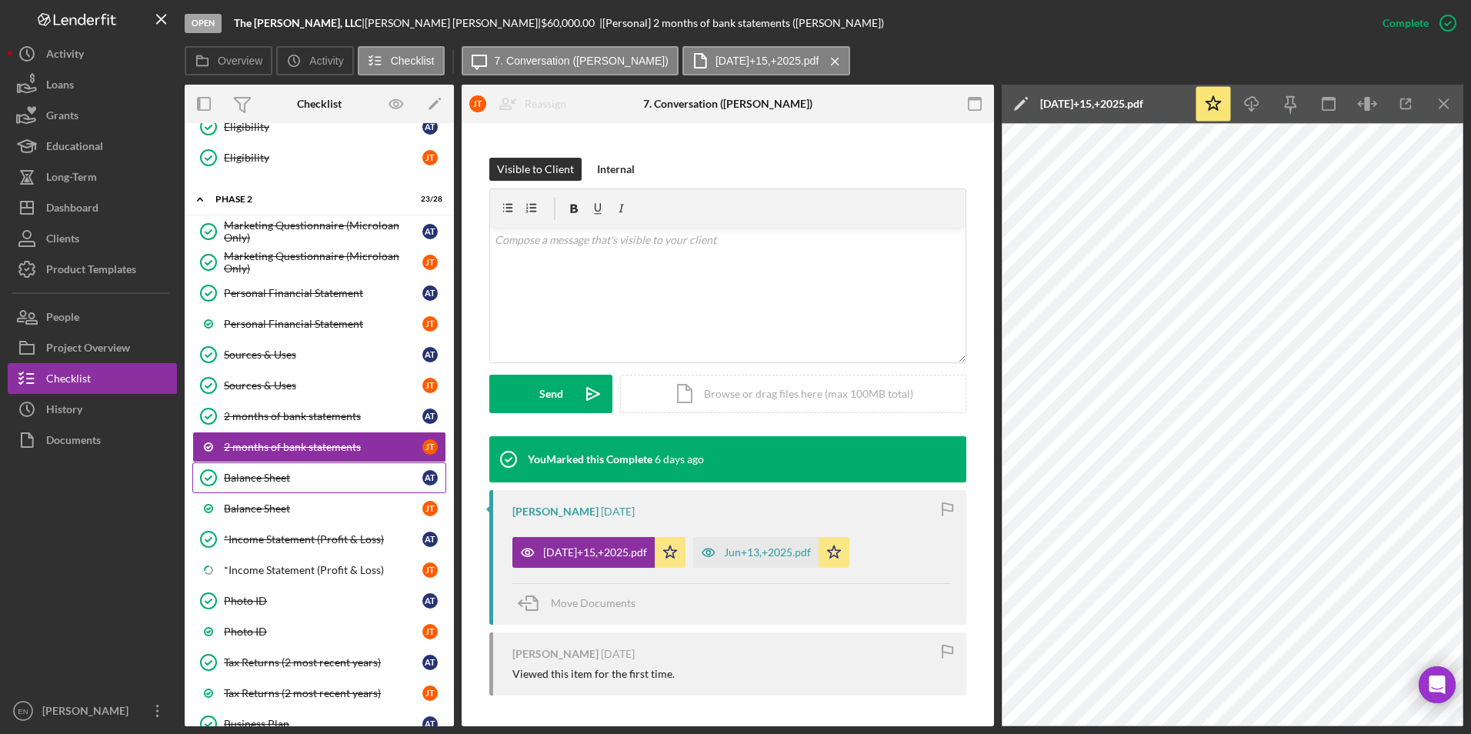
click at [294, 480] on div "Balance Sheet" at bounding box center [323, 478] width 198 height 12
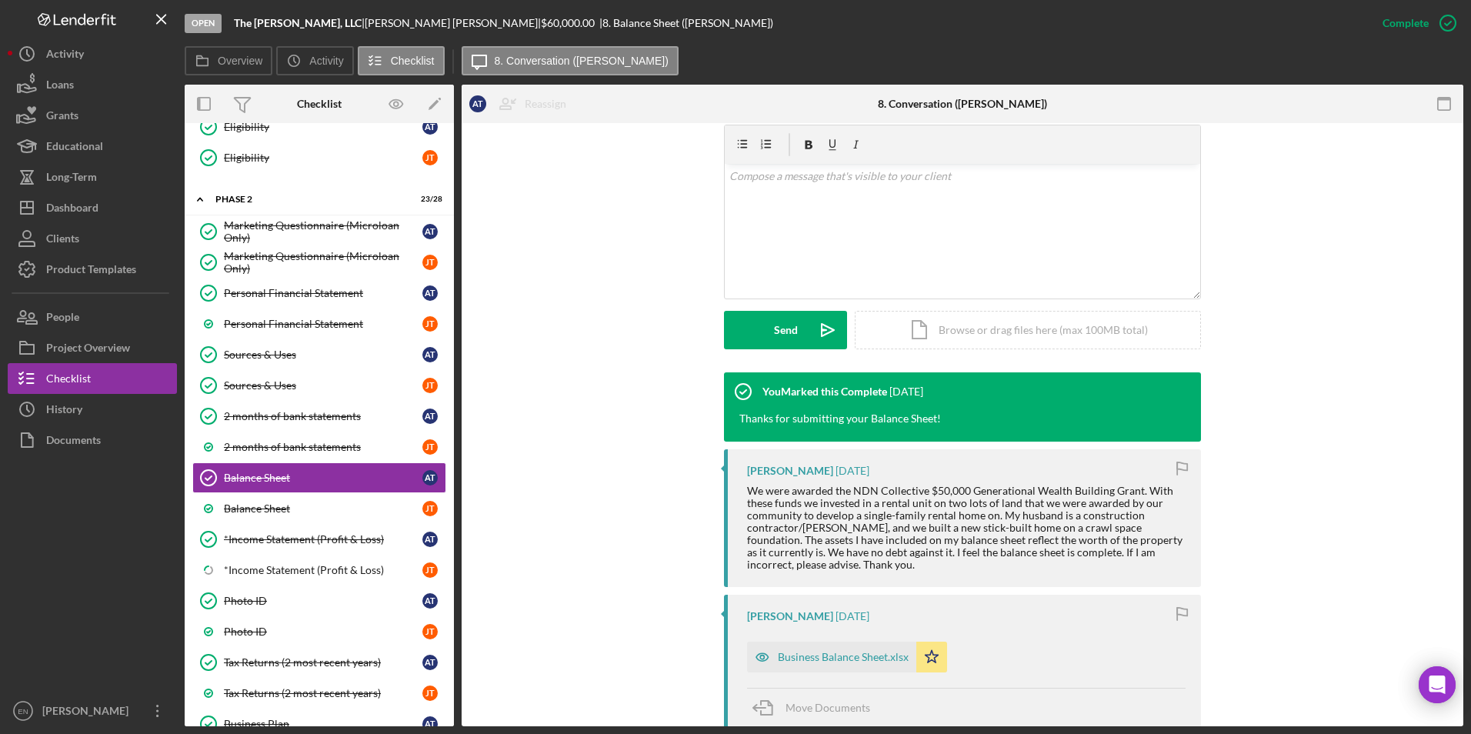
scroll to position [308, 0]
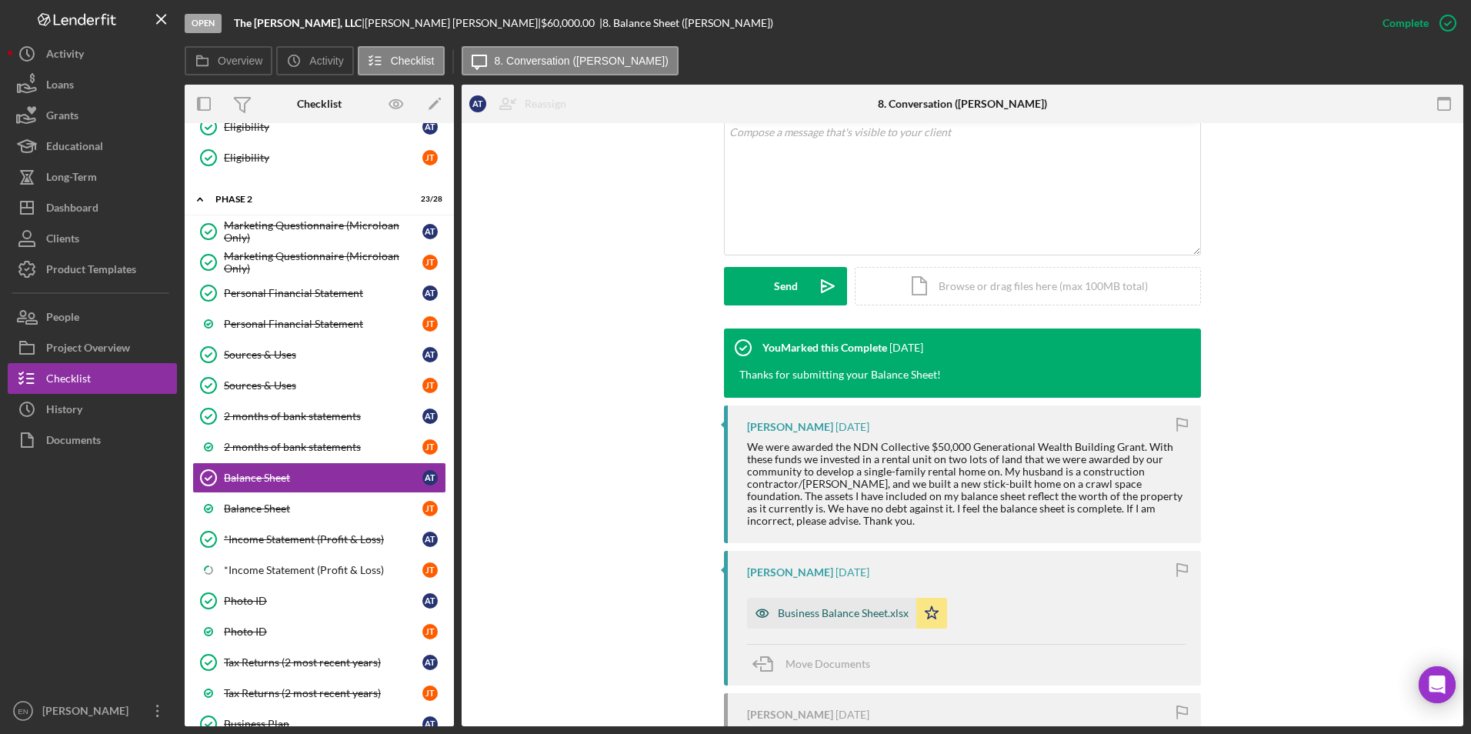
click at [844, 609] on div "Business Balance Sheet.xlsx" at bounding box center [843, 613] width 131 height 12
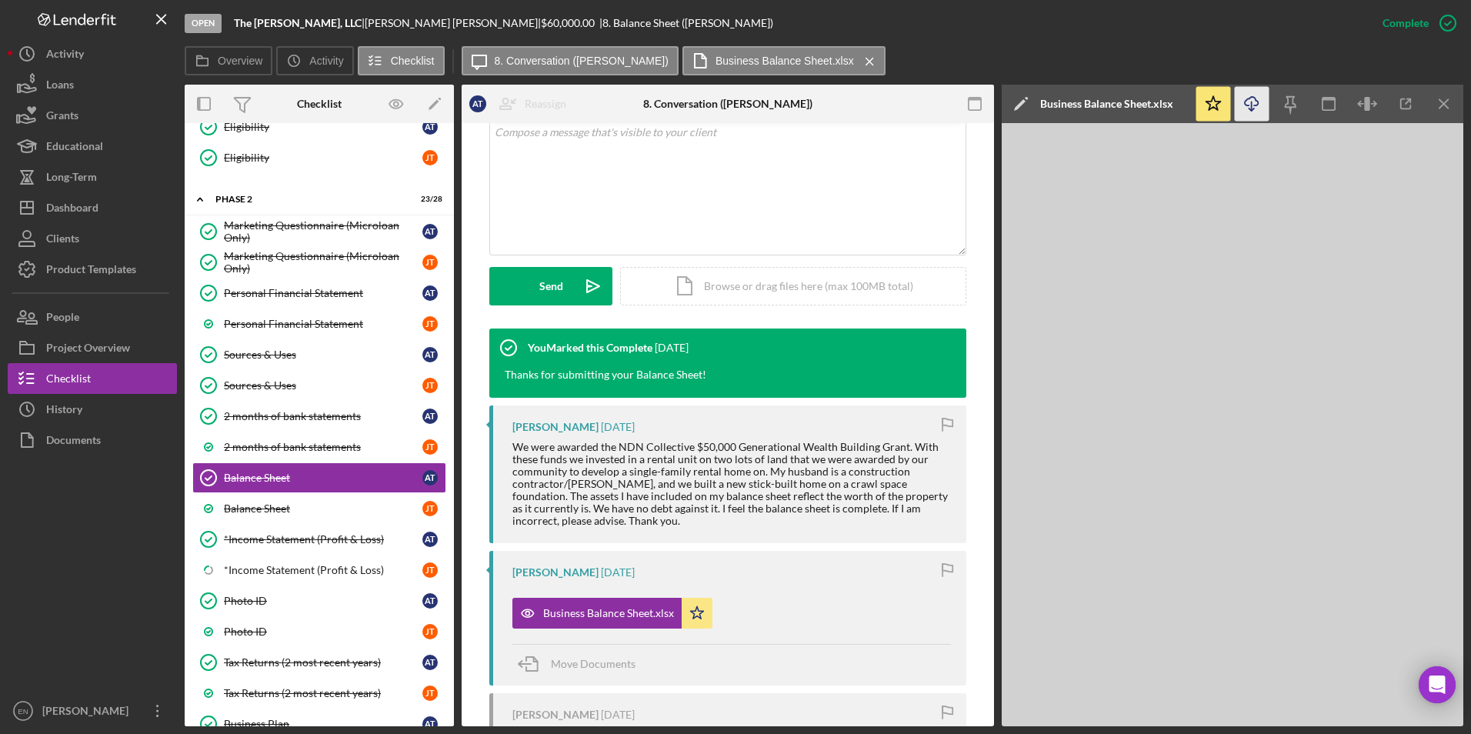
click at [1248, 103] on icon "Icon/Download" at bounding box center [1252, 104] width 35 height 35
click at [330, 509] on div "Balance Sheet" at bounding box center [323, 508] width 198 height 12
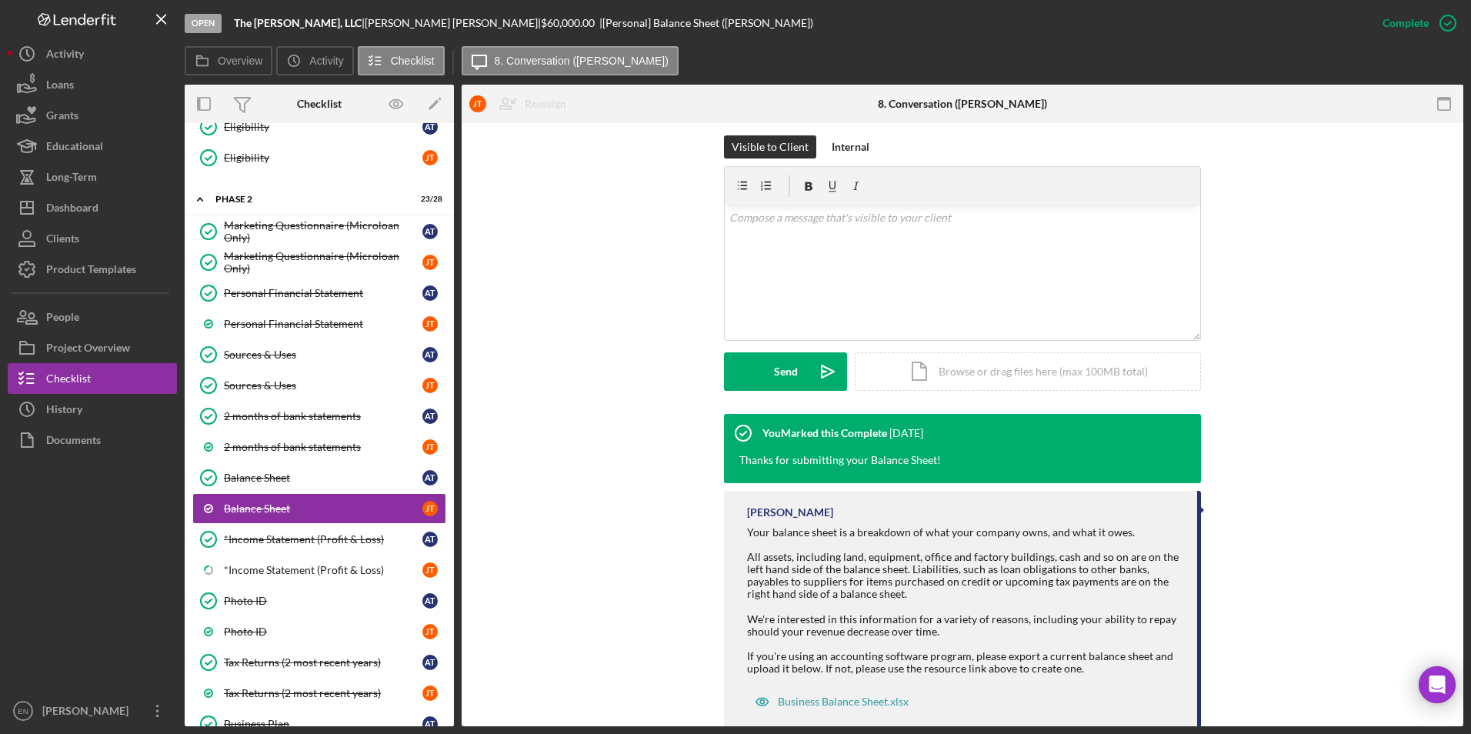
scroll to position [259, 0]
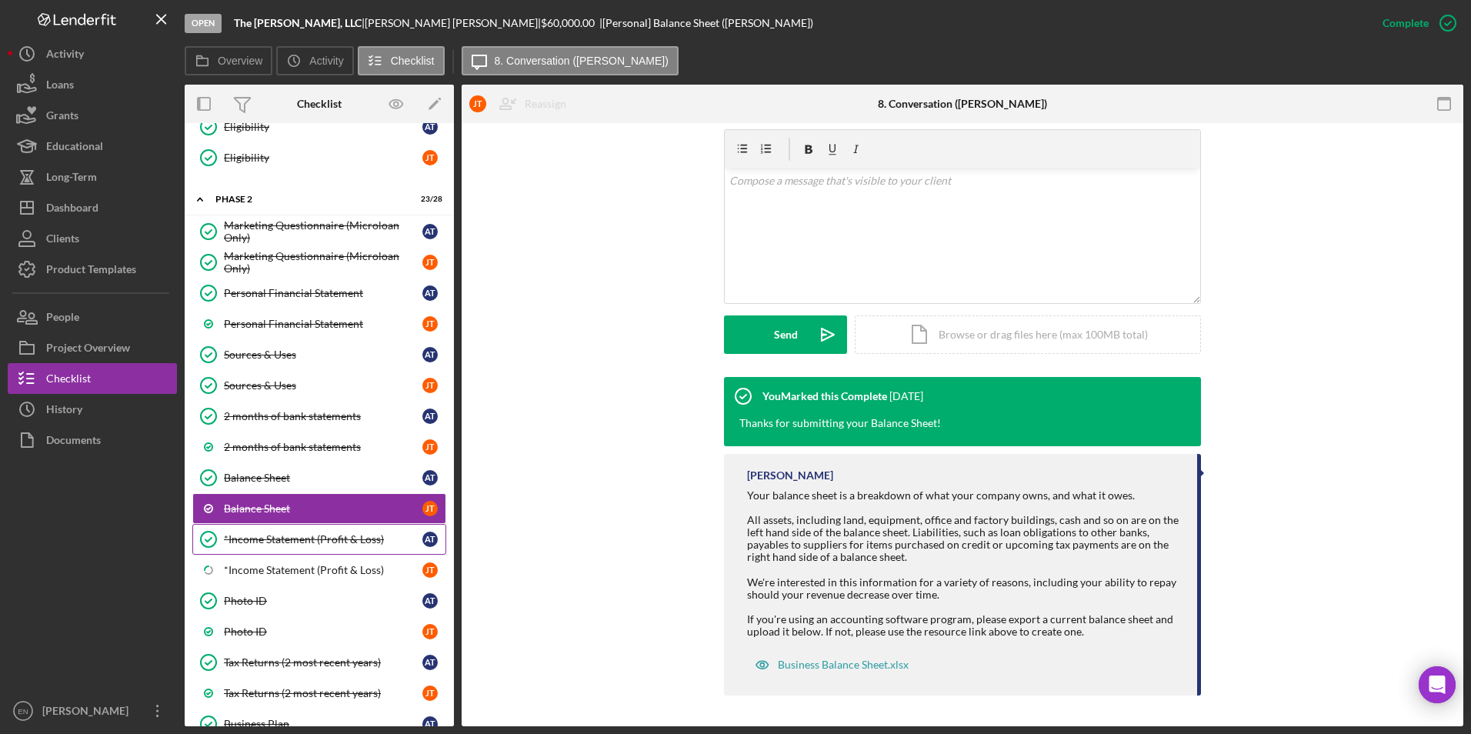
click at [298, 539] on div "*Income Statement (Profit & Loss)" at bounding box center [323, 539] width 198 height 12
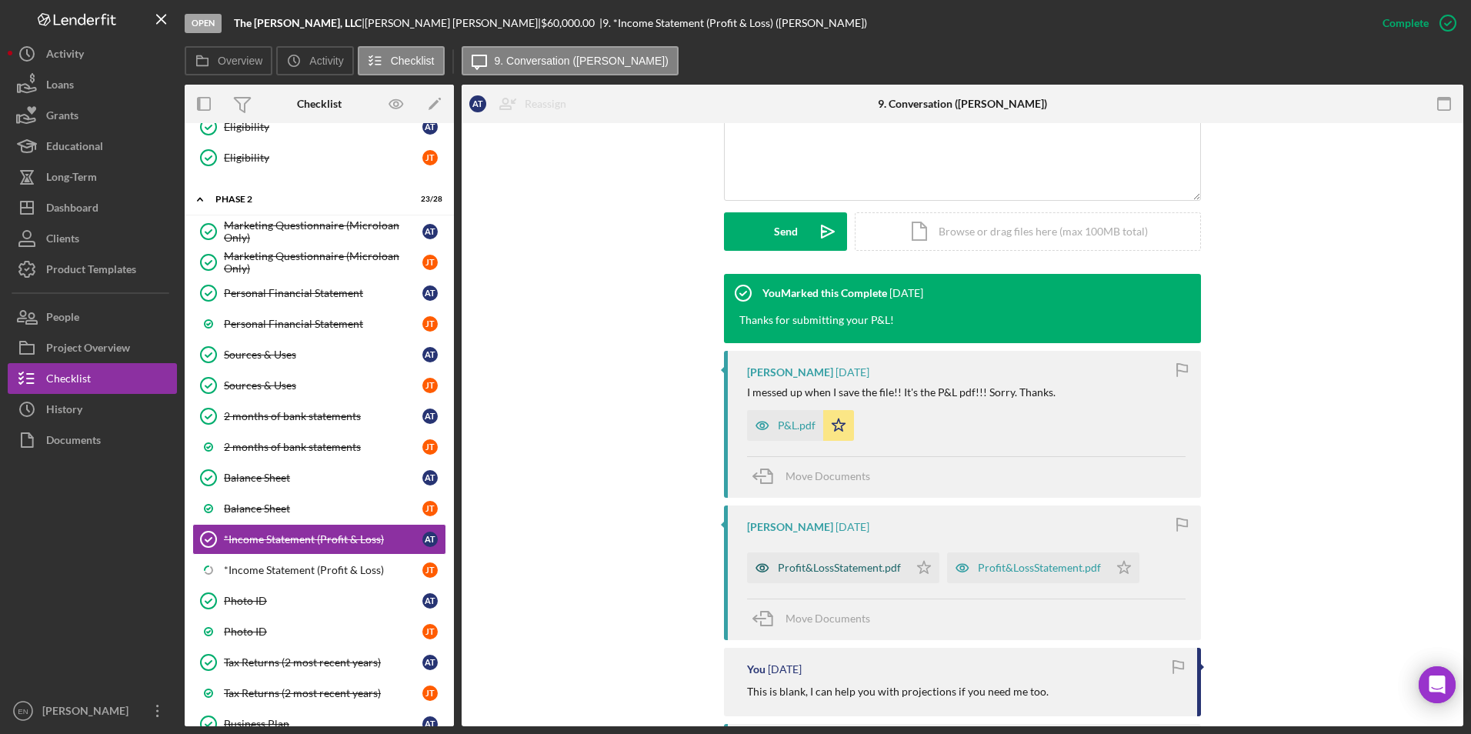
scroll to position [365, 0]
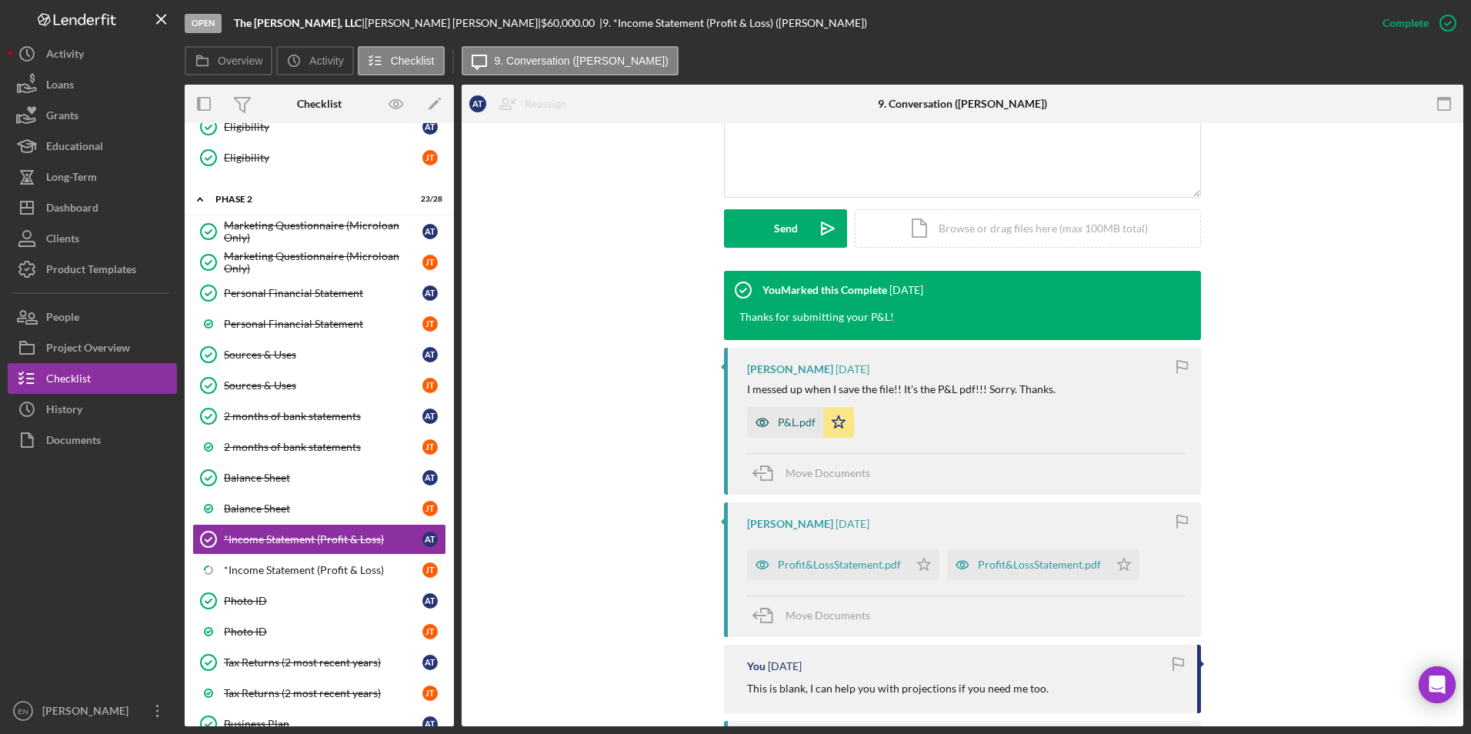
click at [799, 425] on div "P&L.pdf" at bounding box center [797, 422] width 38 height 12
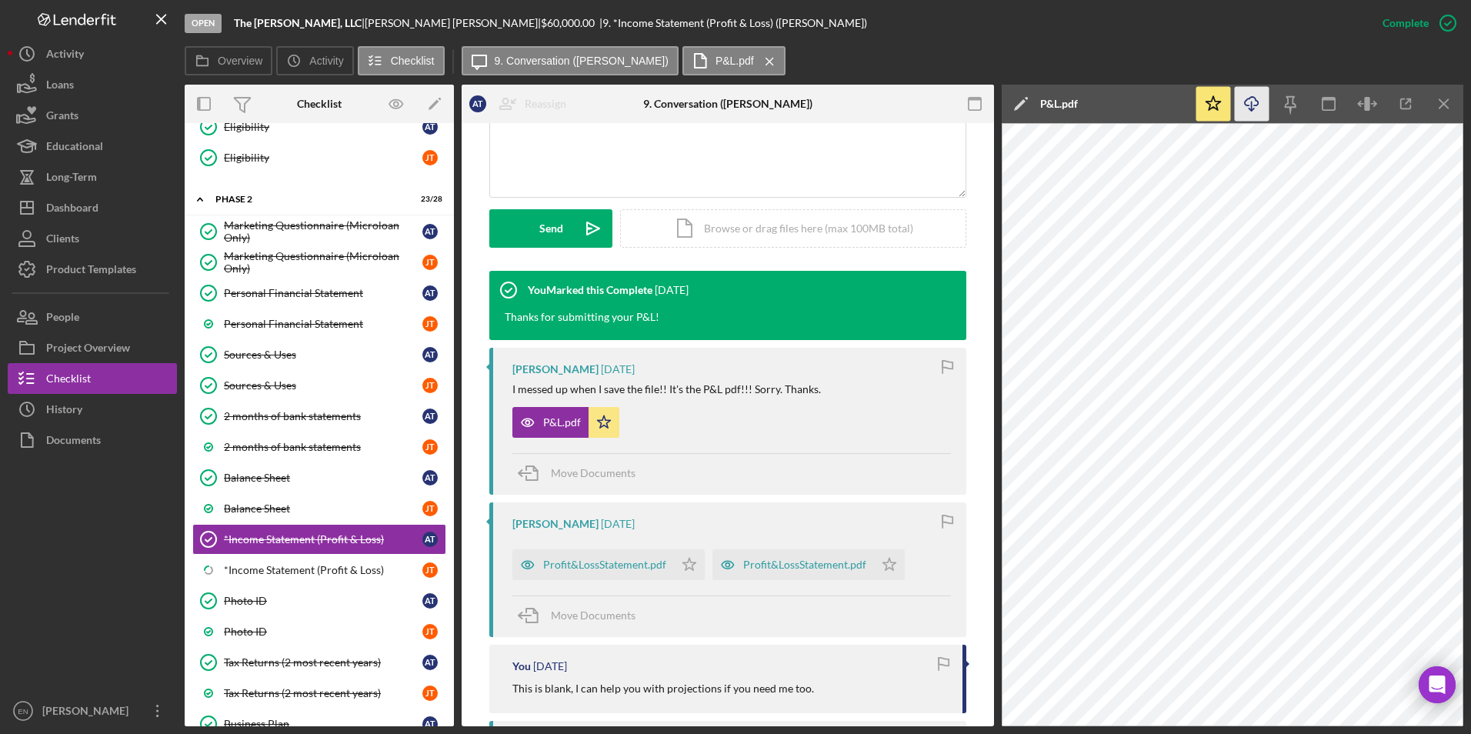
click at [1247, 108] on icon "Icon/Download" at bounding box center [1252, 104] width 35 height 35
click at [585, 565] on div "Profit&LossStatement.pdf" at bounding box center [604, 565] width 123 height 12
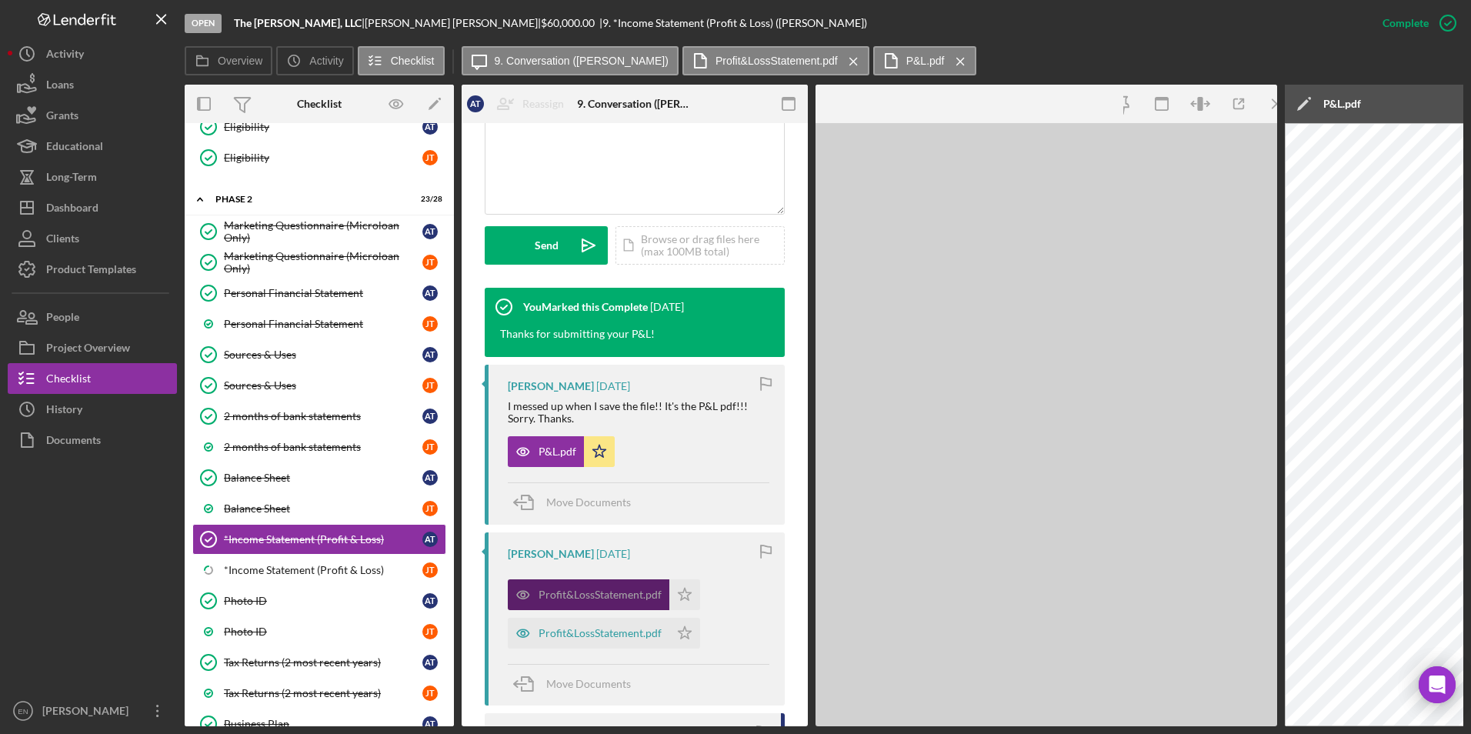
scroll to position [382, 0]
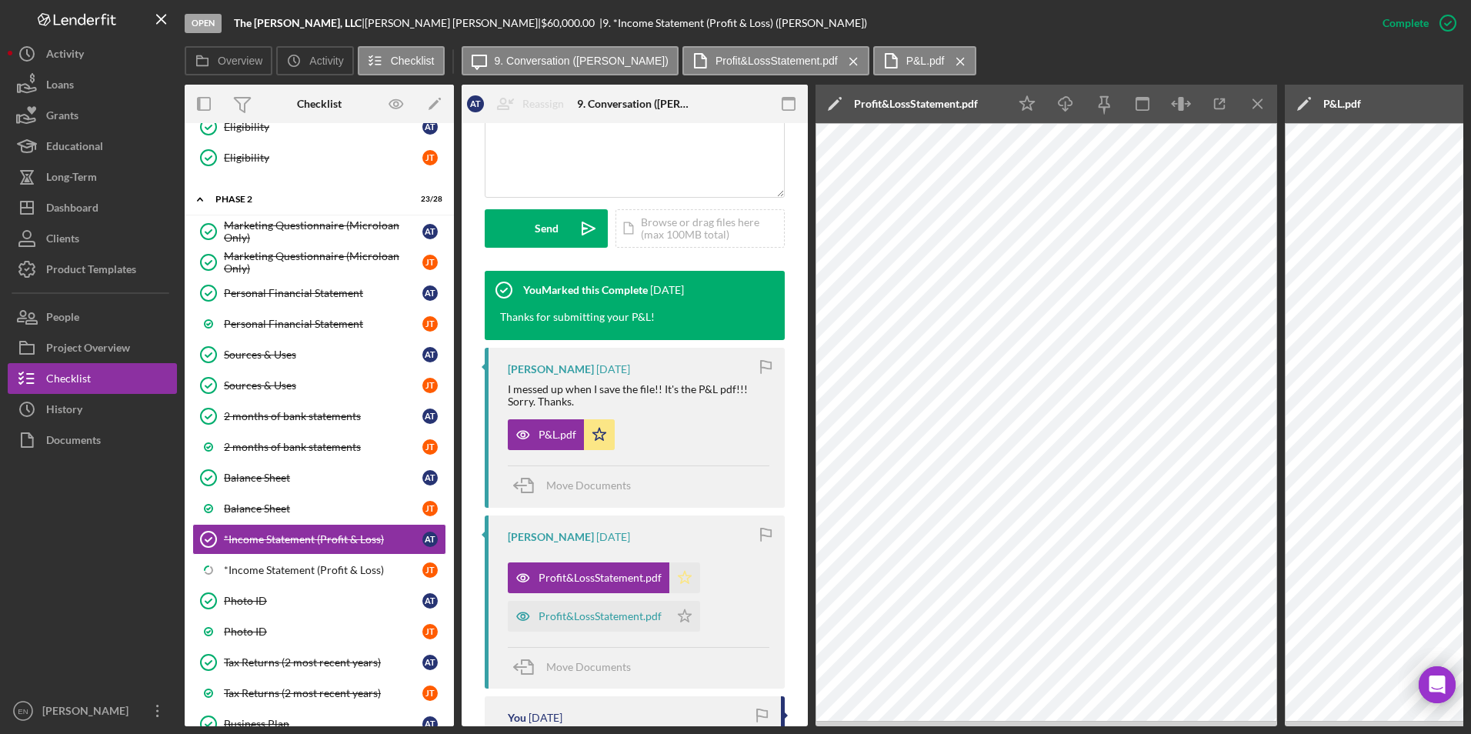
click at [683, 573] on polygon "button" at bounding box center [685, 577] width 13 height 12
click at [682, 618] on polygon "button" at bounding box center [685, 615] width 13 height 12
click at [602, 577] on div "Profit&LossStatement.pdf" at bounding box center [600, 578] width 123 height 12
click at [607, 617] on div "Profit&LossStatement.pdf" at bounding box center [600, 616] width 123 height 12
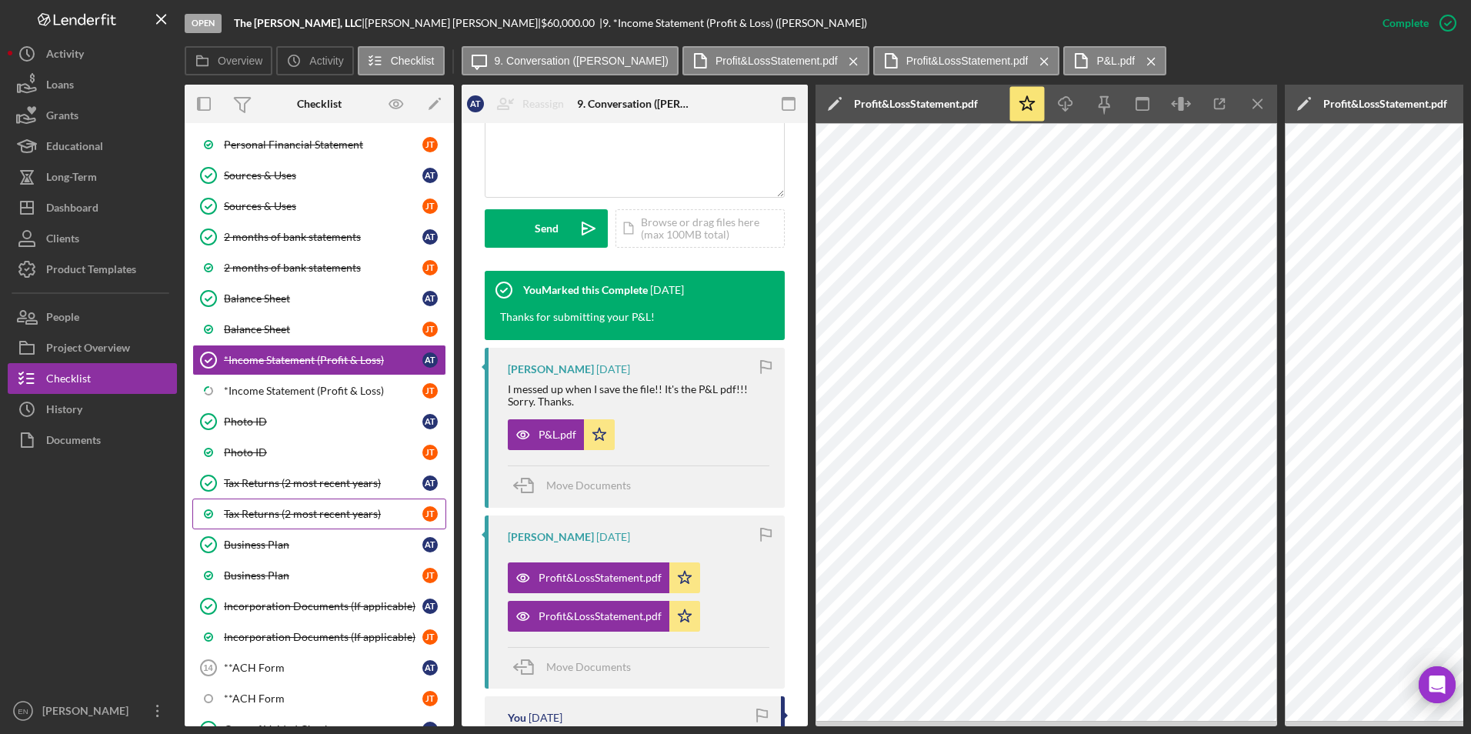
scroll to position [462, 0]
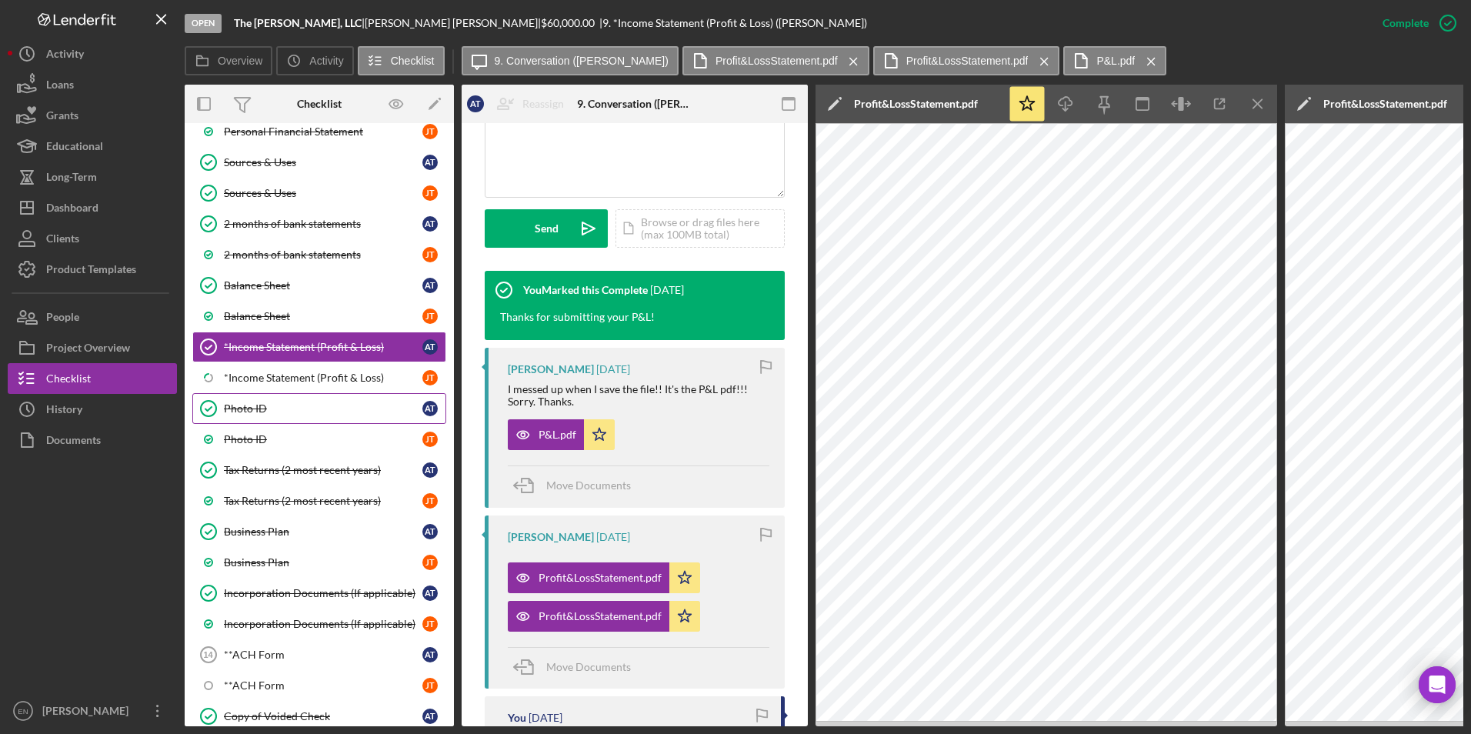
click at [278, 407] on div "Photo ID" at bounding box center [323, 408] width 198 height 12
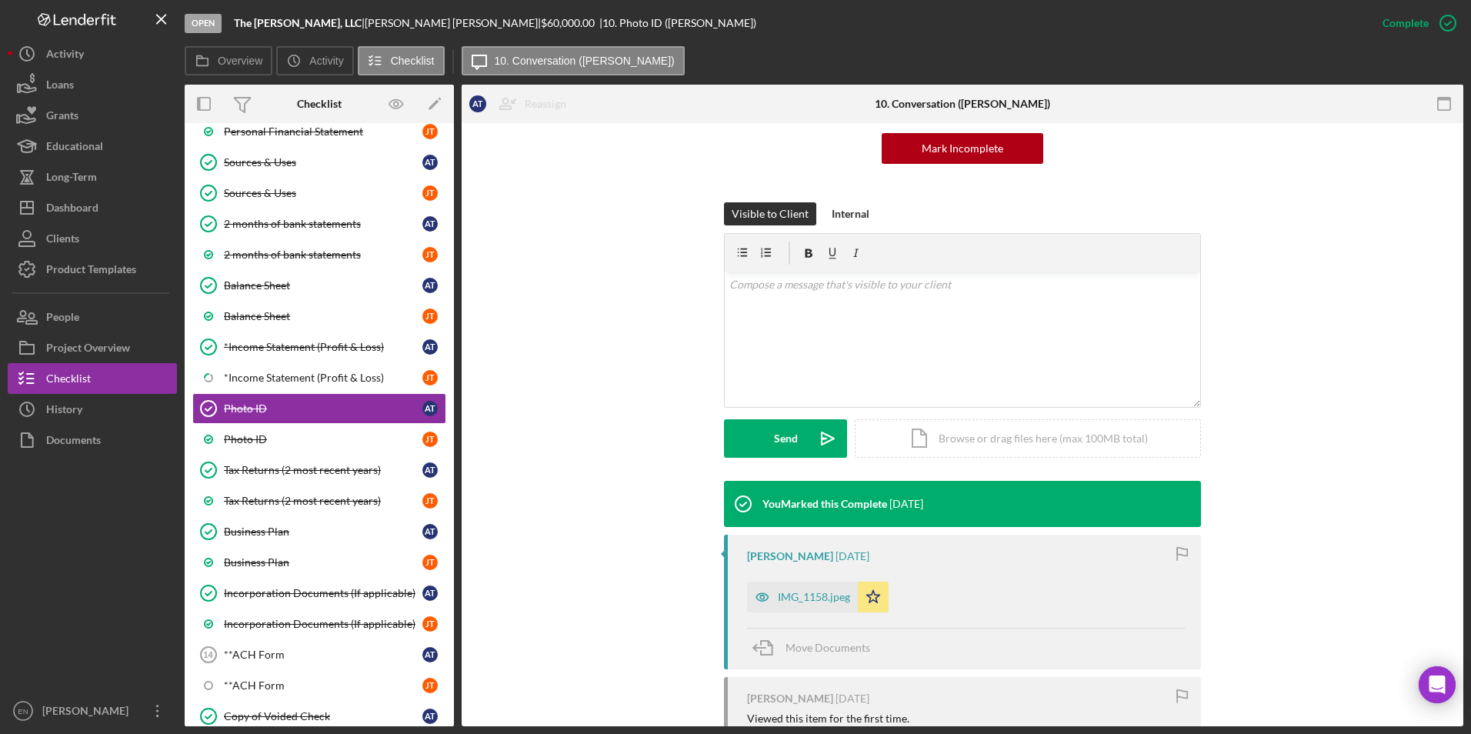
scroll to position [200, 0]
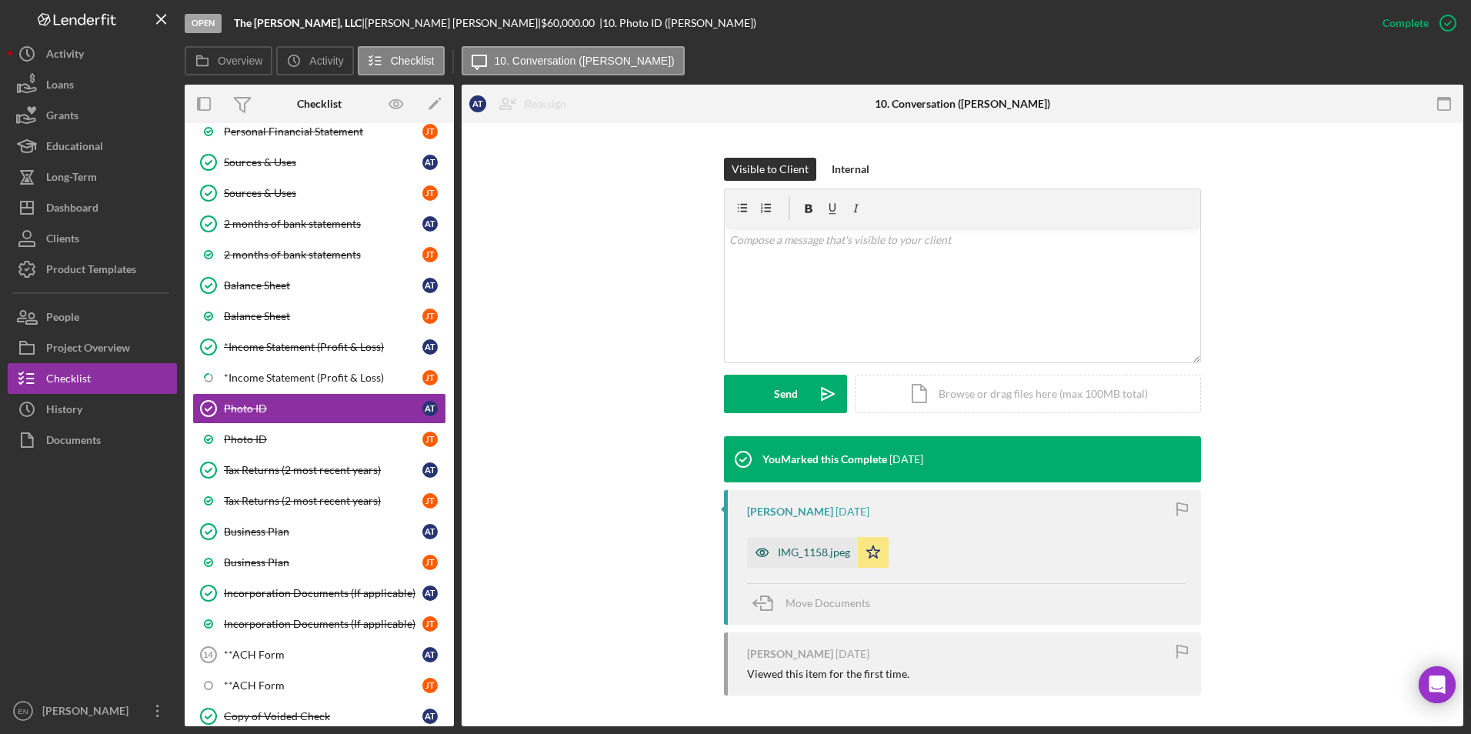
click at [793, 547] on div "IMG_1158.jpeg" at bounding box center [814, 552] width 72 height 12
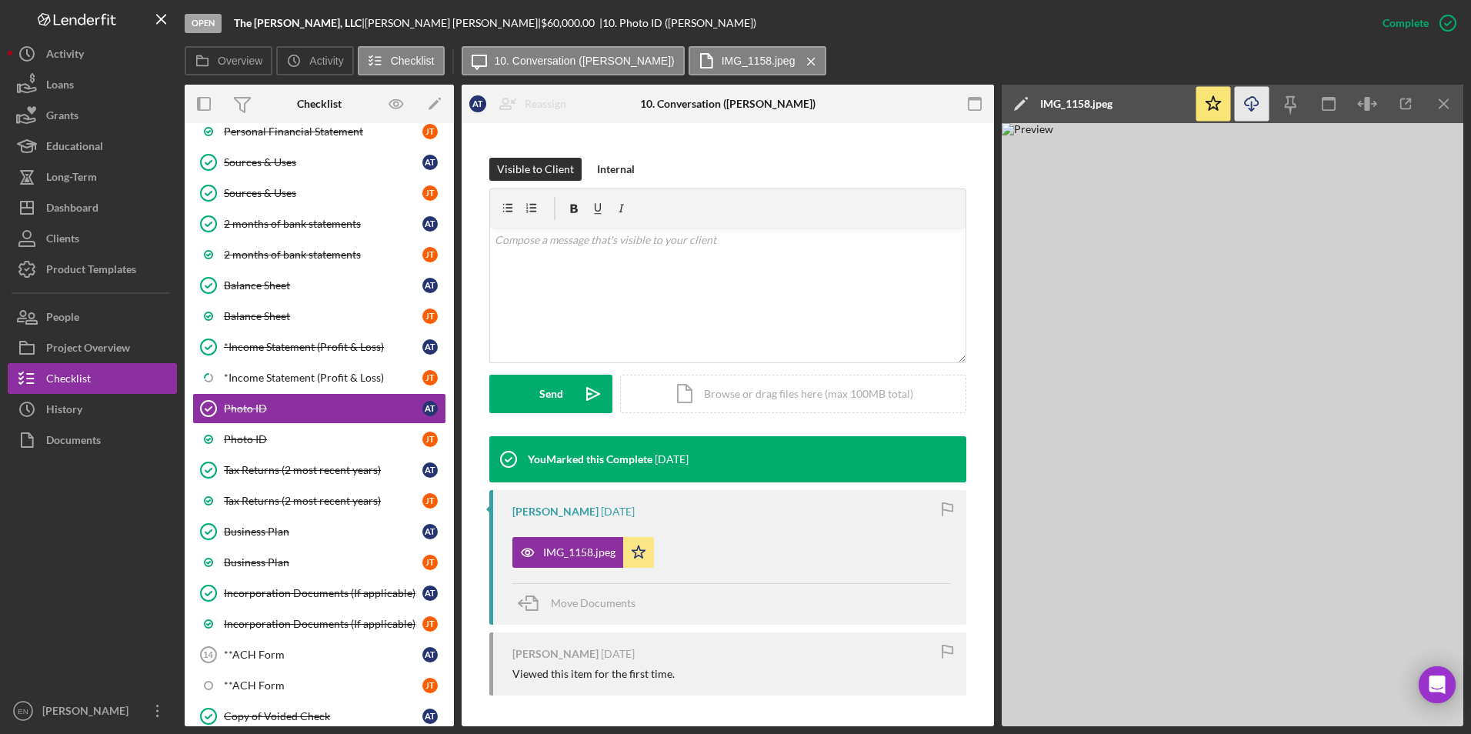
click at [1246, 104] on icon "Icon/Download" at bounding box center [1252, 104] width 35 height 35
click at [1063, 679] on img at bounding box center [1233, 424] width 462 height 603
click at [270, 472] on div "Tax Returns (2 most recent years)" at bounding box center [323, 470] width 198 height 12
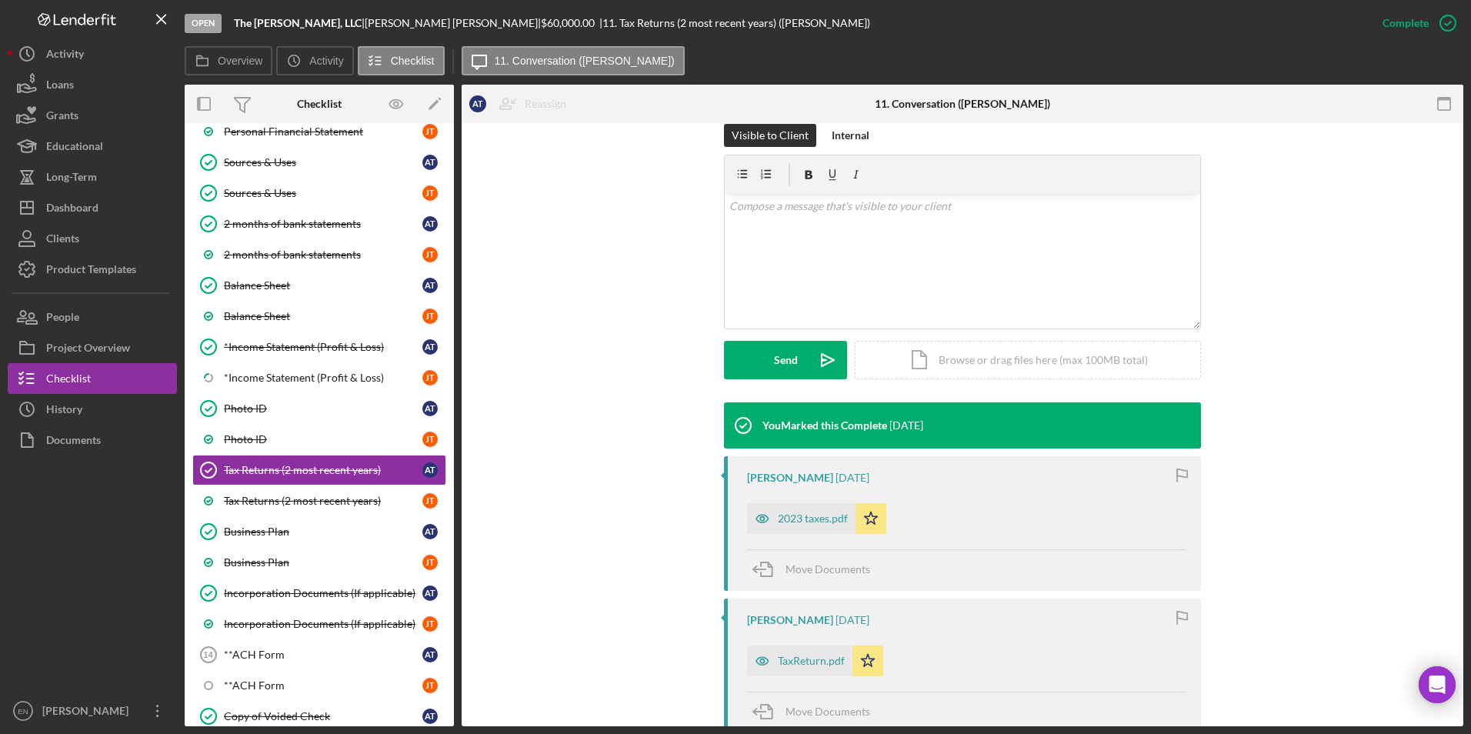
scroll to position [250, 0]
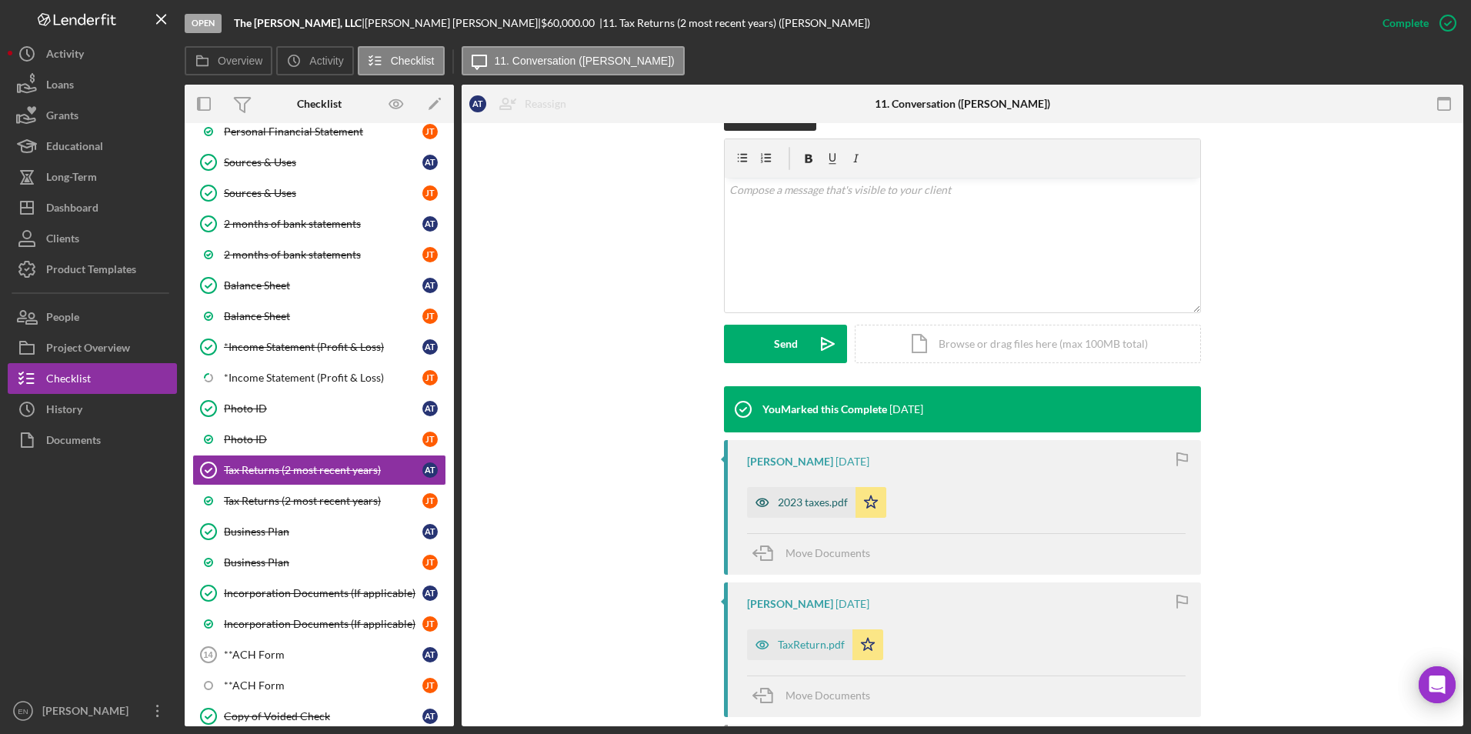
click at [795, 498] on div "2023 taxes.pdf" at bounding box center [813, 502] width 70 height 12
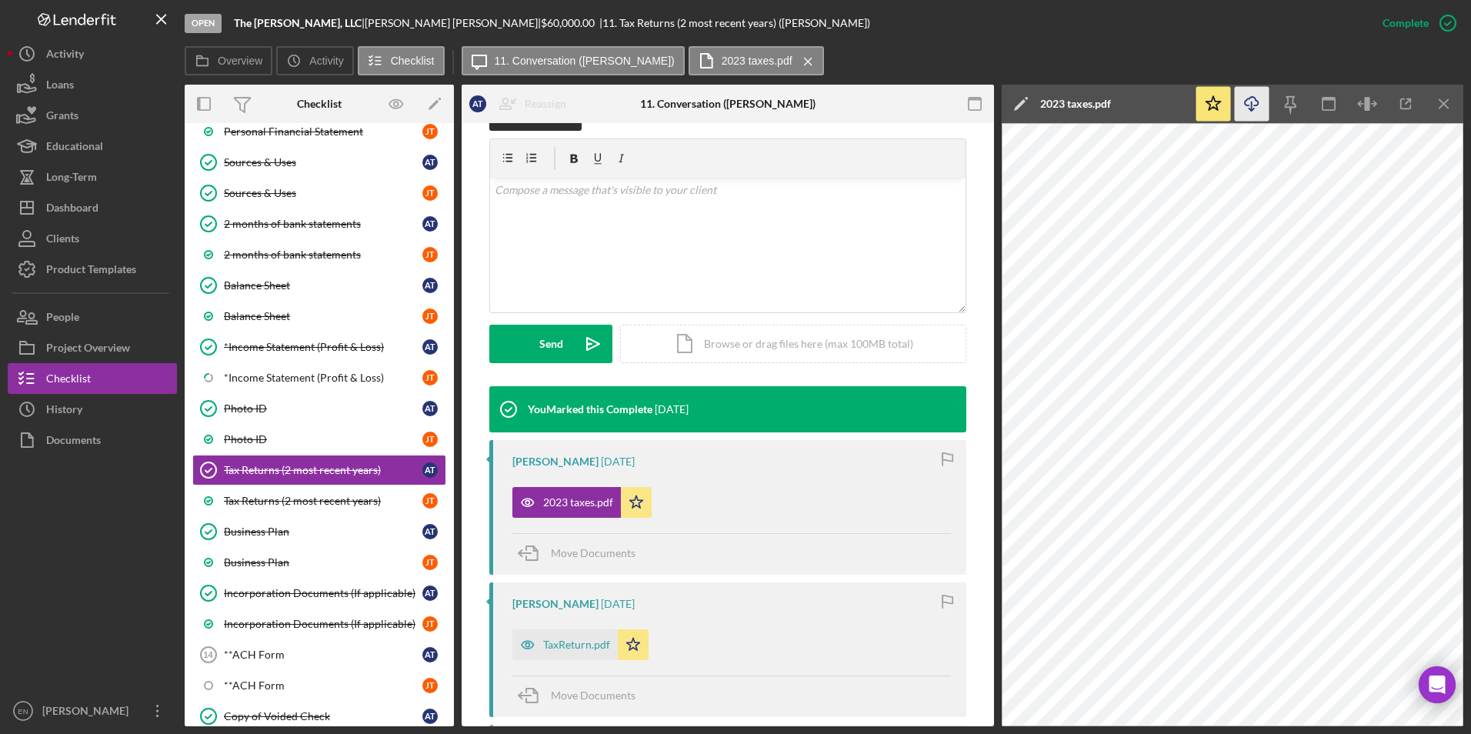
click at [1256, 108] on icon "Icon/Download" at bounding box center [1252, 104] width 35 height 35
click at [578, 643] on div "TaxReturn.pdf" at bounding box center [576, 645] width 67 height 12
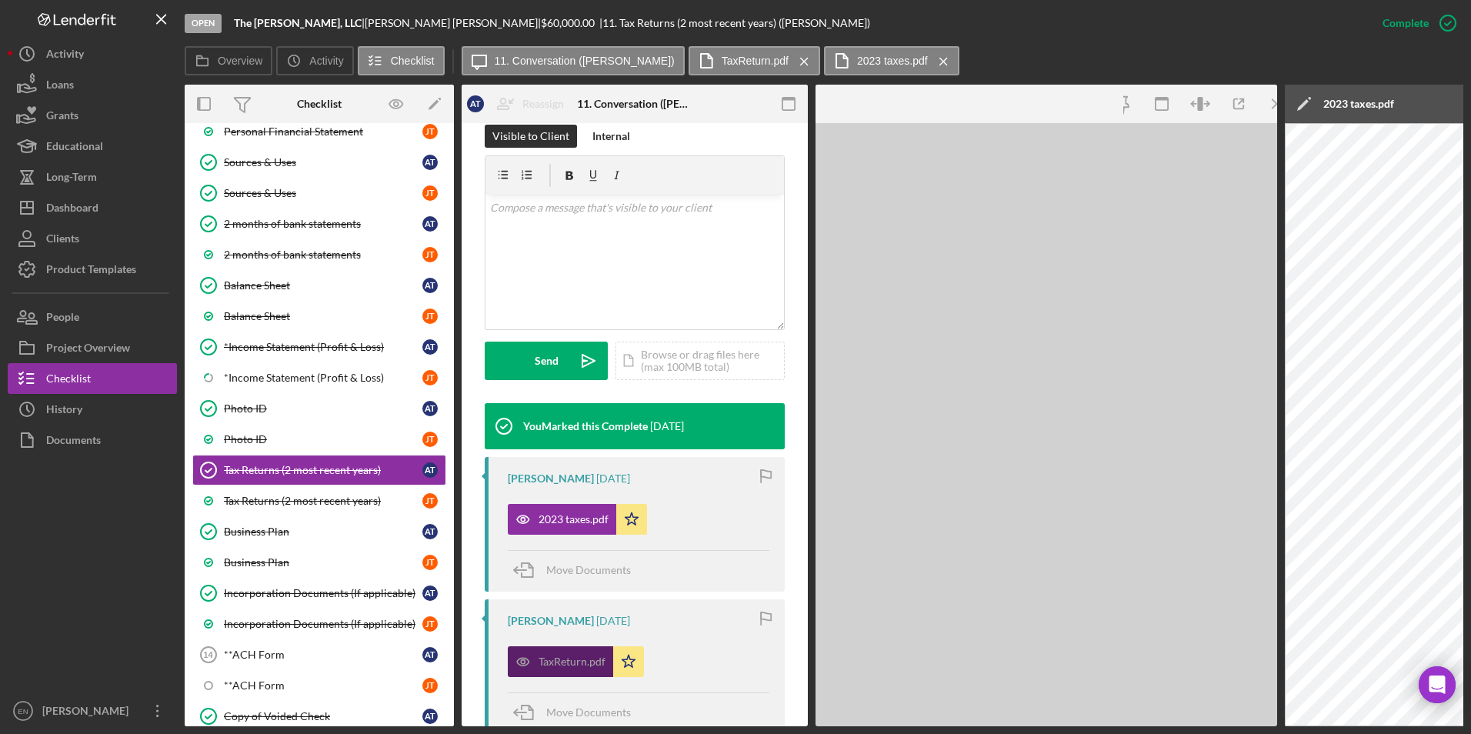
scroll to position [267, 0]
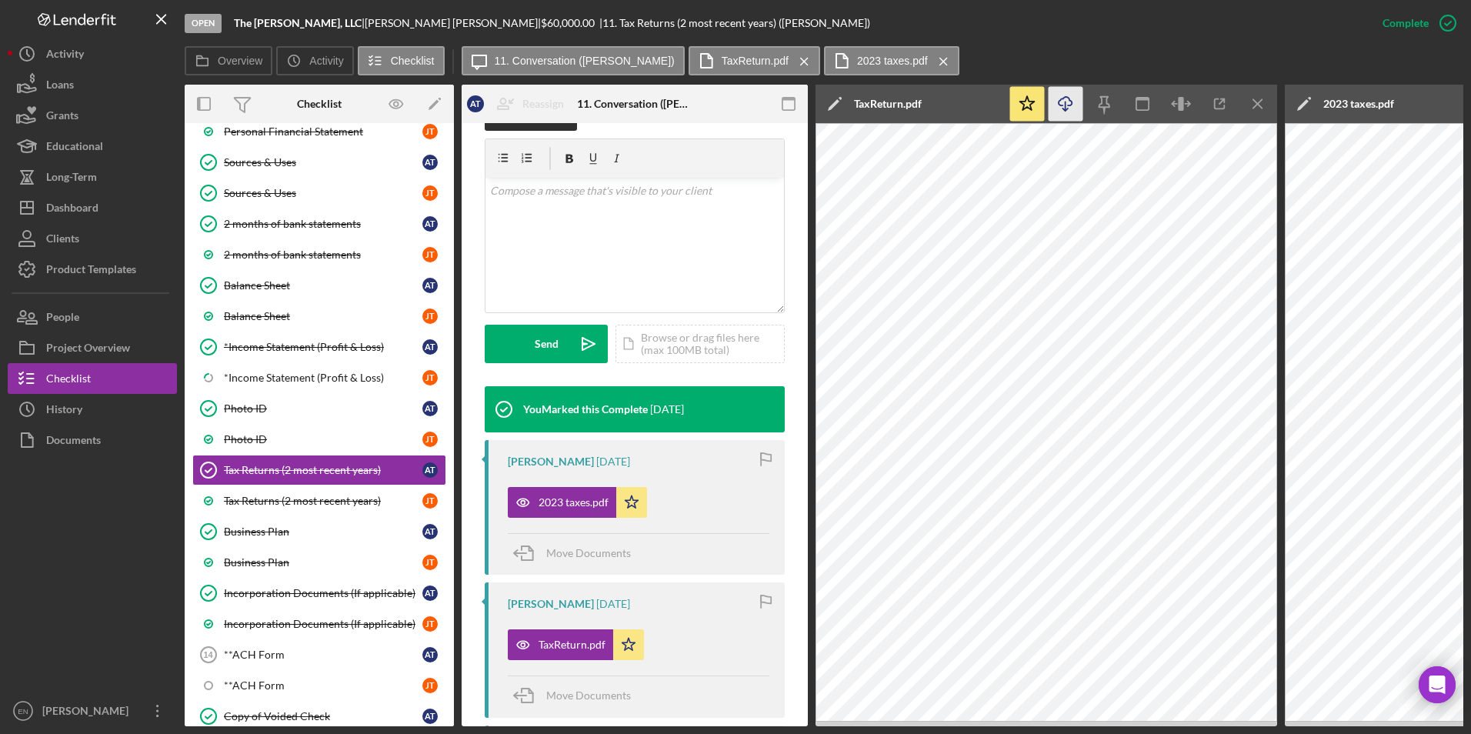
click at [1066, 108] on line "button" at bounding box center [1066, 106] width 0 height 8
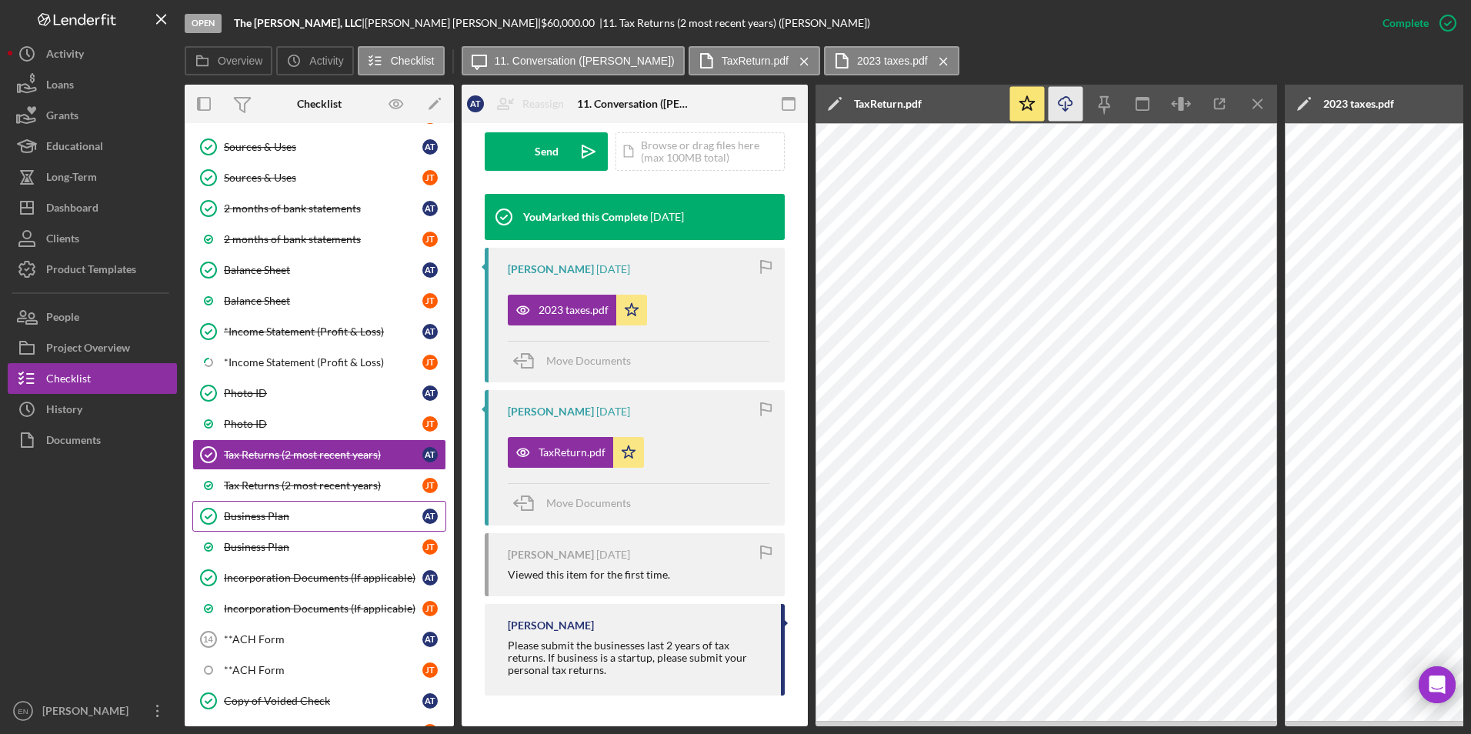
scroll to position [481, 0]
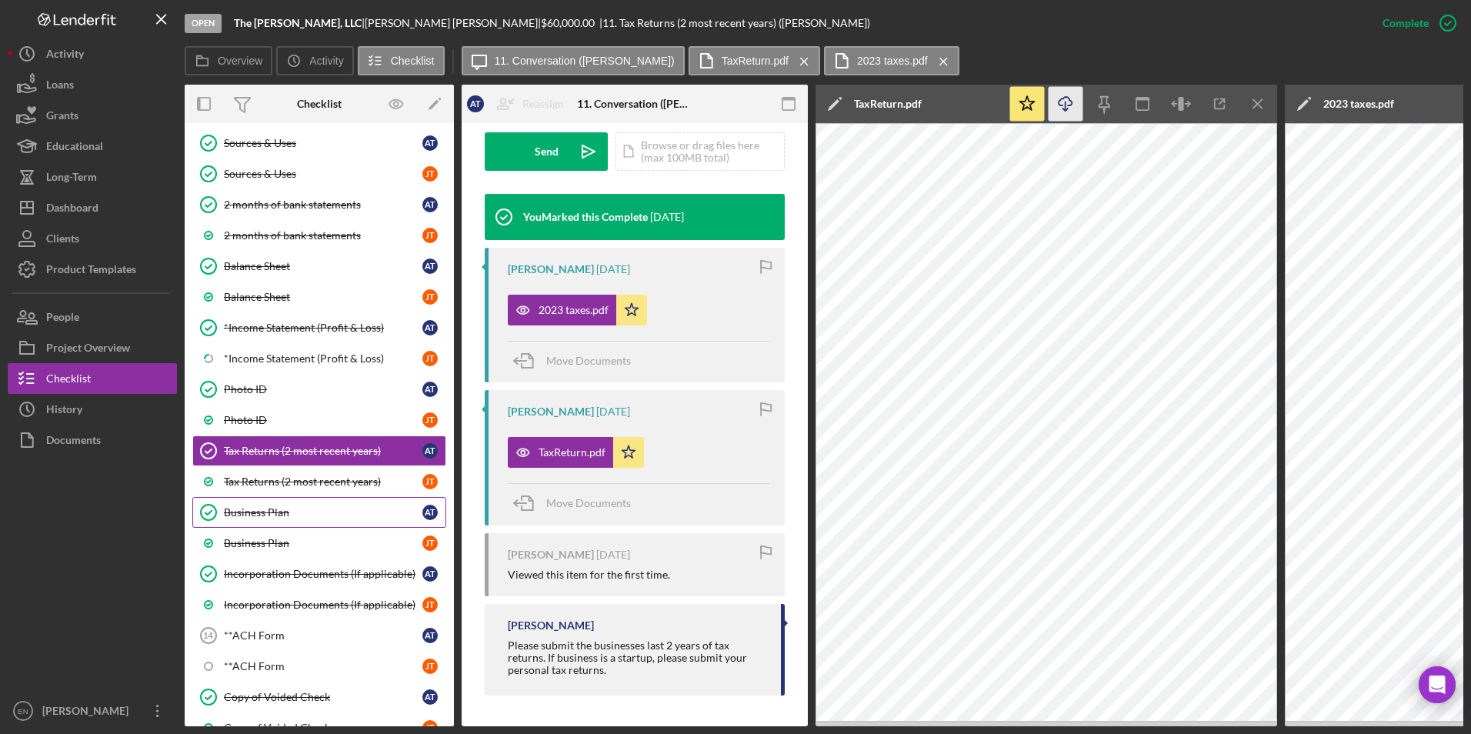
click at [259, 513] on div "Business Plan" at bounding box center [323, 512] width 198 height 12
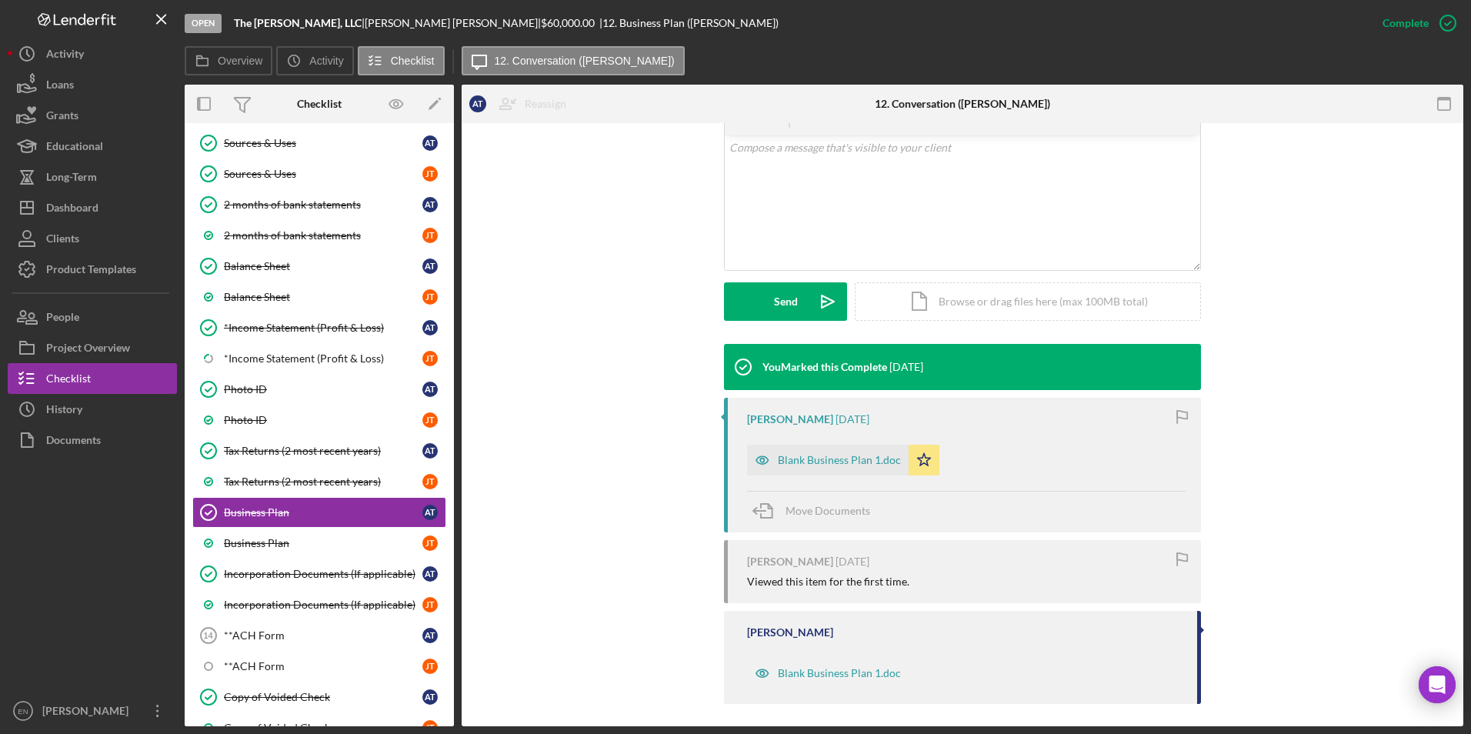
scroll to position [301, 0]
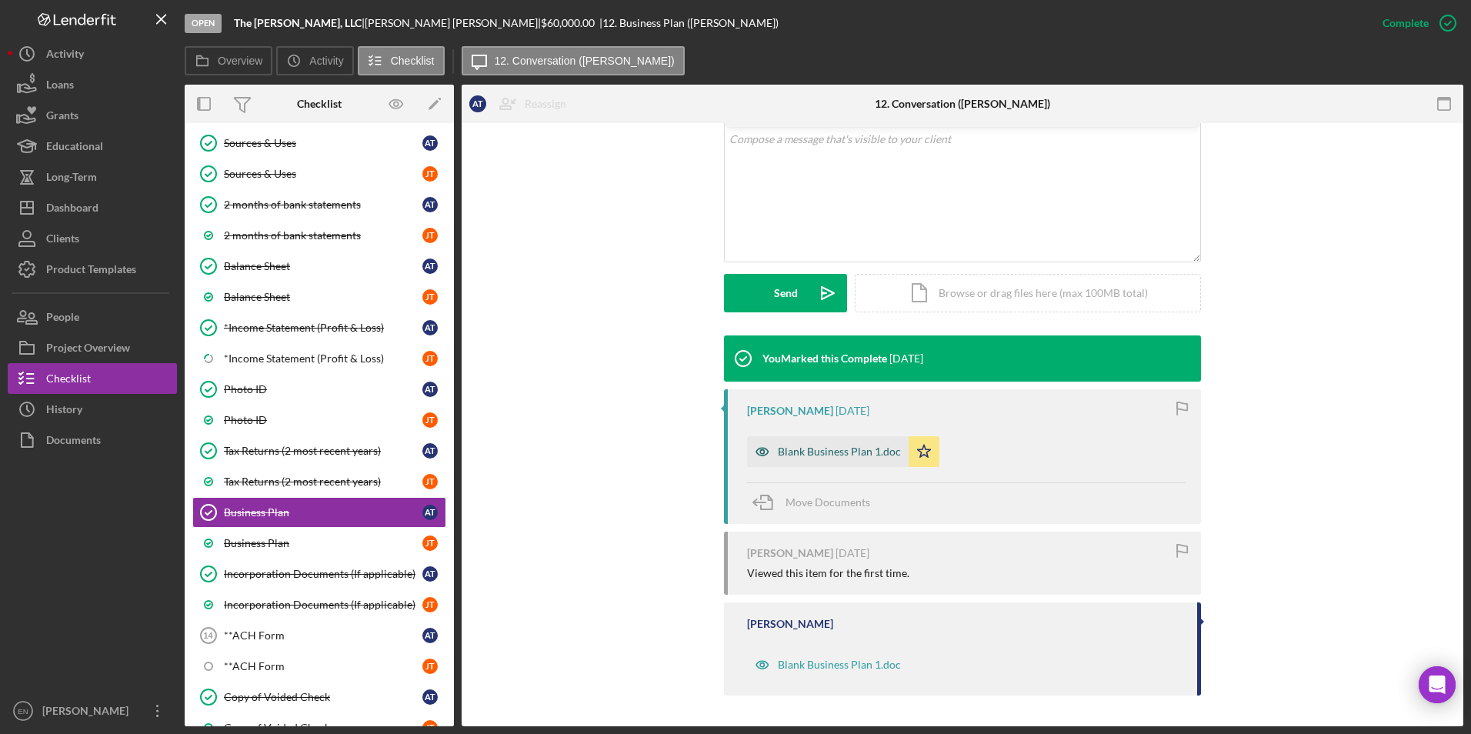
click at [836, 451] on div "Blank Business Plan 1.doc" at bounding box center [839, 451] width 123 height 12
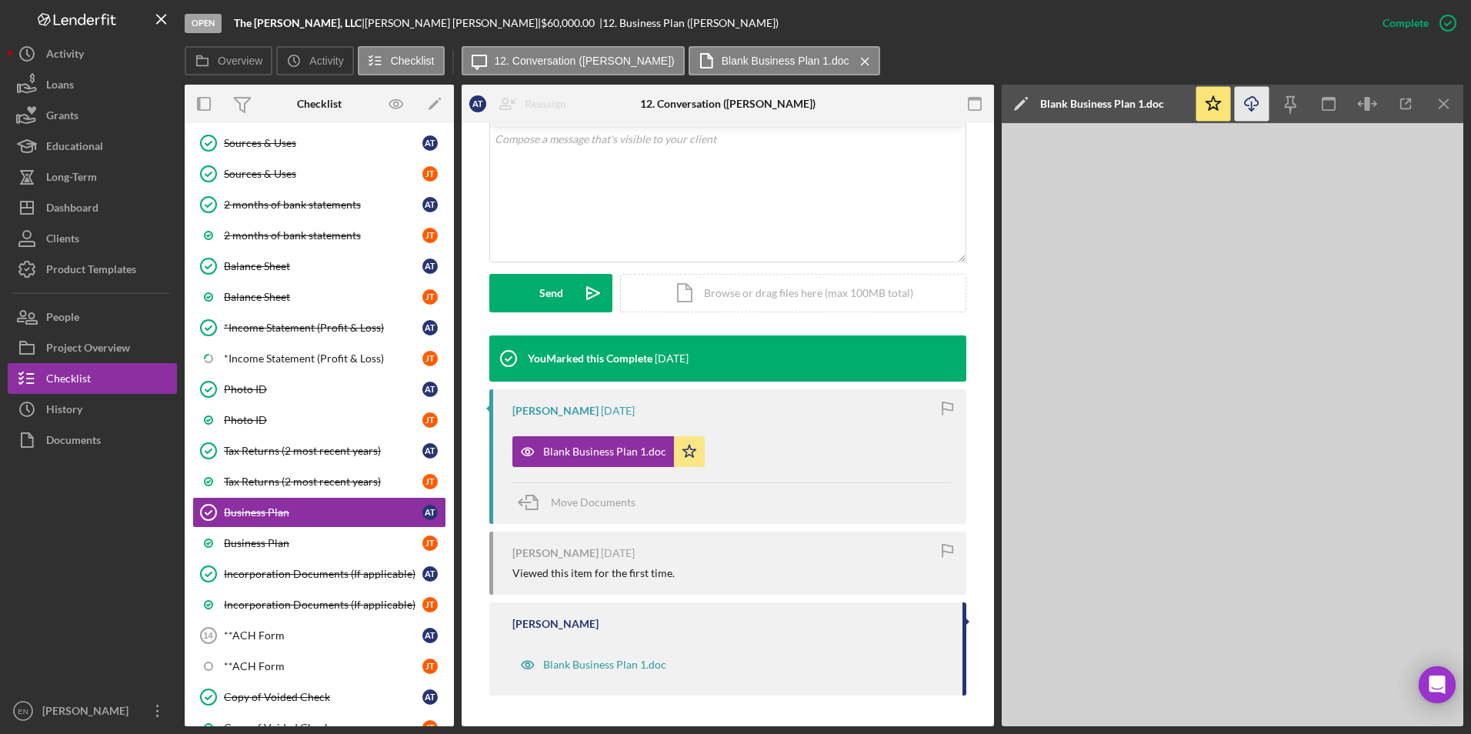
click at [1253, 102] on icon "Icon/Download" at bounding box center [1252, 104] width 35 height 35
click at [315, 573] on div "Incorporation Documents (If applicable)" at bounding box center [323, 574] width 198 height 12
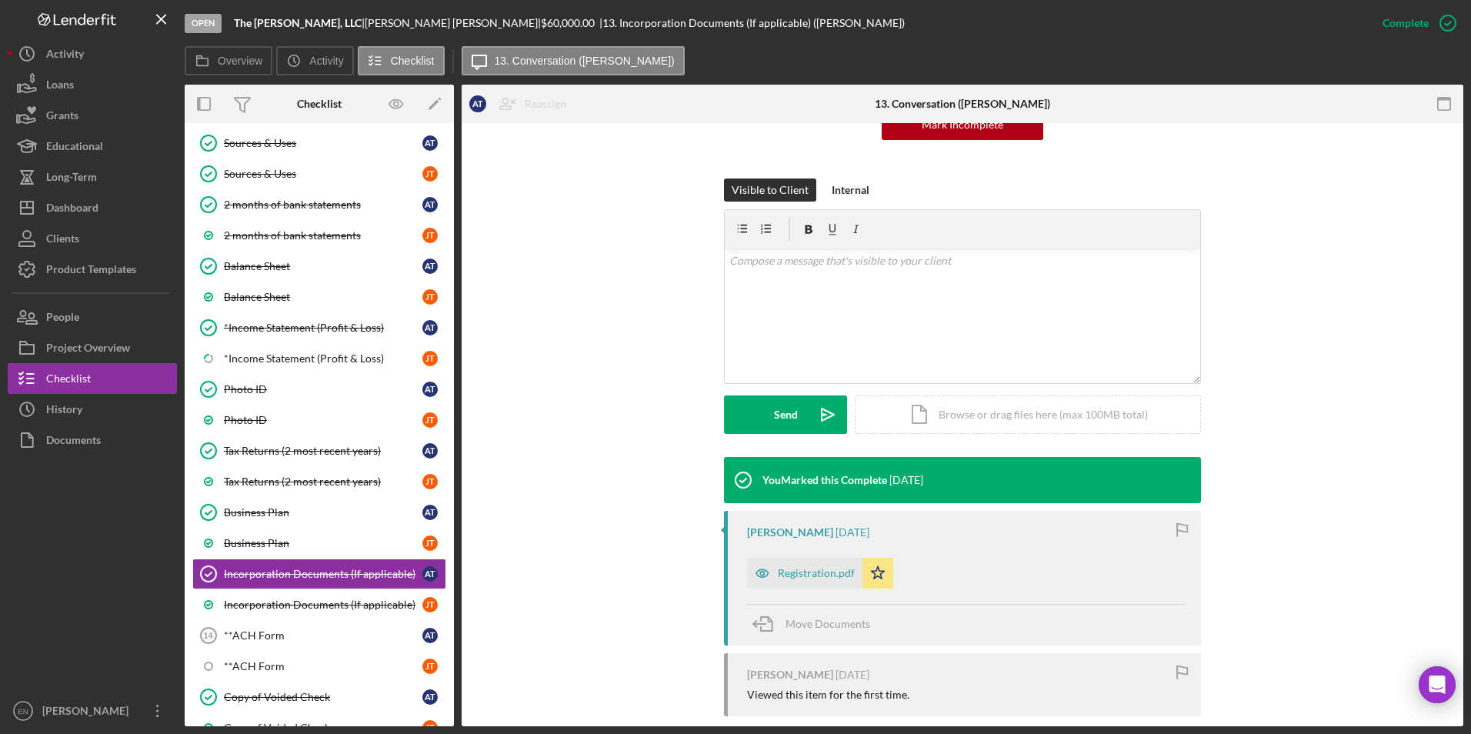
scroll to position [200, 0]
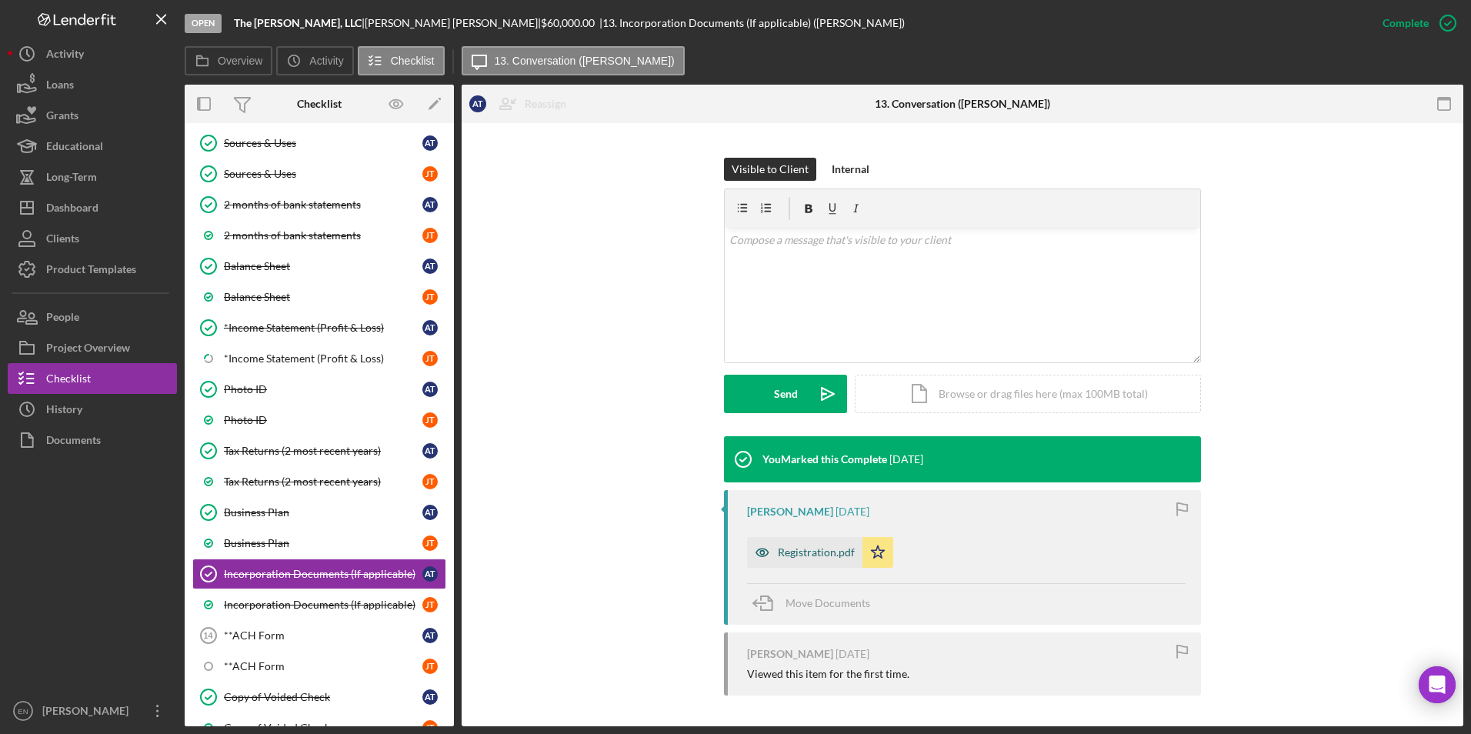
click at [811, 553] on div "Registration.pdf" at bounding box center [816, 552] width 77 height 12
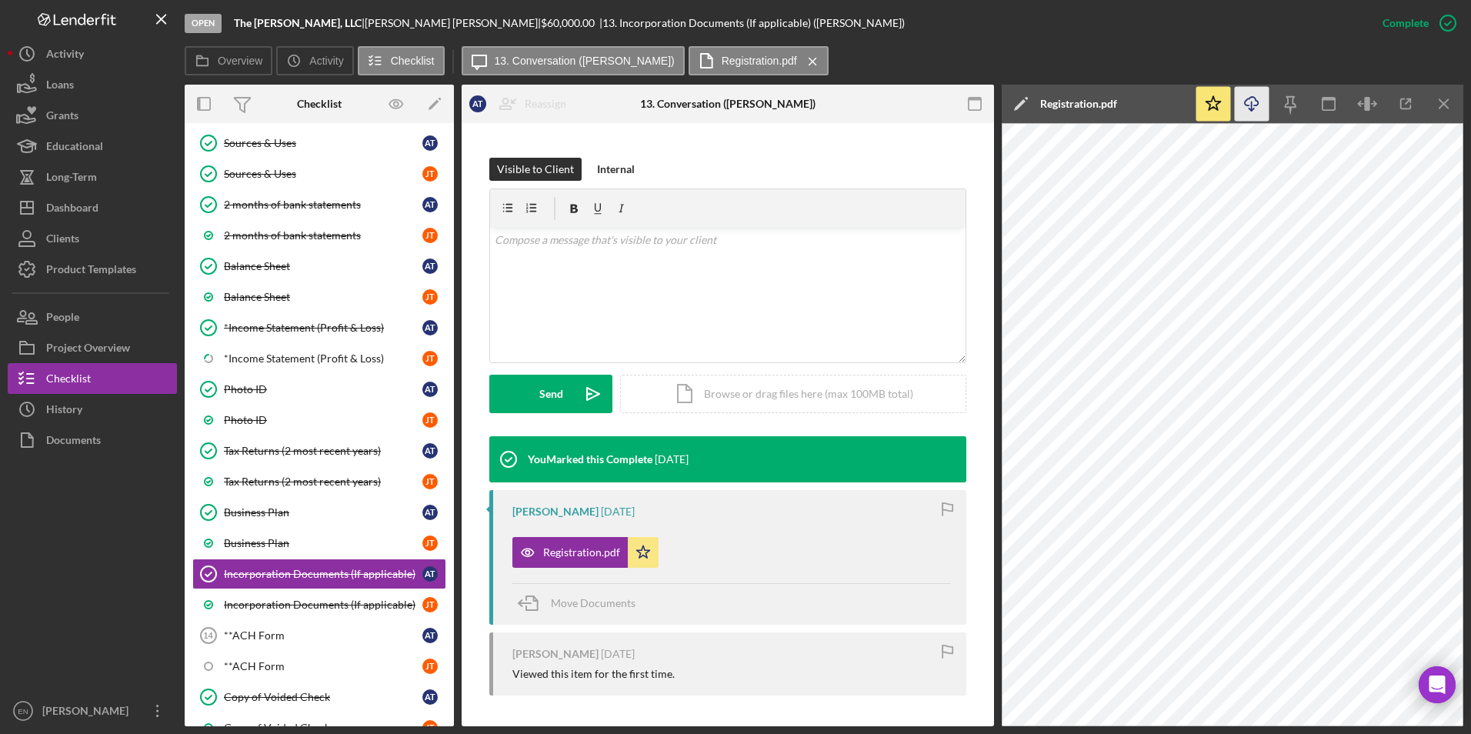
click at [1258, 109] on icon "Icon/Download" at bounding box center [1252, 104] width 35 height 35
click at [256, 639] on div "**ACH Form" at bounding box center [323, 635] width 198 height 12
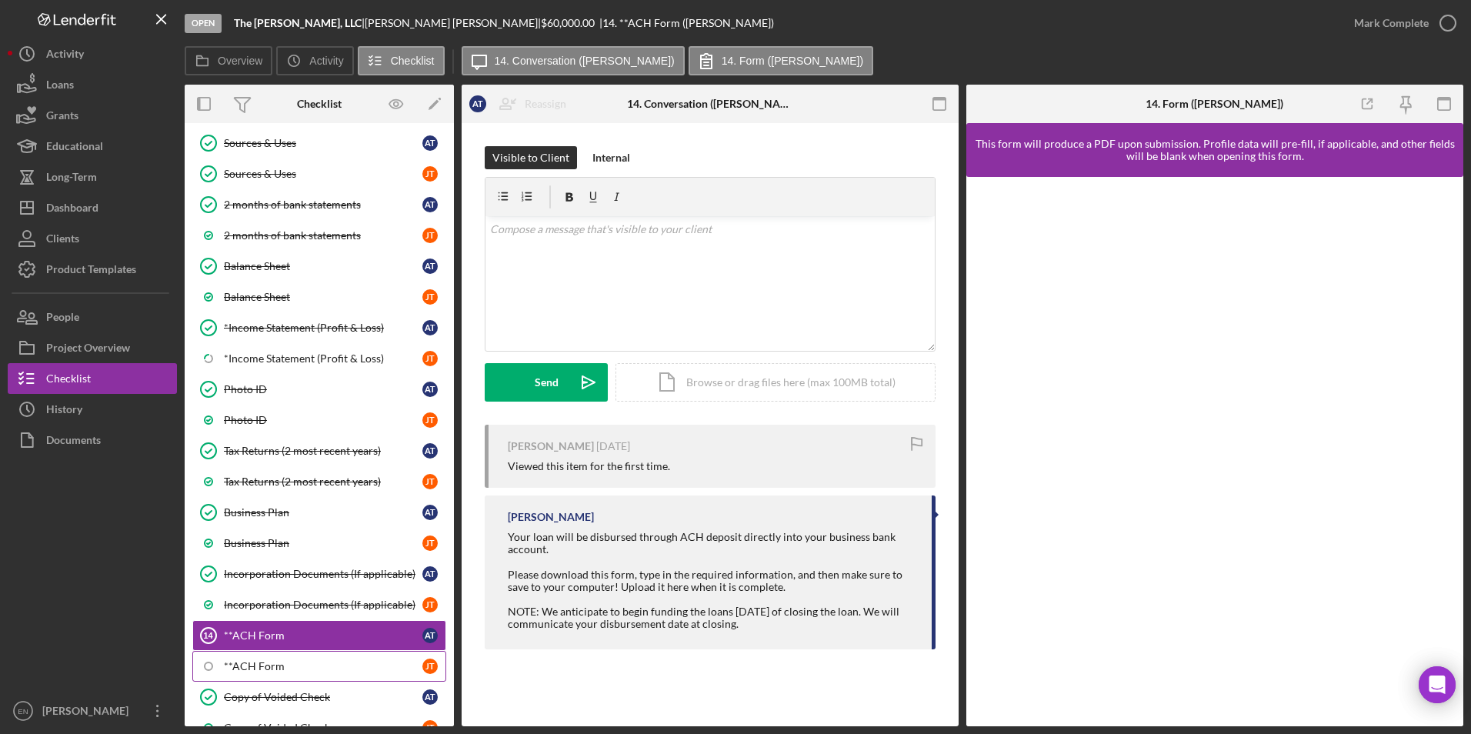
click at [352, 665] on div "**ACH Form" at bounding box center [323, 666] width 198 height 12
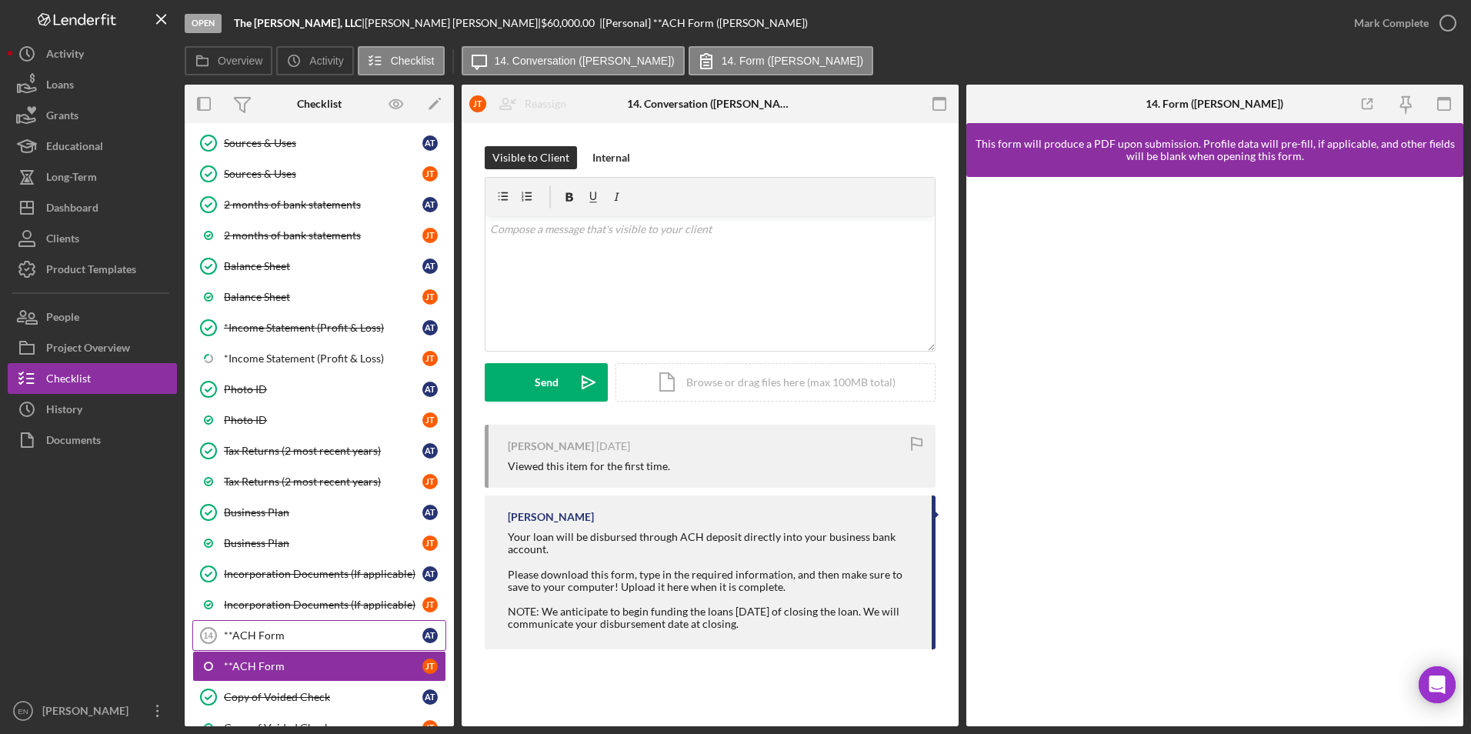
click at [278, 639] on div "**ACH Form" at bounding box center [323, 635] width 198 height 12
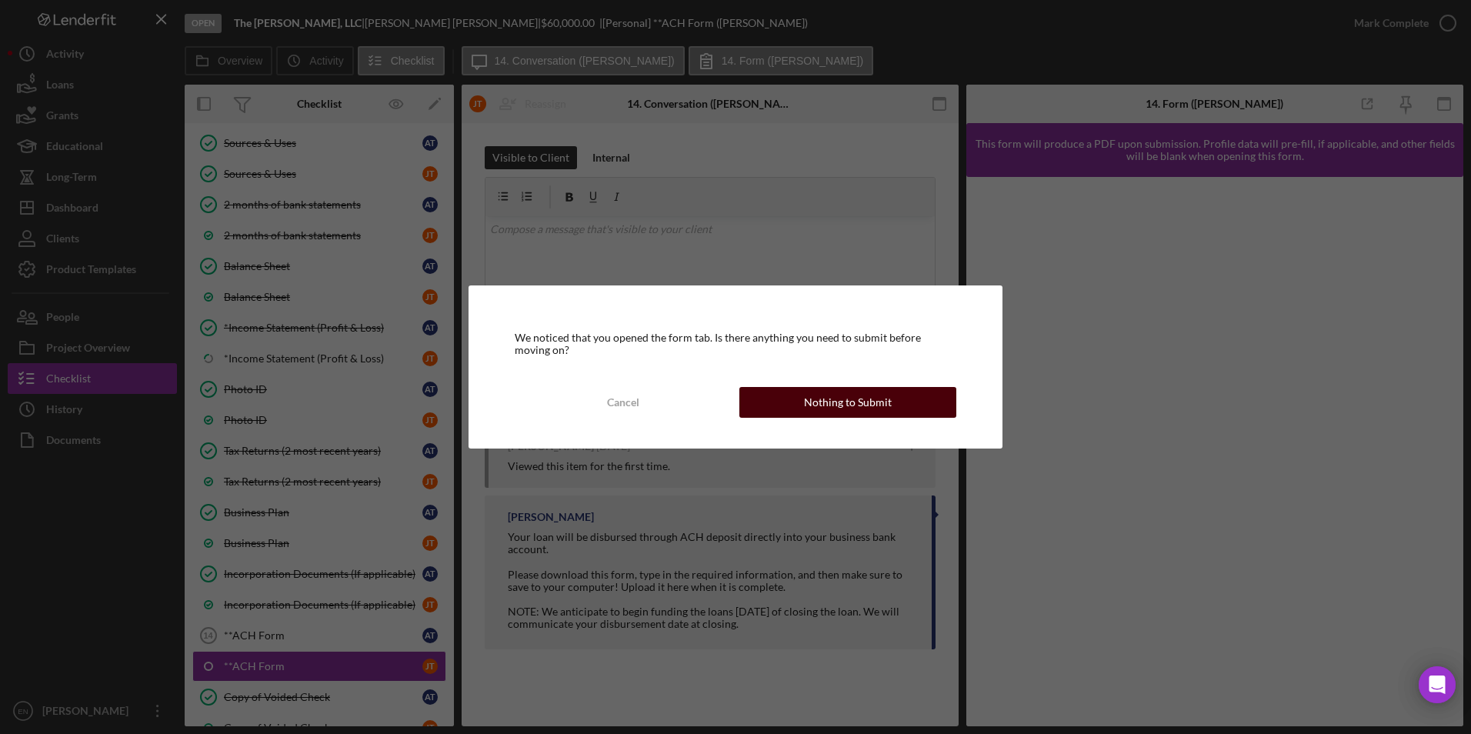
click at [897, 411] on button "Nothing to Submit" at bounding box center [847, 402] width 217 height 31
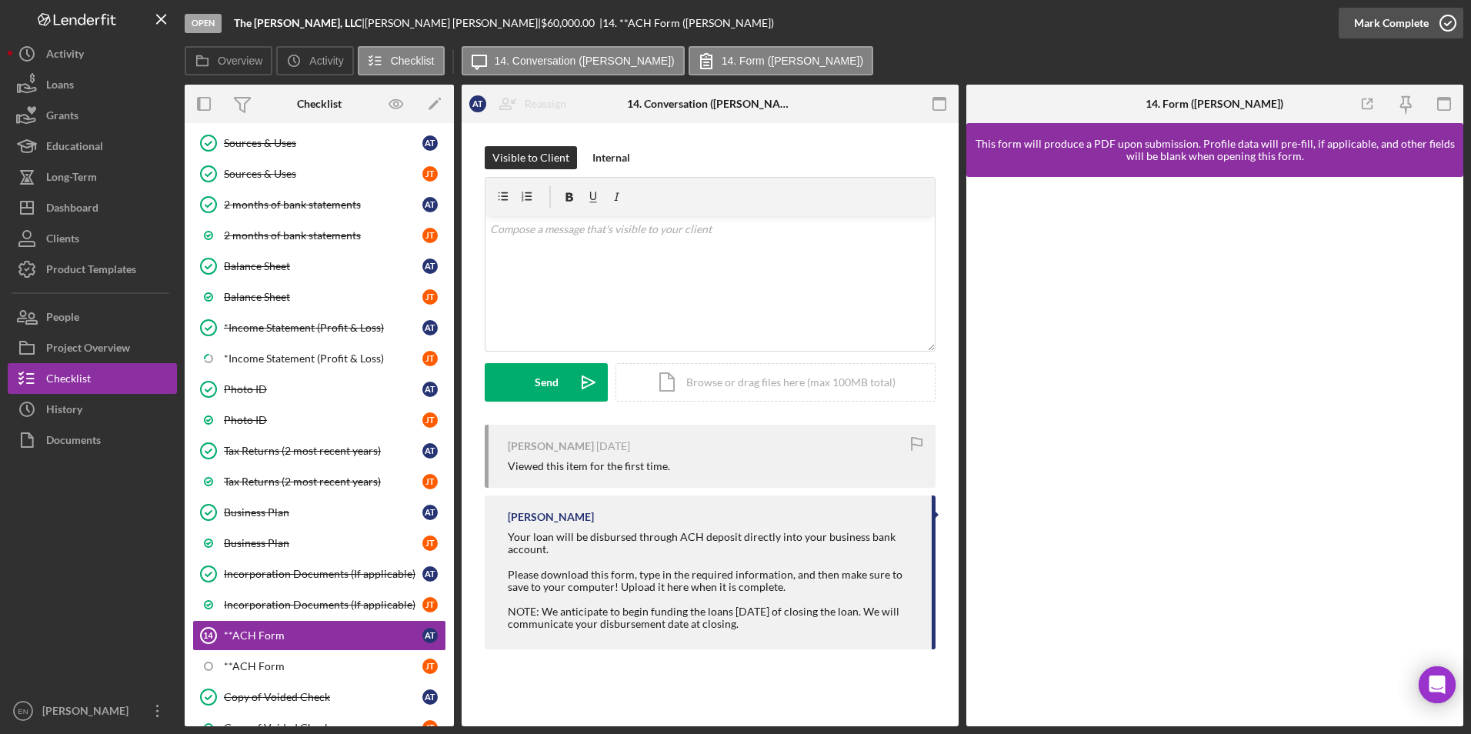
click at [1443, 24] on icon "button" at bounding box center [1448, 23] width 38 height 38
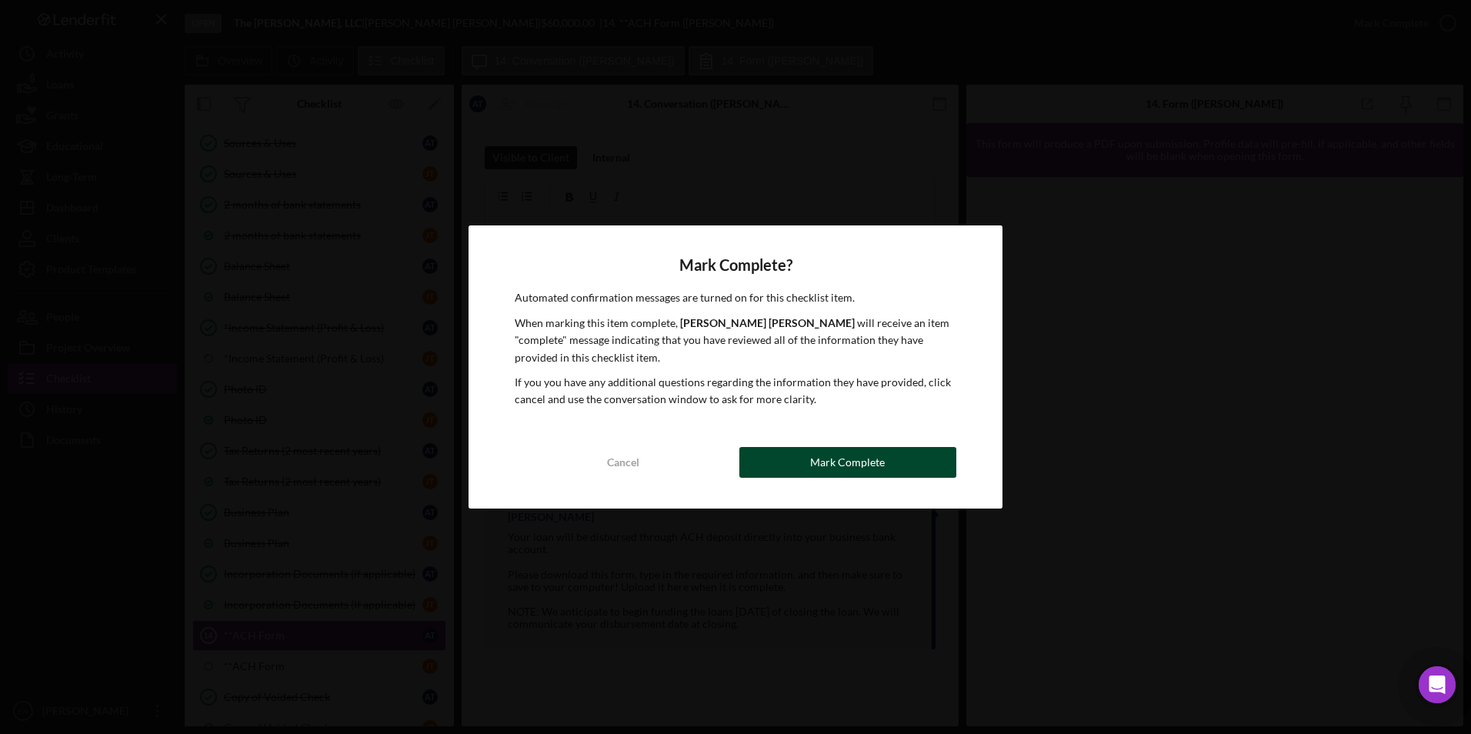
click at [866, 457] on div "Mark Complete" at bounding box center [847, 462] width 75 height 31
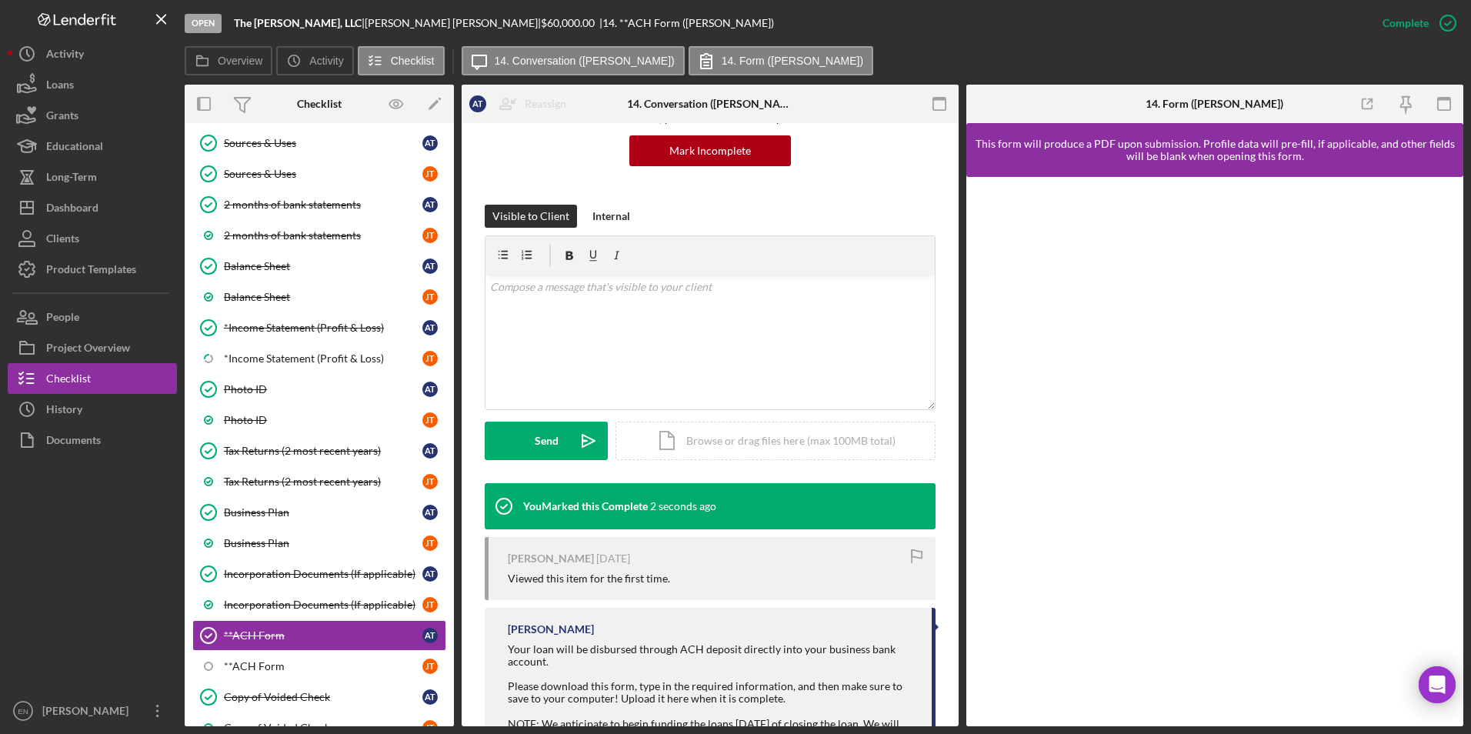
scroll to position [219, 0]
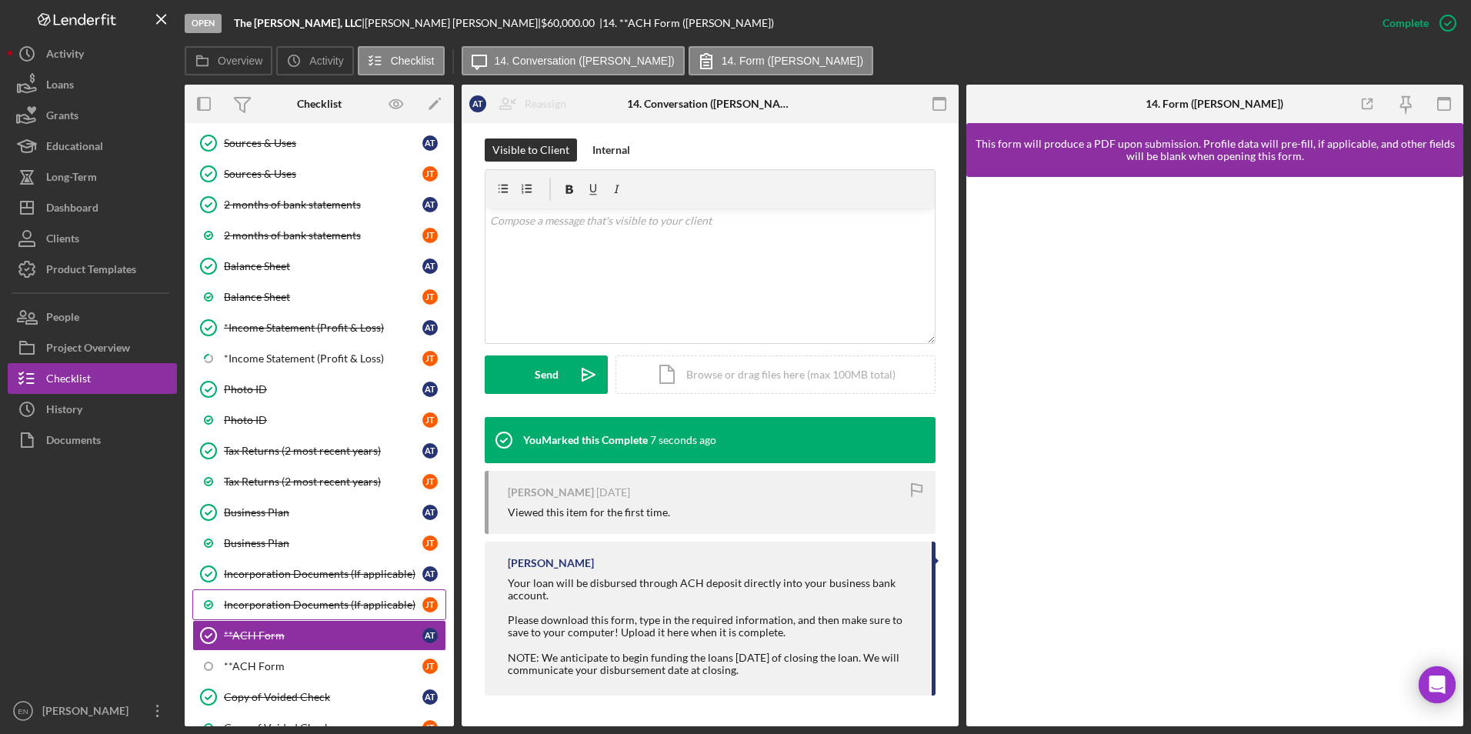
click at [342, 599] on div "Incorporation Documents (If applicable)" at bounding box center [323, 605] width 198 height 12
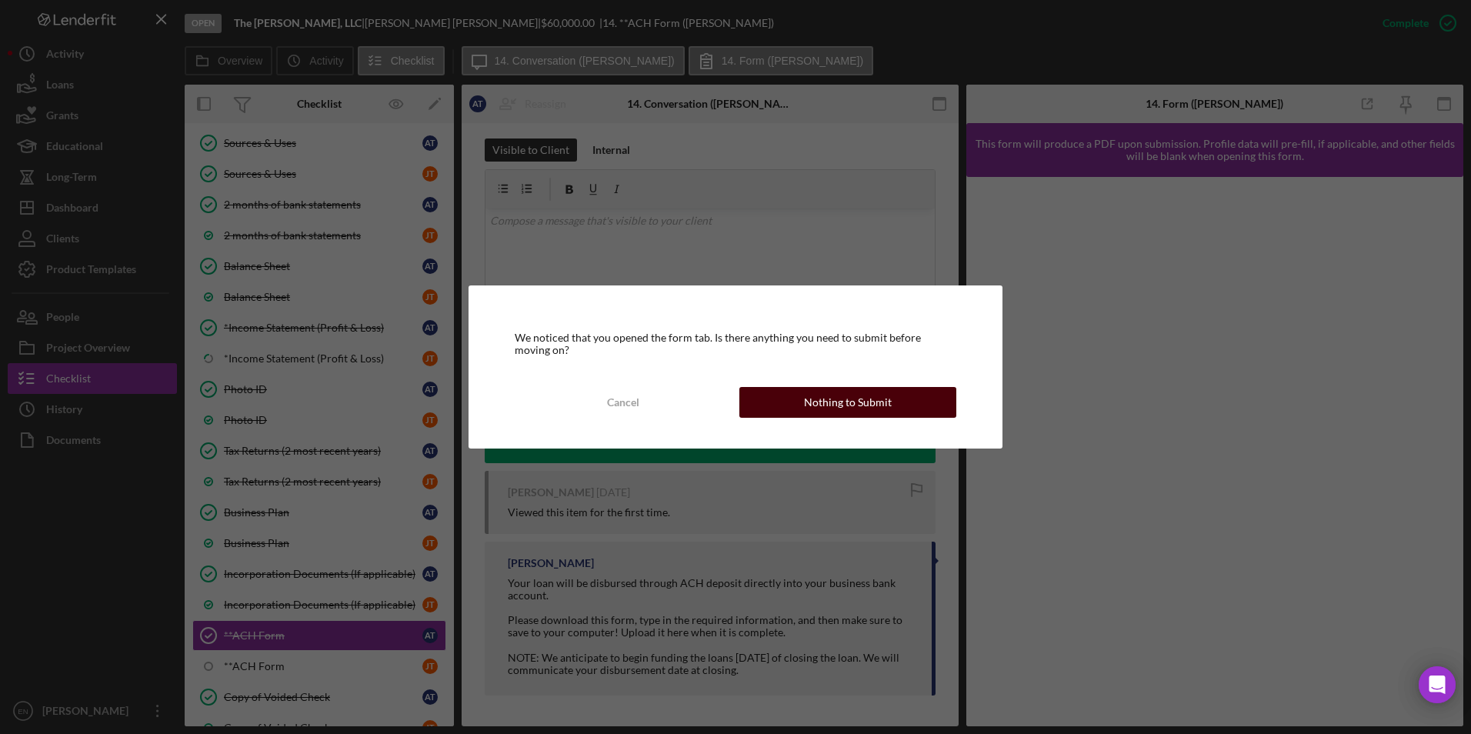
click at [839, 390] on div "Nothing to Submit" at bounding box center [848, 402] width 88 height 31
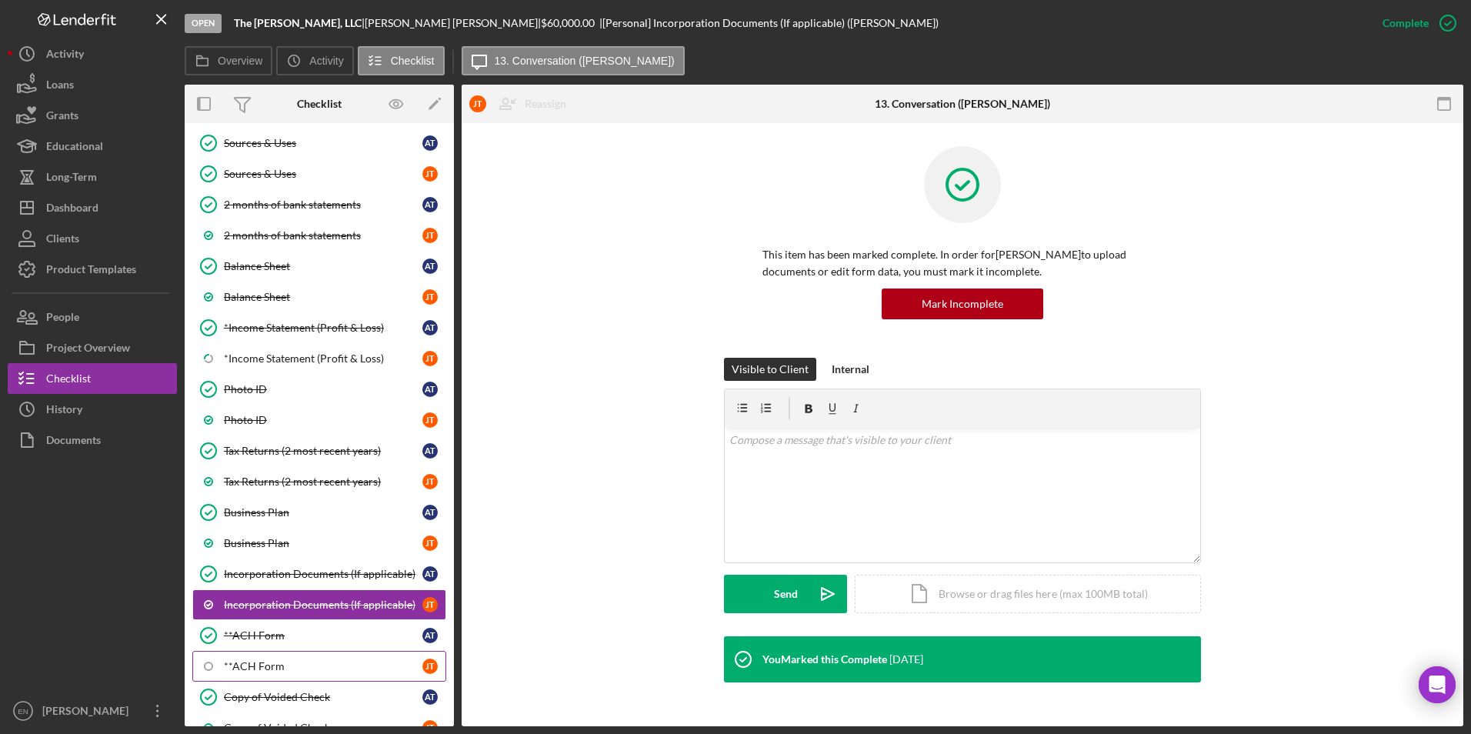
click at [290, 673] on link "**ACH Form [PERSON_NAME]" at bounding box center [319, 666] width 254 height 31
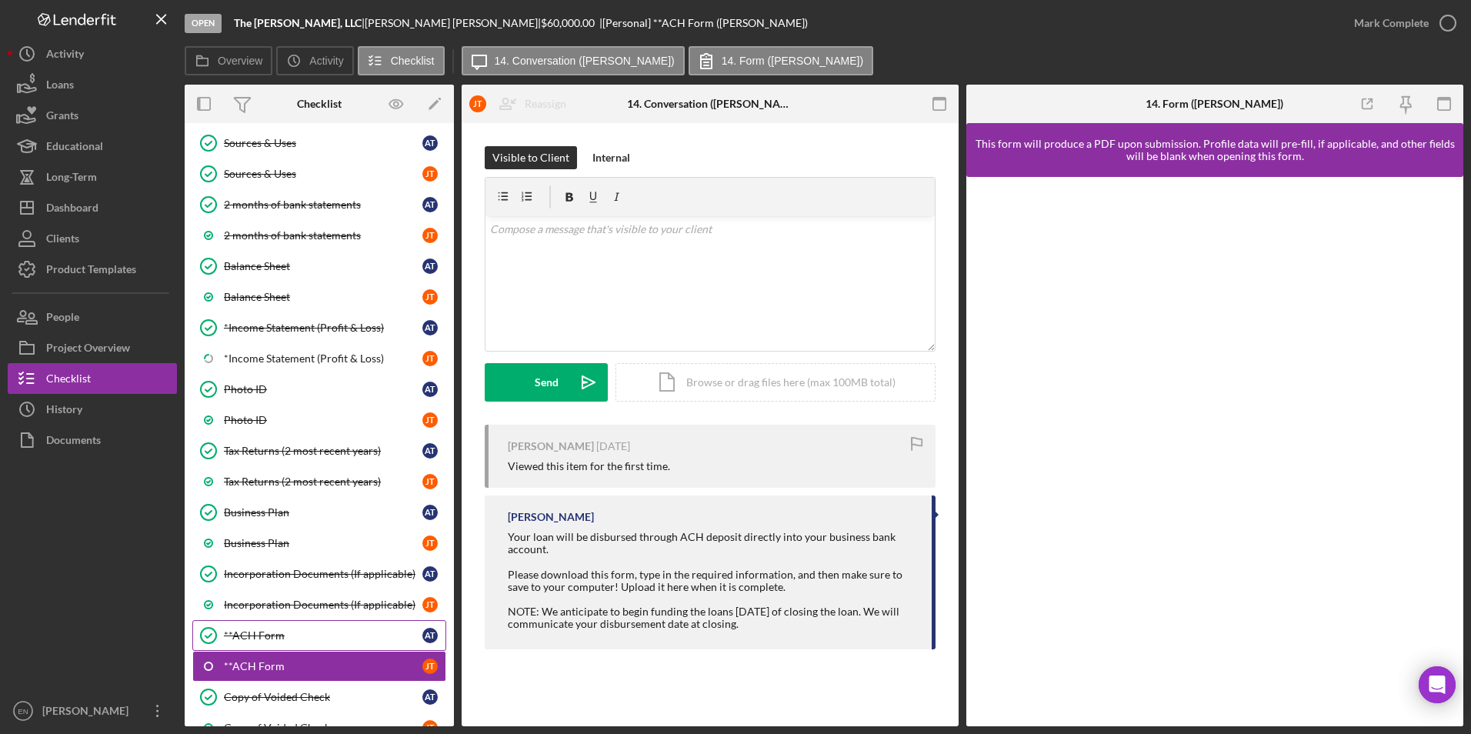
click at [282, 642] on div "**ACH Form" at bounding box center [323, 635] width 198 height 12
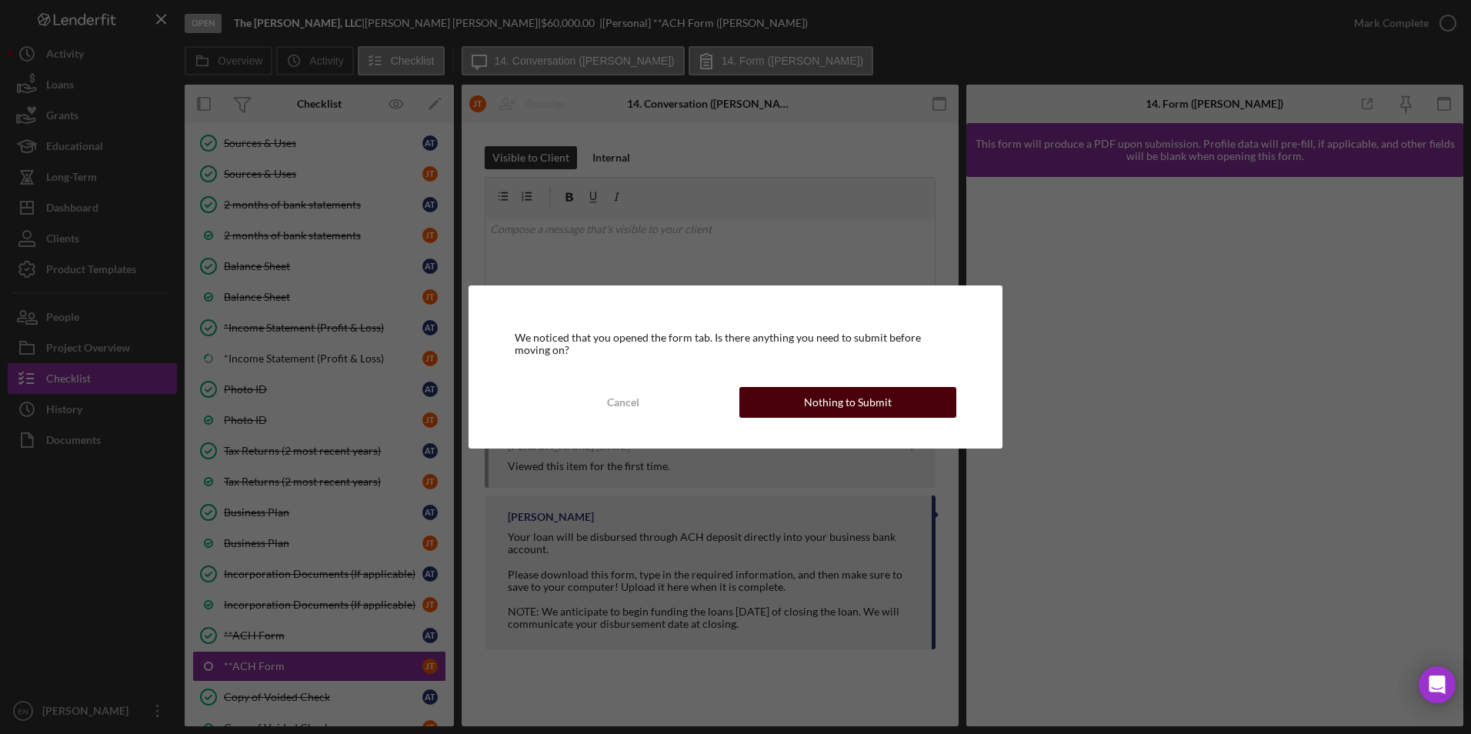
click at [922, 406] on button "Nothing to Submit" at bounding box center [847, 402] width 217 height 31
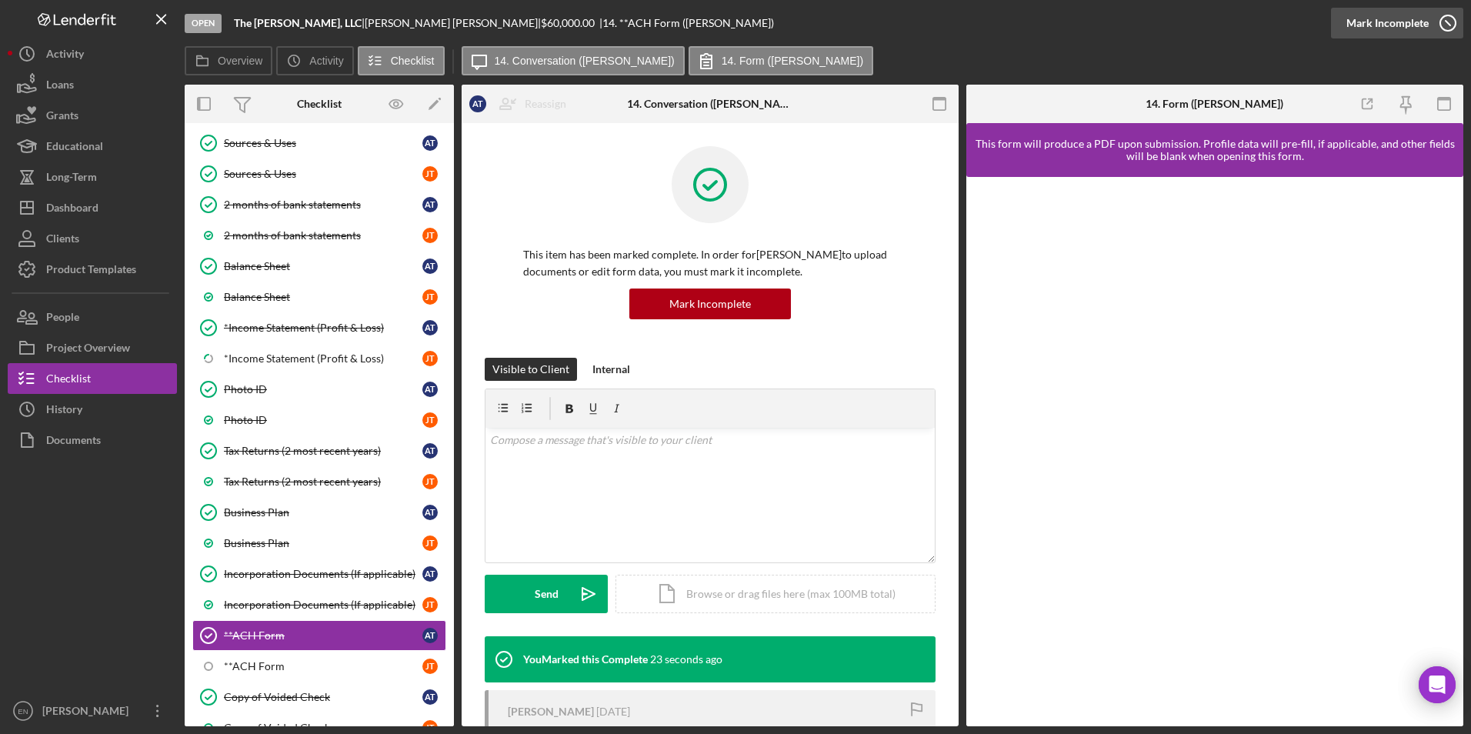
click at [1446, 24] on icon "button" at bounding box center [1448, 23] width 38 height 38
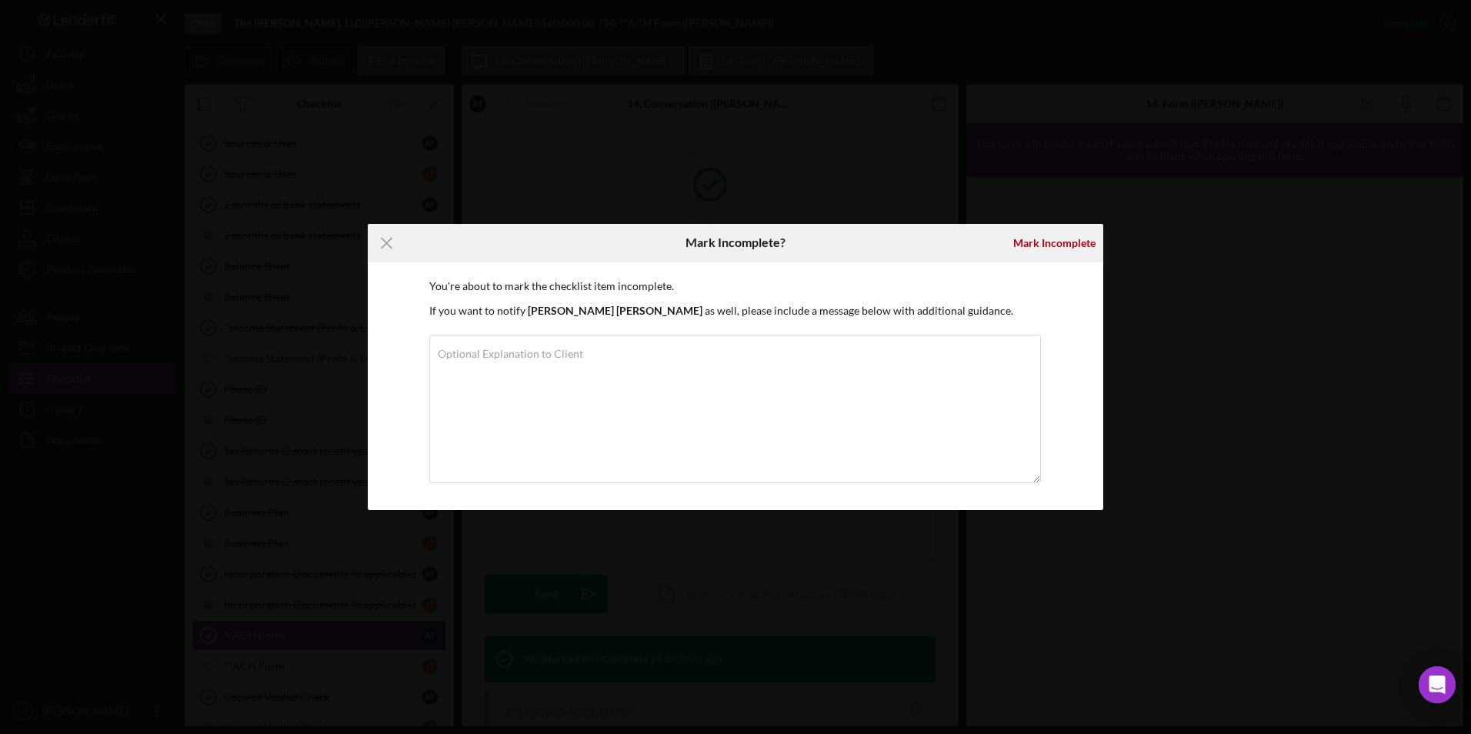
click at [427, 349] on div "You're about to mark the checklist item incomplete. If you want to notify [PERS…" at bounding box center [735, 386] width 735 height 248
click at [442, 357] on label "Optional Explanation to Client" at bounding box center [510, 354] width 145 height 12
click at [442, 357] on textarea "Optional Explanation to Client" at bounding box center [735, 409] width 612 height 148
click at [389, 242] on icon "Icon/Menu Close" at bounding box center [387, 243] width 38 height 38
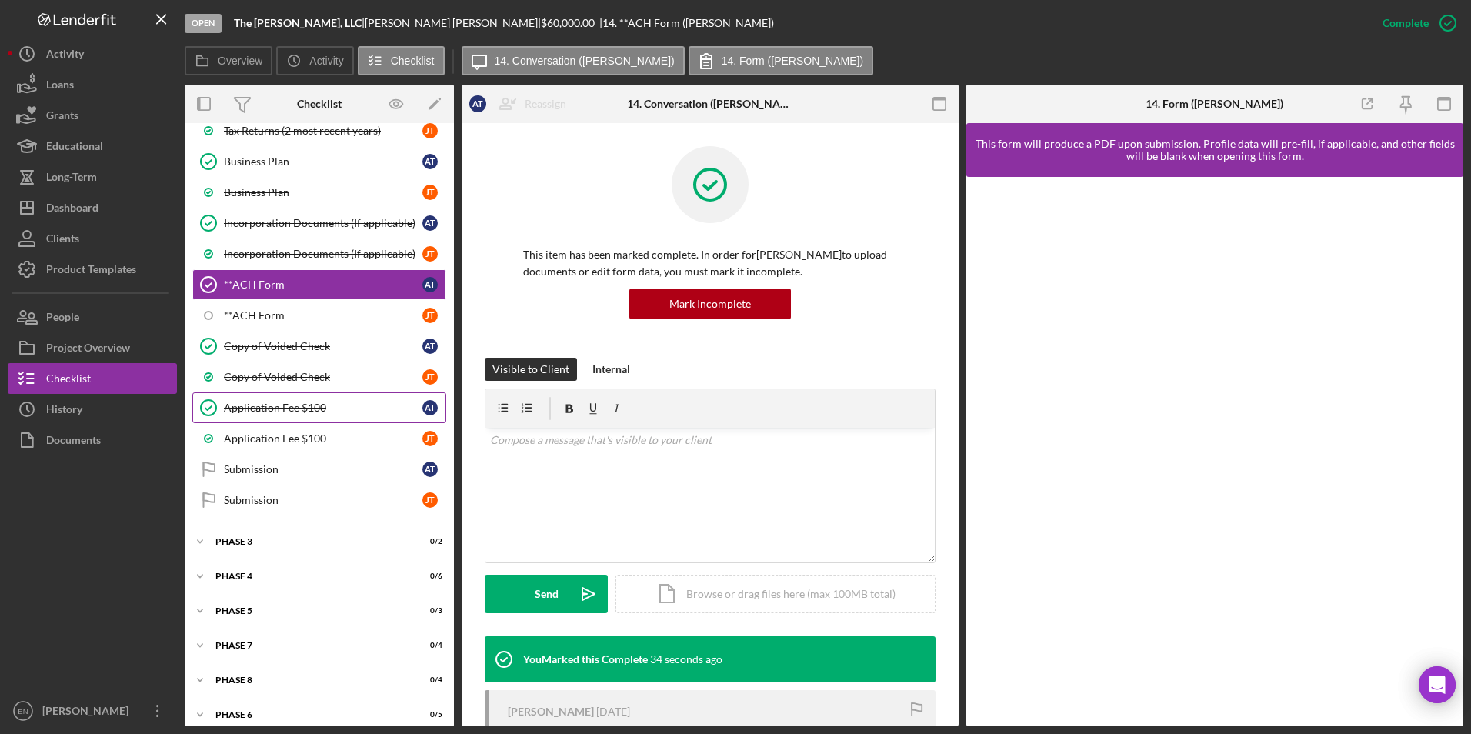
scroll to position [844, 0]
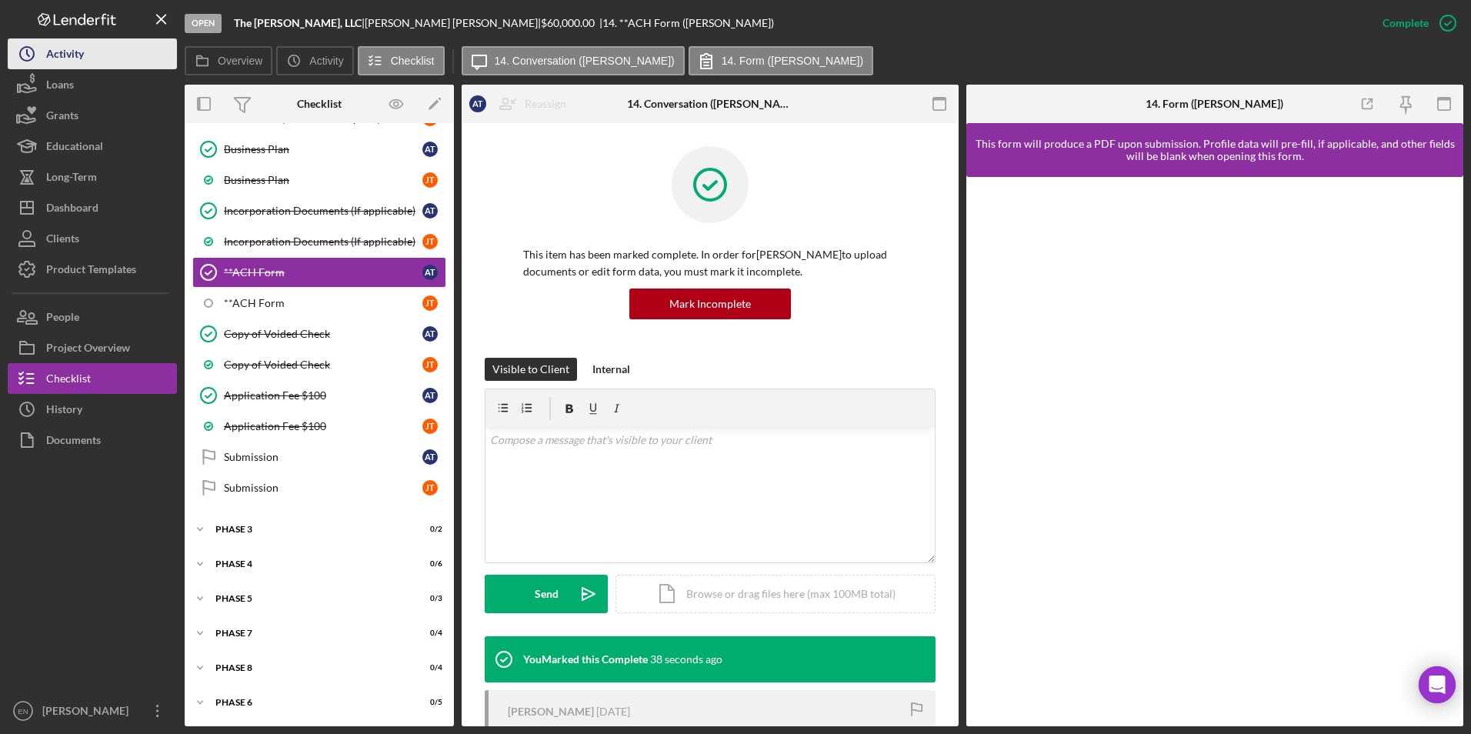
click at [115, 65] on button "Icon/History Activity" at bounding box center [92, 53] width 169 height 31
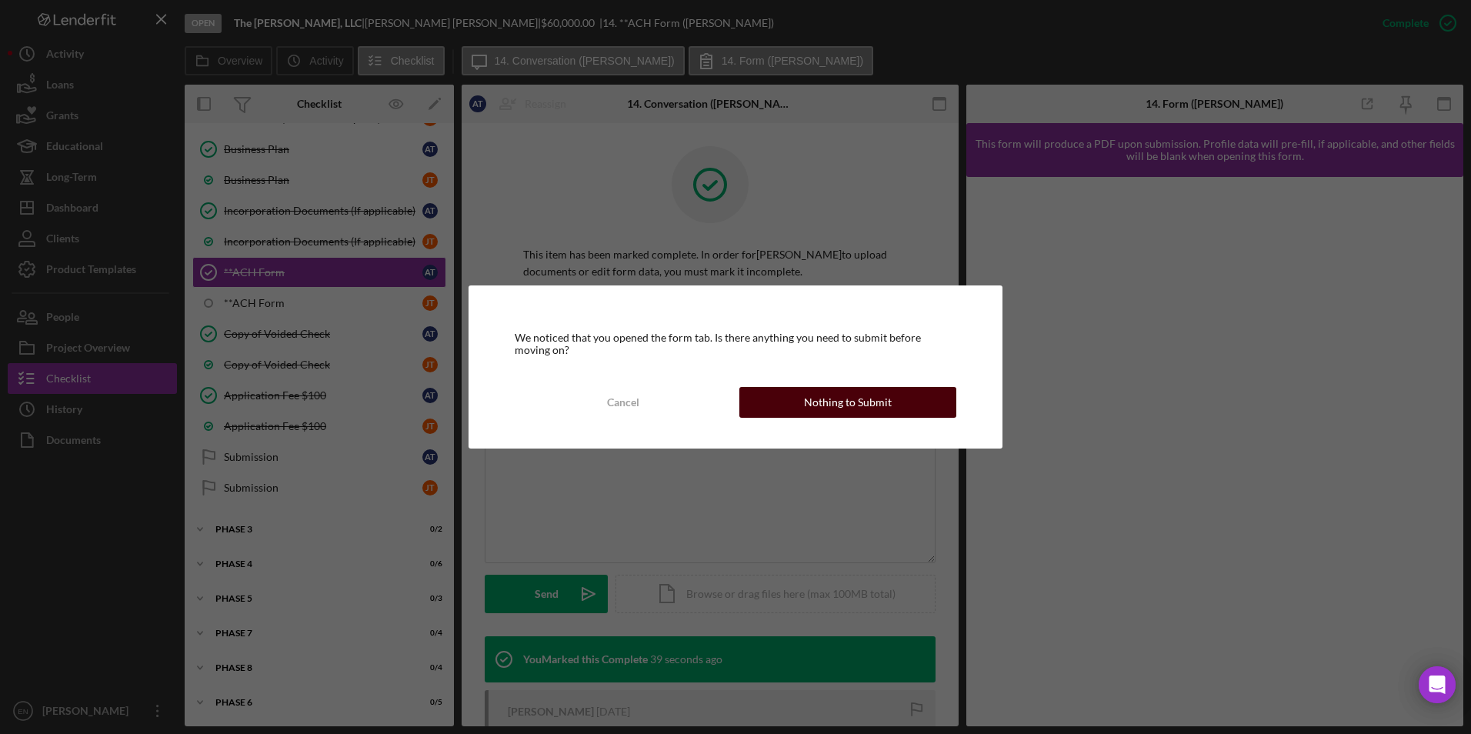
click at [870, 405] on div "Nothing to Submit" at bounding box center [848, 402] width 88 height 31
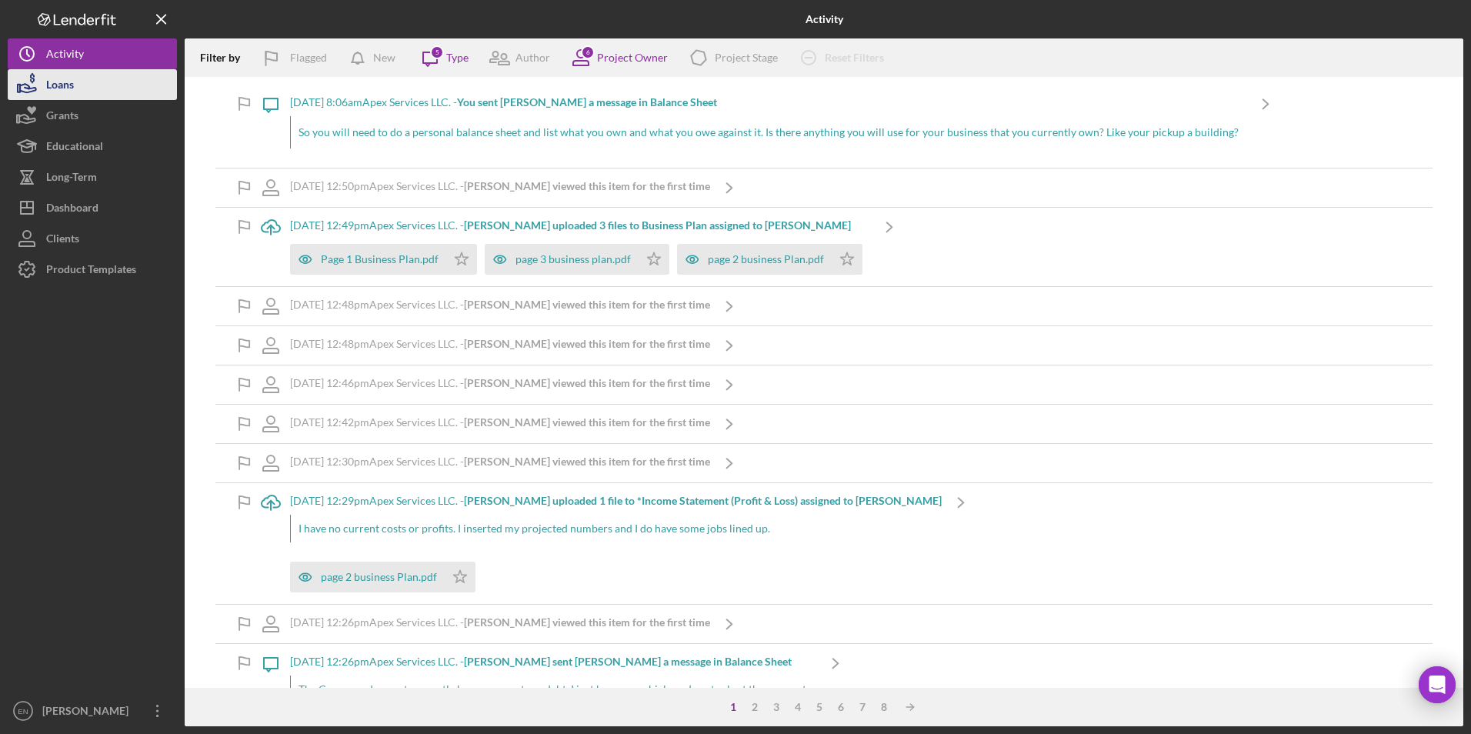
click at [88, 89] on button "Loans" at bounding box center [92, 84] width 169 height 31
